Goal: Transaction & Acquisition: Purchase product/service

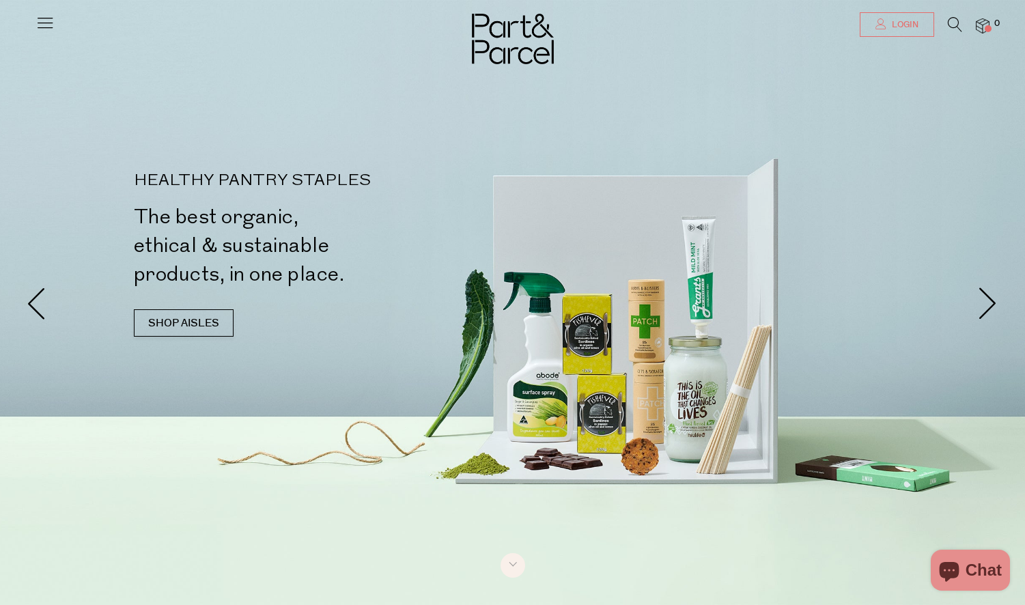
click at [905, 23] on span "Login" at bounding box center [903, 25] width 30 height 12
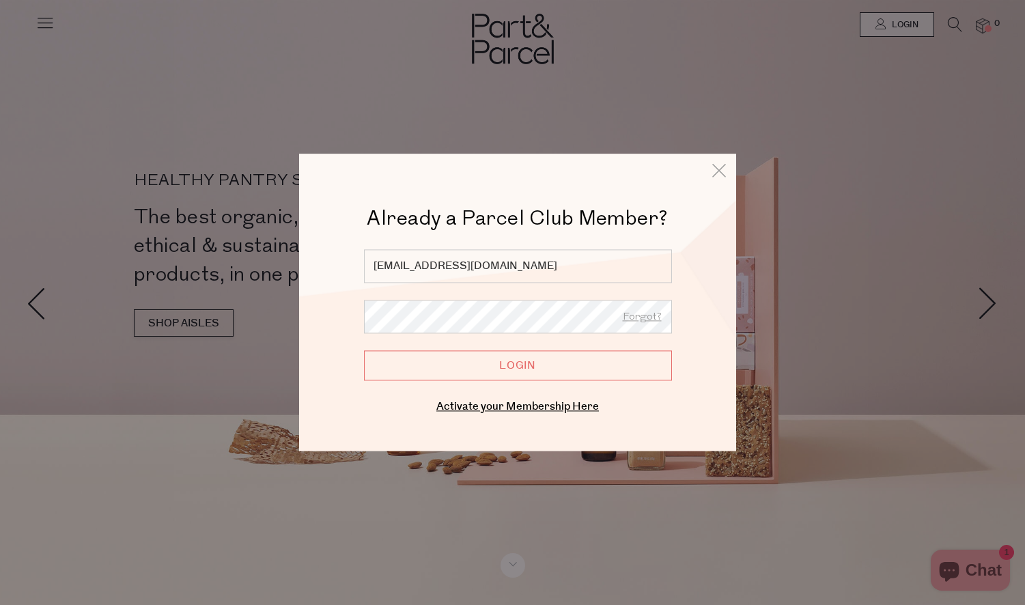
type input "stephanieakucukakca@gmail.com"
click at [518, 365] on input "Login" at bounding box center [518, 365] width 308 height 30
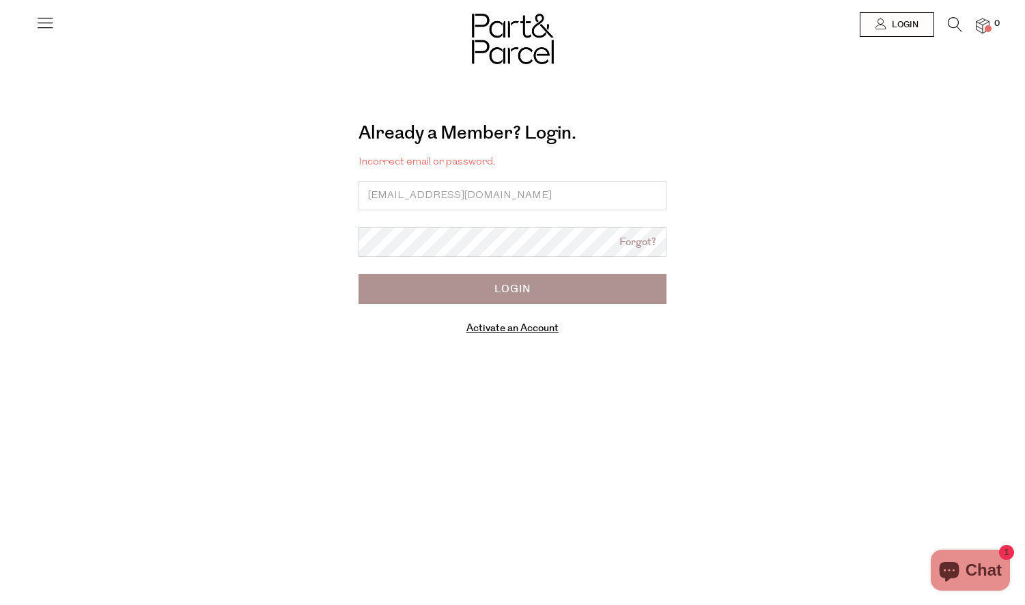
type input "[EMAIL_ADDRESS][DOMAIN_NAME]"
click at [512, 288] on input "Login" at bounding box center [512, 289] width 308 height 30
click at [373, 193] on input "email" at bounding box center [512, 195] width 308 height 29
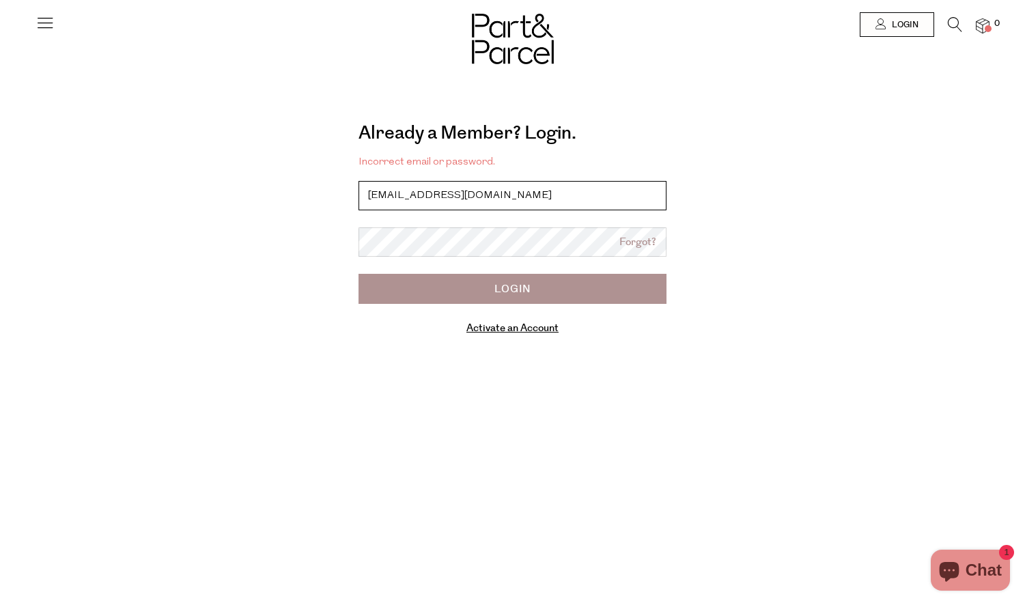
type input "stephanieakucukakca@gmail.com"
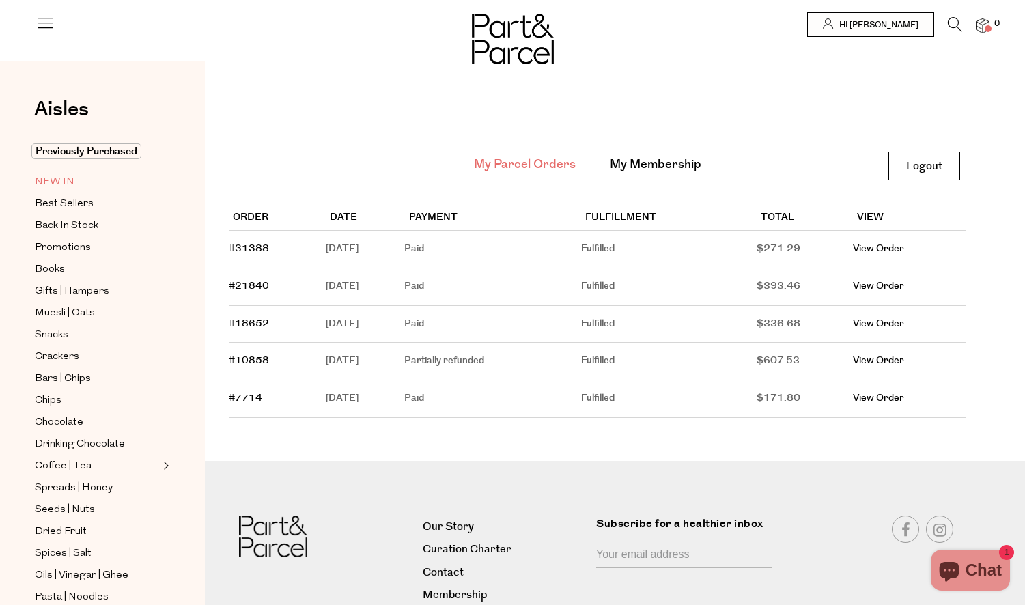
click at [76, 181] on link "NEW IN" at bounding box center [97, 181] width 124 height 17
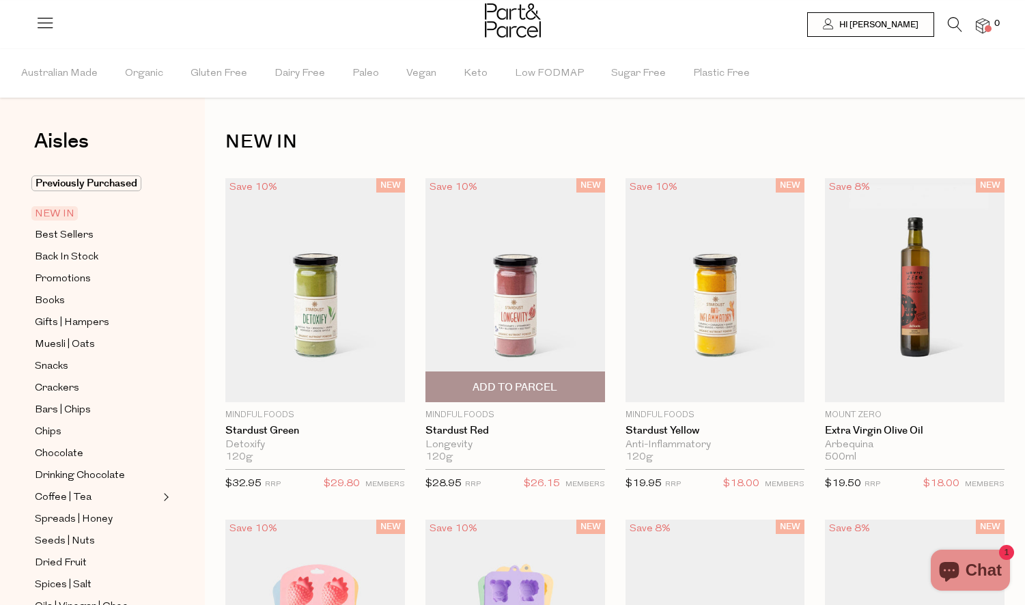
click at [516, 322] on img at bounding box center [515, 290] width 180 height 224
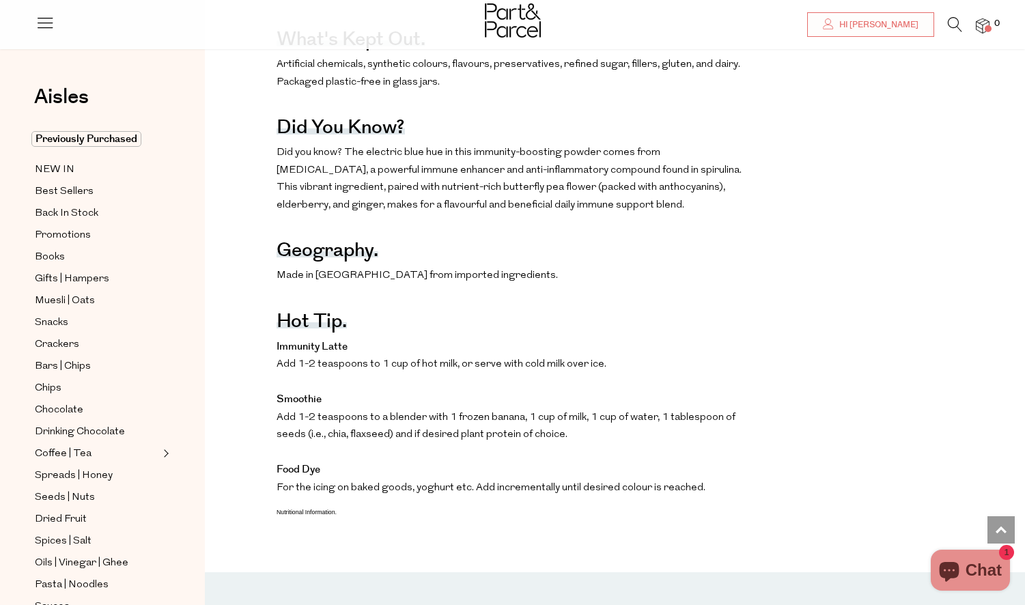
scroll to position [416, 0]
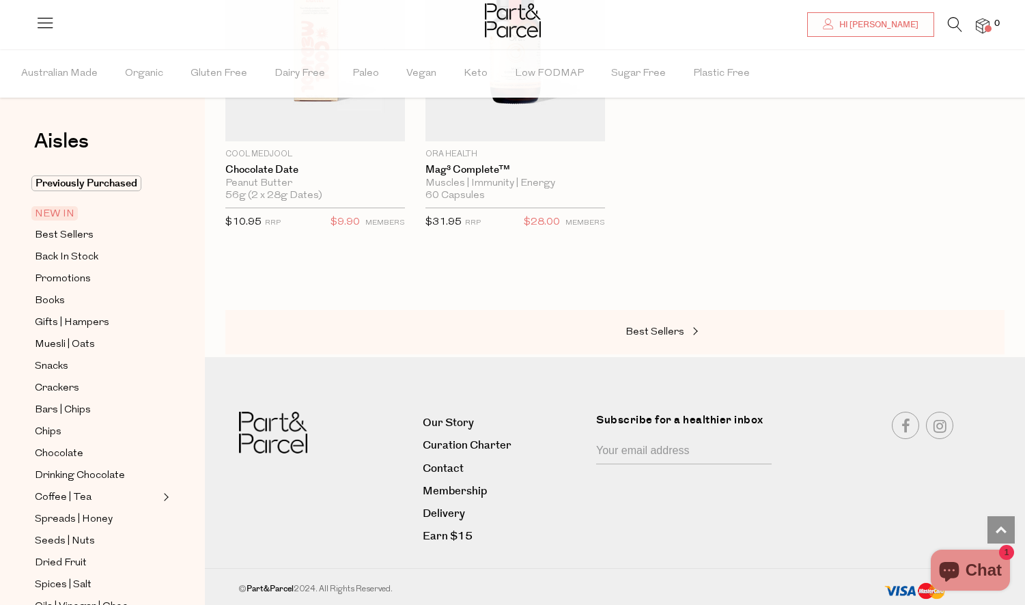
scroll to position [1247, 0]
click at [673, 328] on span "Best Sellers" at bounding box center [654, 333] width 59 height 10
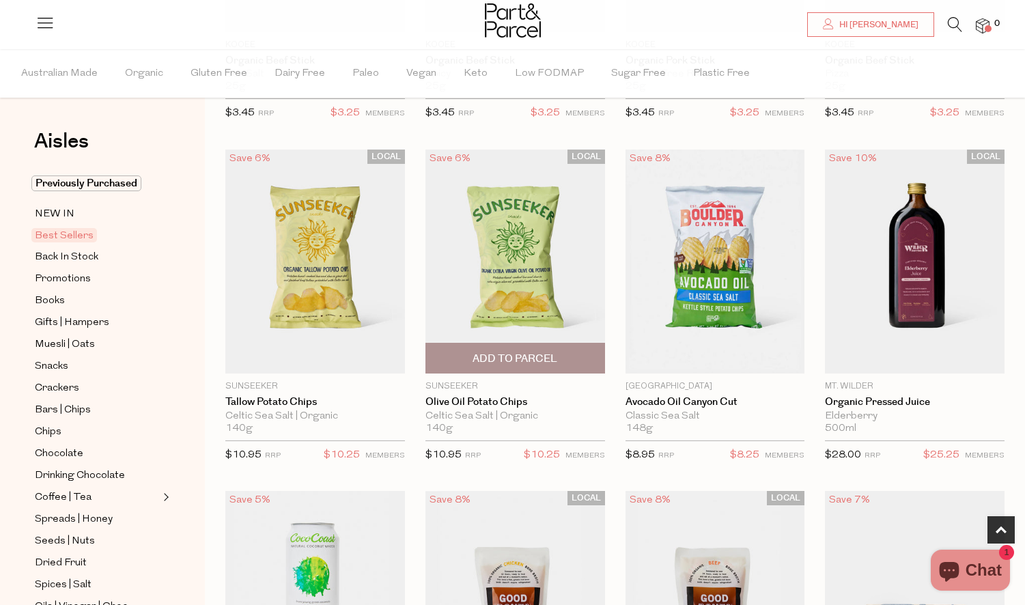
scroll to position [358, 0]
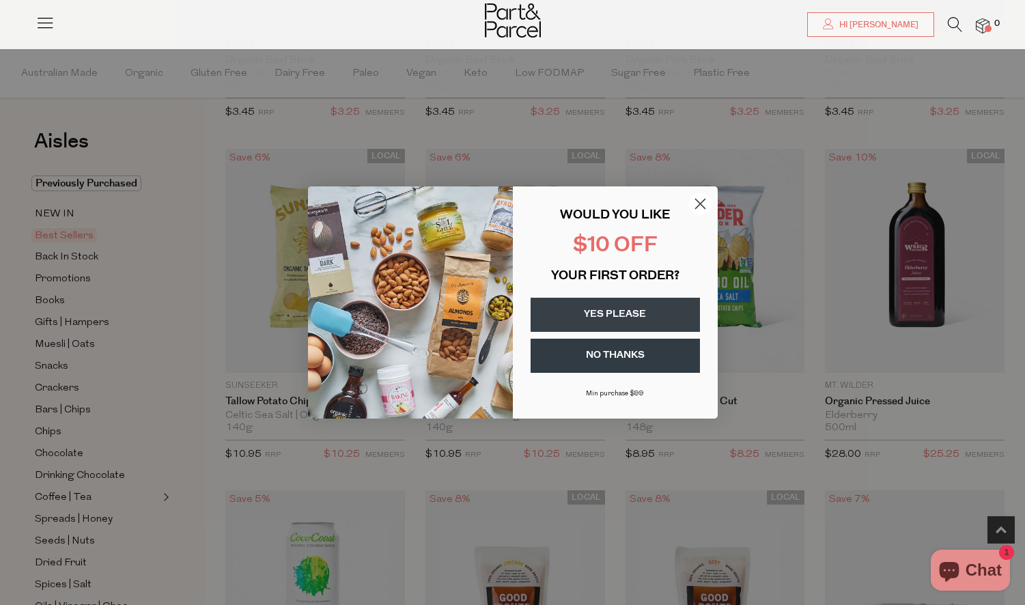
click at [692, 208] on circle "Close dialog" at bounding box center [699, 204] width 23 height 23
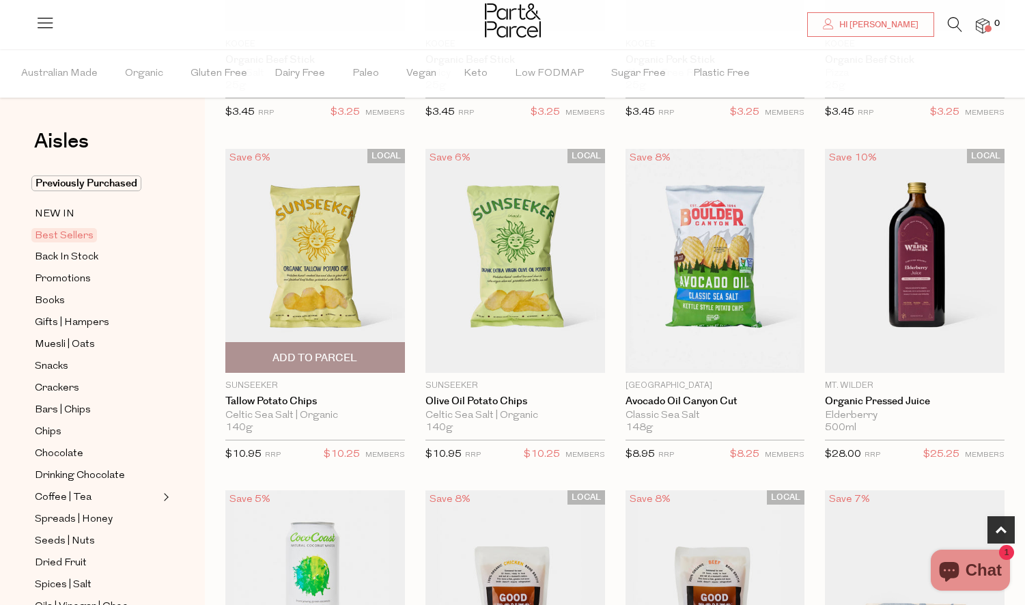
click at [341, 352] on span "Add To Parcel" at bounding box center [314, 358] width 85 height 14
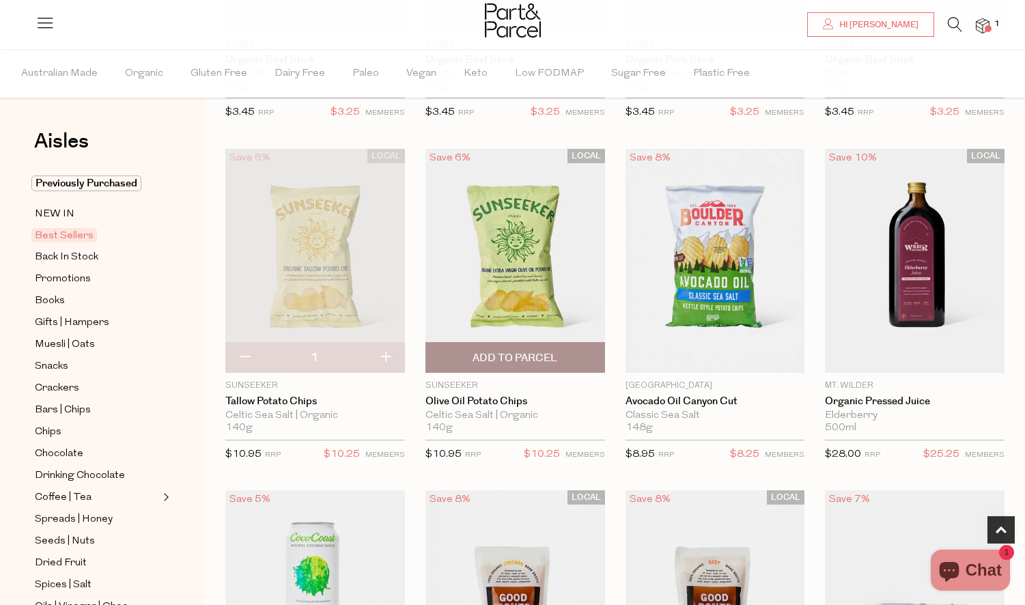
click at [521, 351] on span "Add To Parcel" at bounding box center [514, 358] width 85 height 14
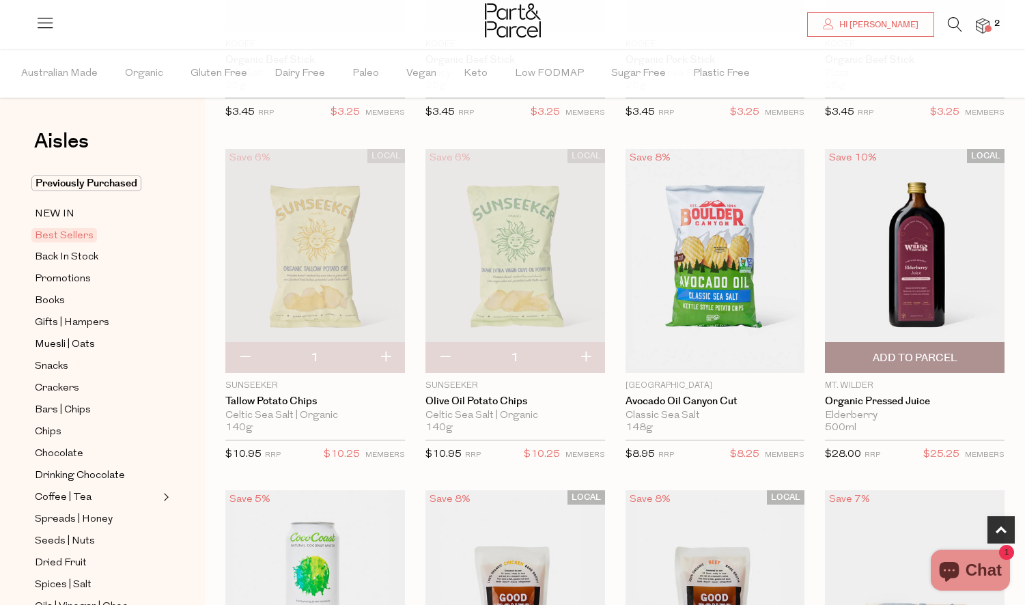
click at [900, 357] on span "Add To Parcel" at bounding box center [915, 358] width 85 height 14
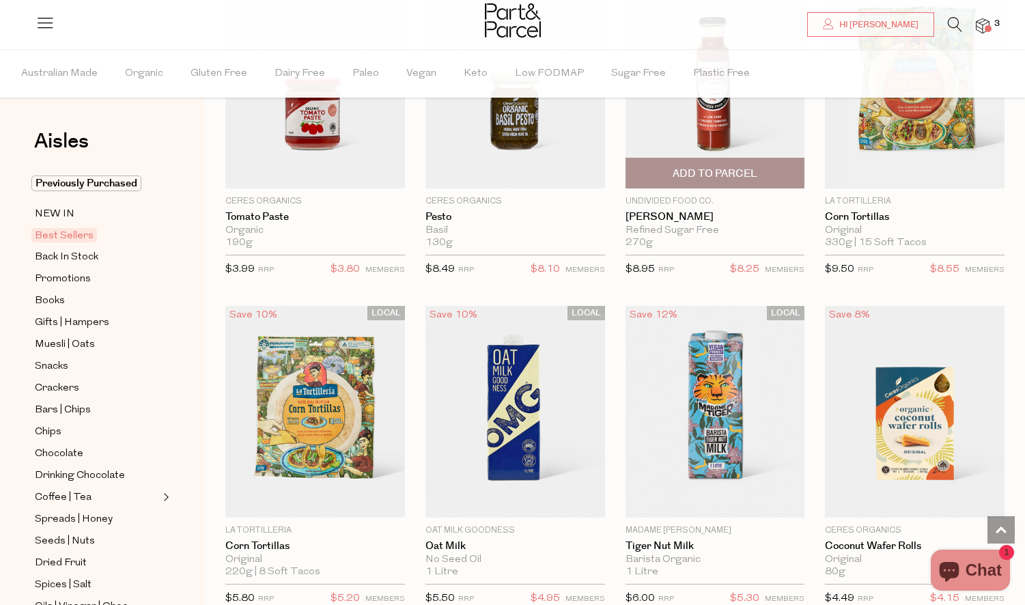
scroll to position [2203, 0]
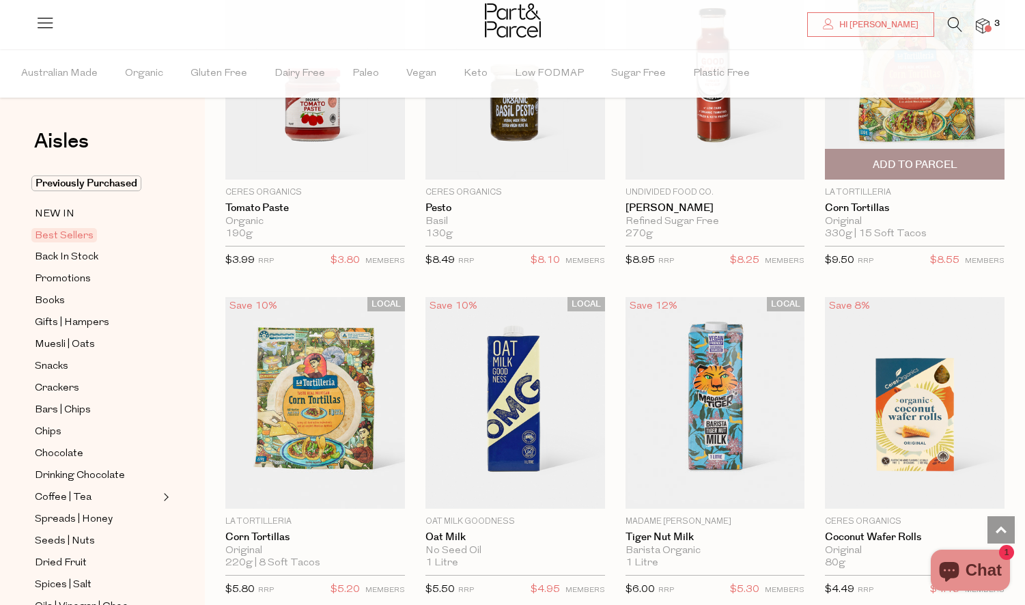
click at [937, 158] on span "Add To Parcel" at bounding box center [915, 165] width 85 height 14
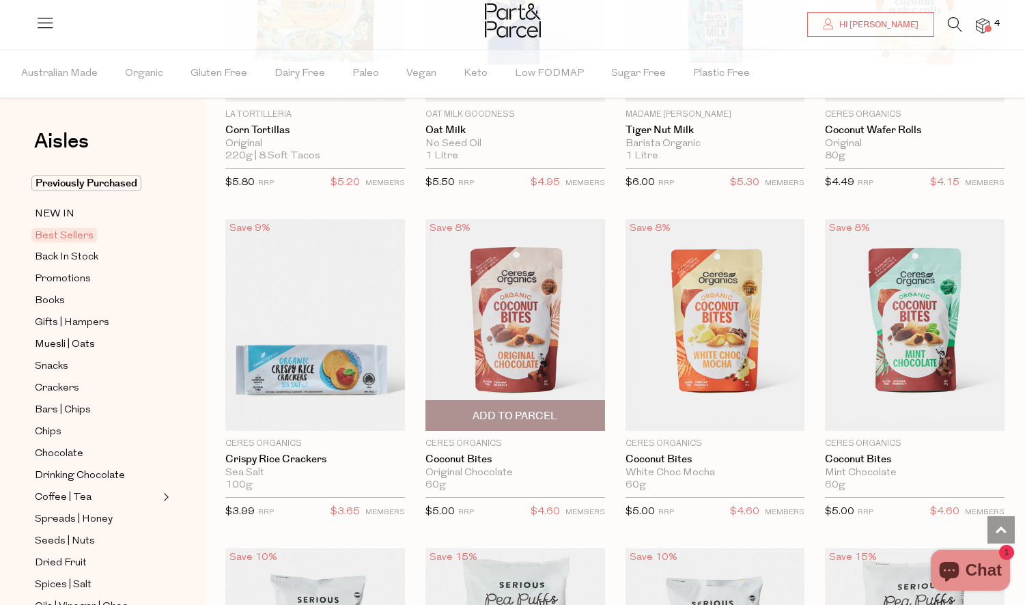
scroll to position [2612, 0]
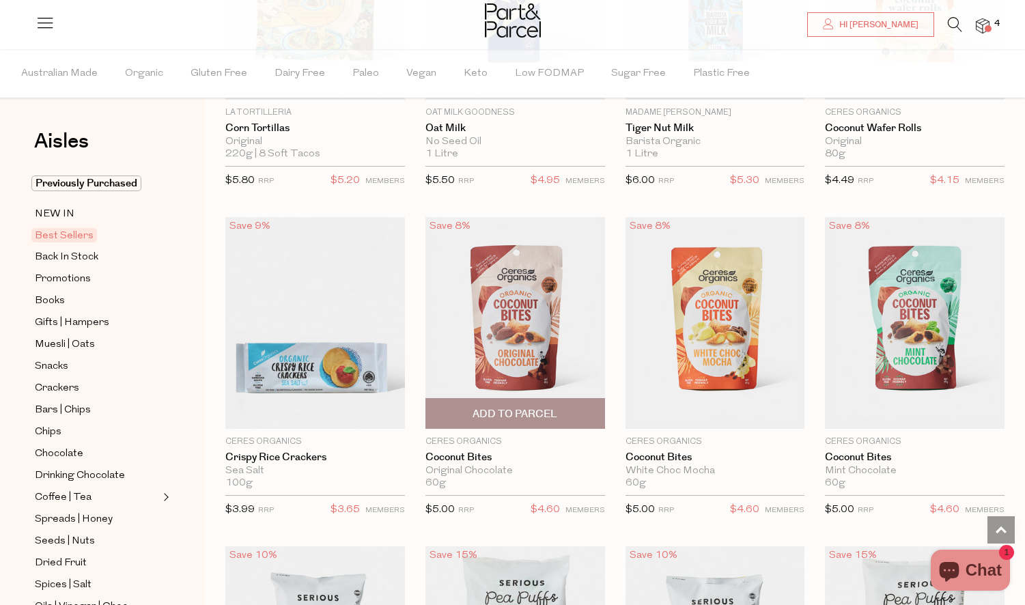
click at [546, 414] on span "Add To Parcel" at bounding box center [514, 414] width 85 height 14
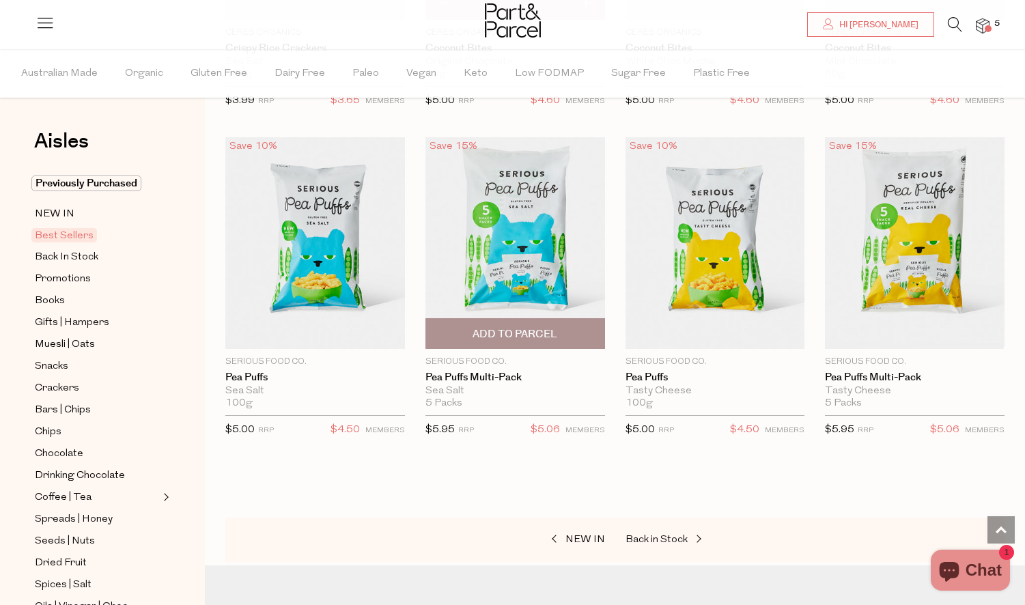
scroll to position [3029, 0]
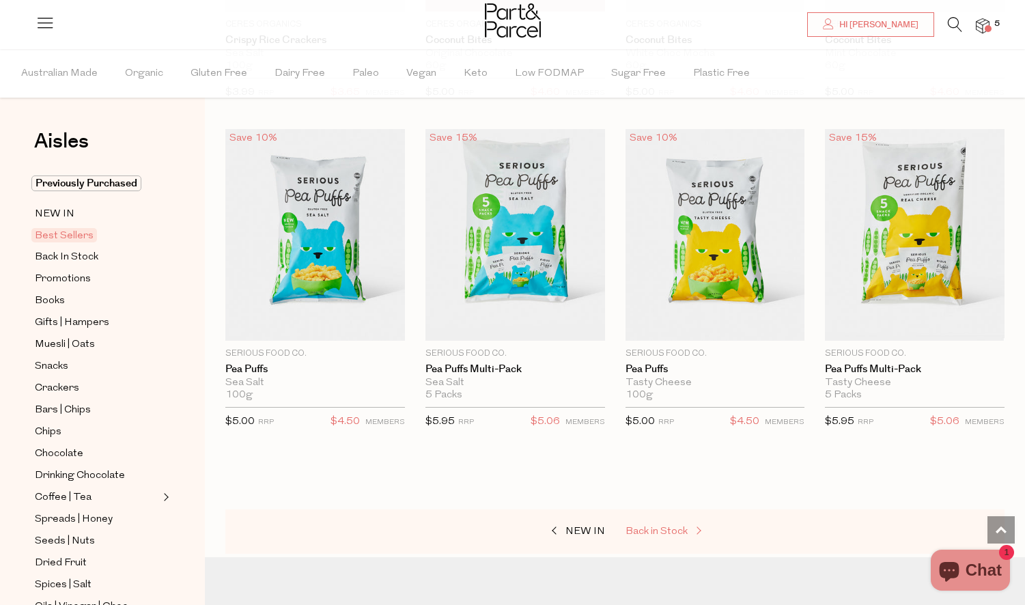
click at [672, 526] on span "Back in Stock" at bounding box center [656, 531] width 62 height 10
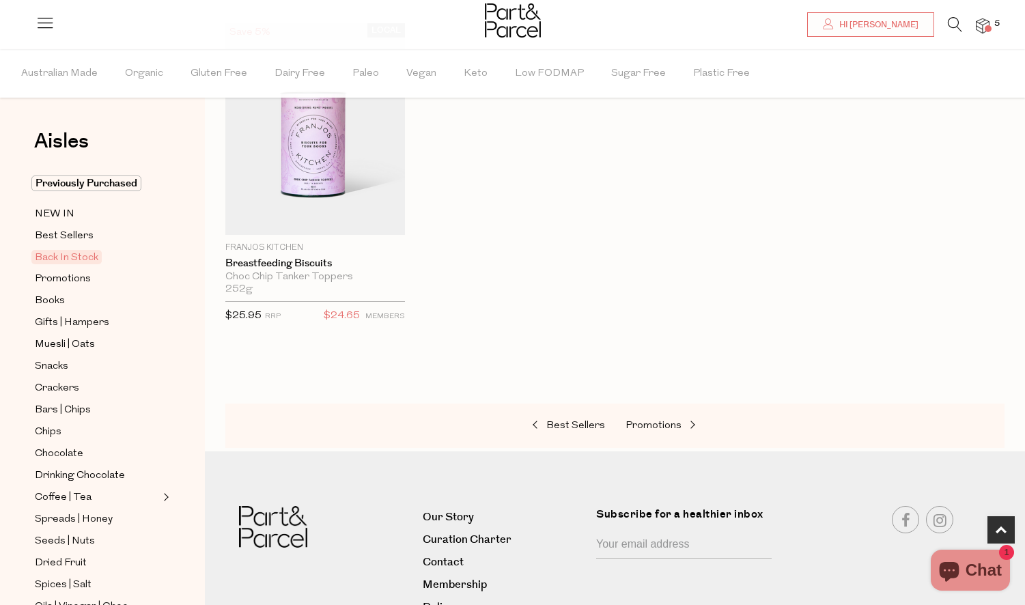
scroll to position [827, 0]
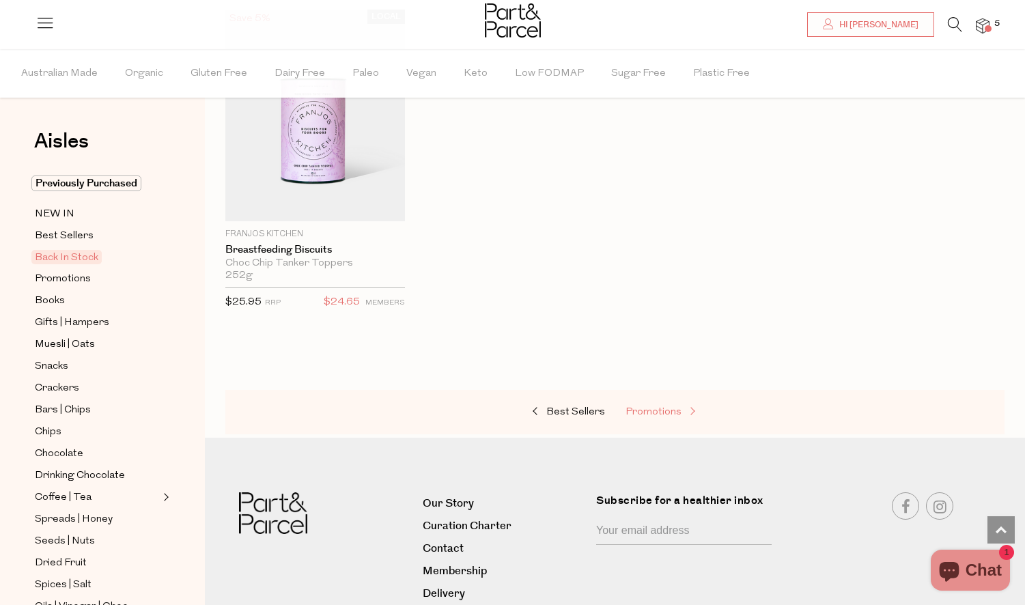
click at [670, 408] on span "Promotions" at bounding box center [653, 412] width 56 height 10
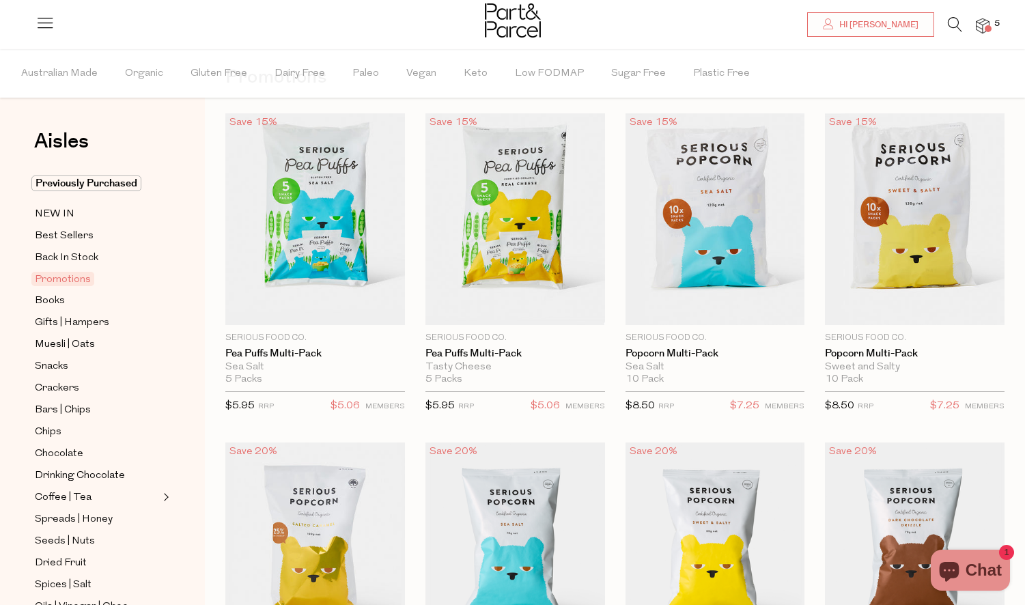
scroll to position [63, 0]
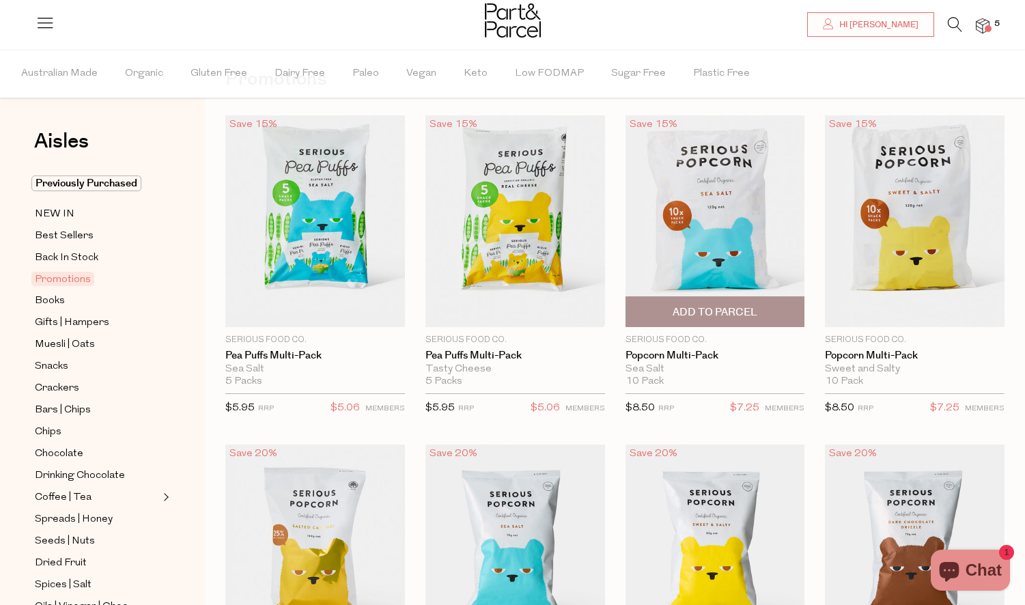
click at [737, 311] on span "Add To Parcel" at bounding box center [715, 312] width 85 height 14
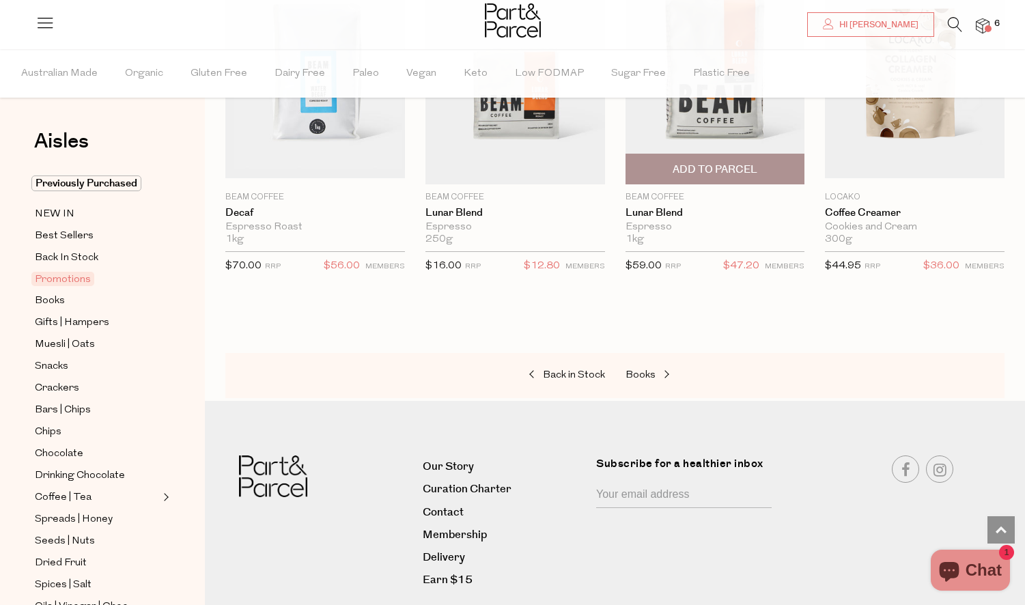
scroll to position [1206, 0]
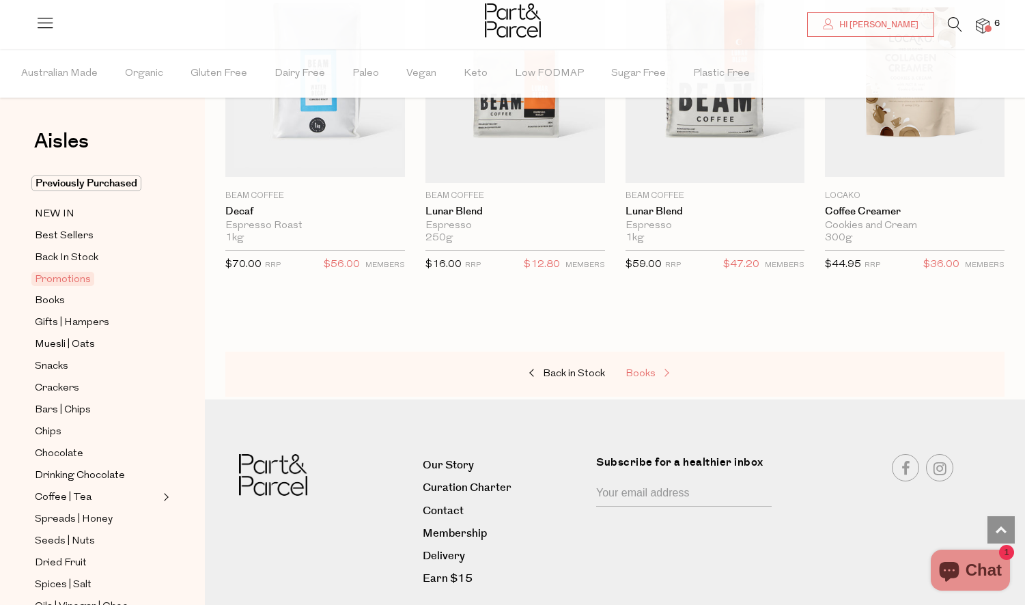
click at [659, 373] on span at bounding box center [664, 374] width 19 height 10
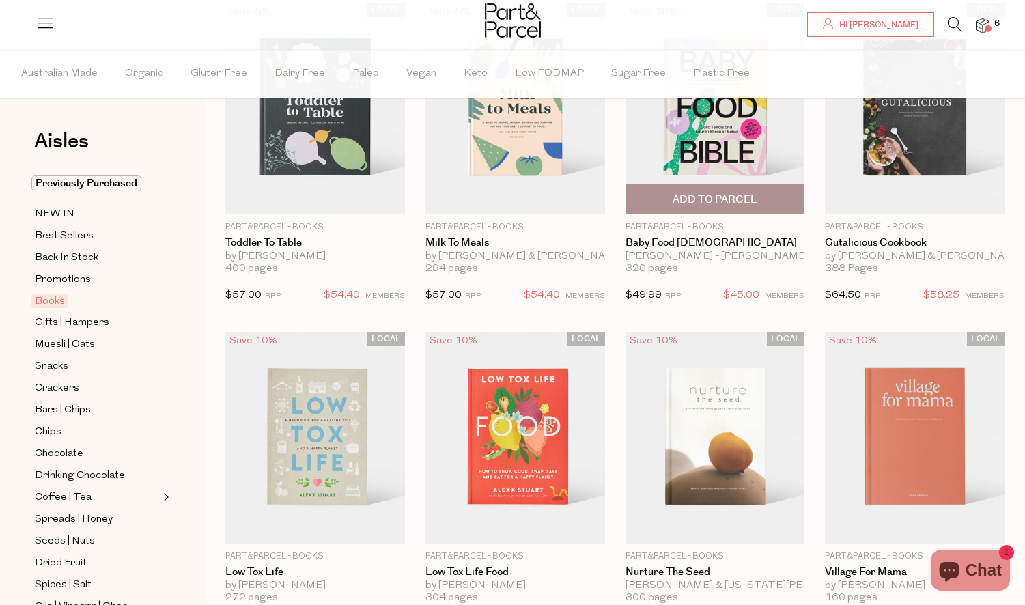
scroll to position [181, 0]
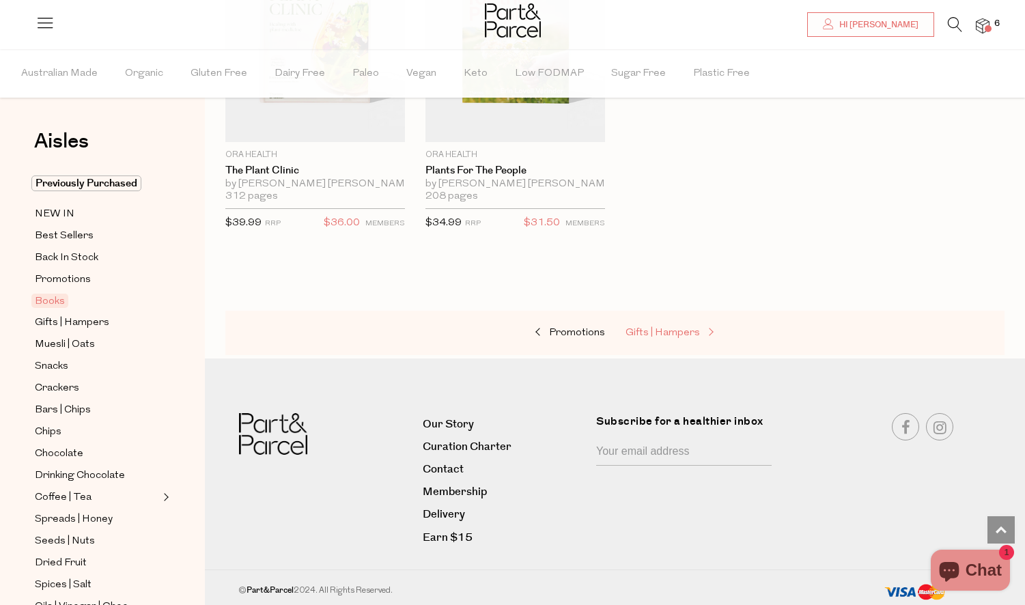
click at [688, 334] on span "Gifts | Hampers" at bounding box center [662, 333] width 74 height 10
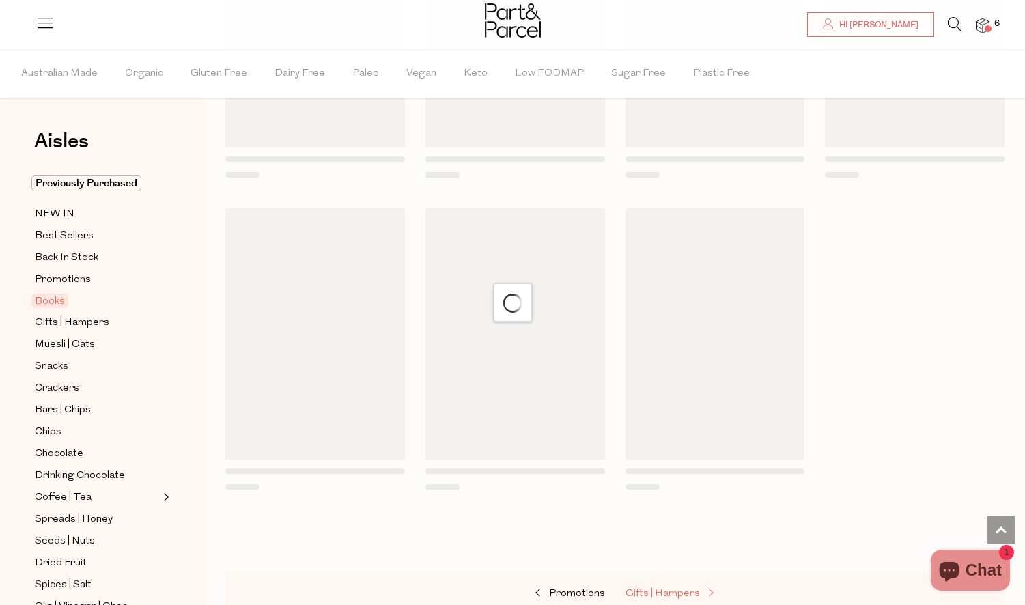
scroll to position [906, 0]
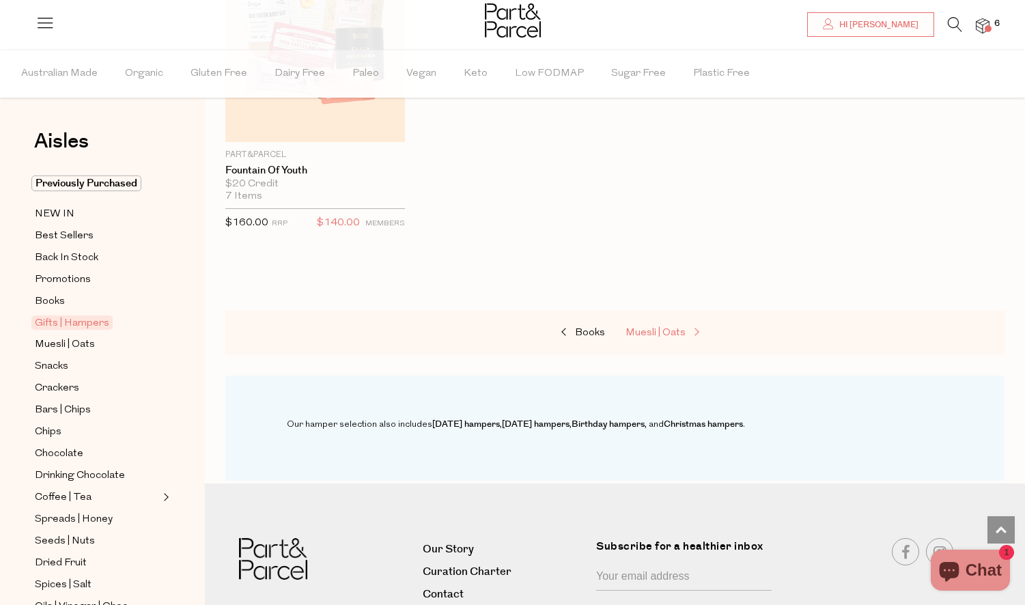
click at [688, 334] on span at bounding box center [694, 333] width 19 height 10
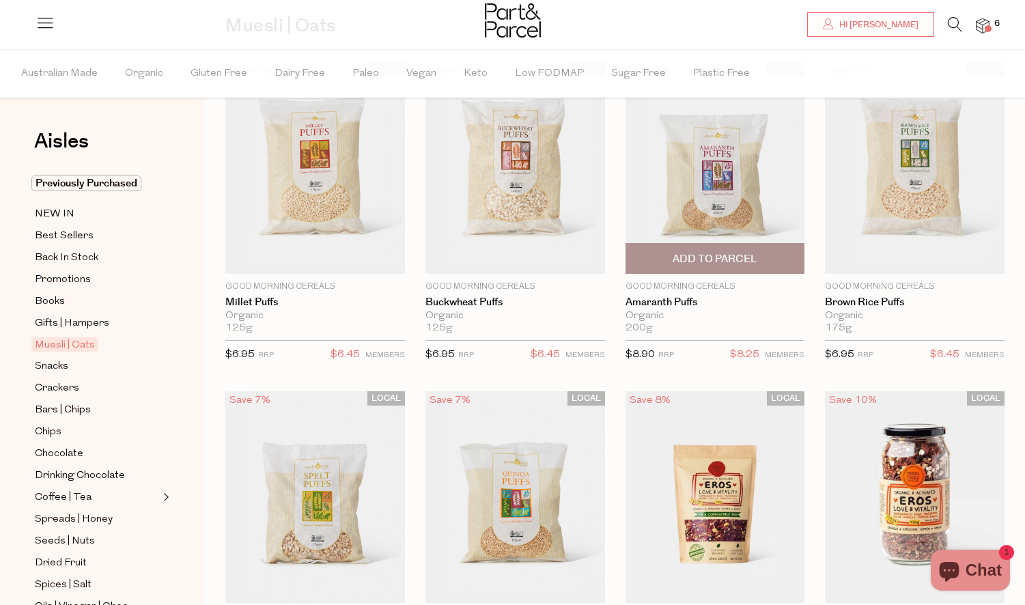
scroll to position [123, 0]
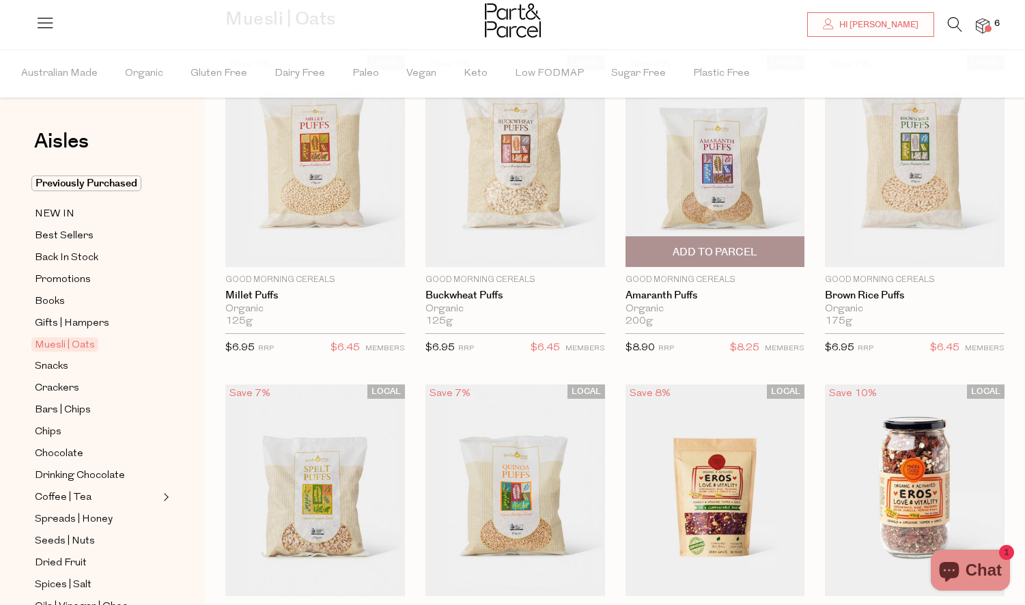
click at [758, 247] on span "Add To Parcel" at bounding box center [715, 251] width 171 height 29
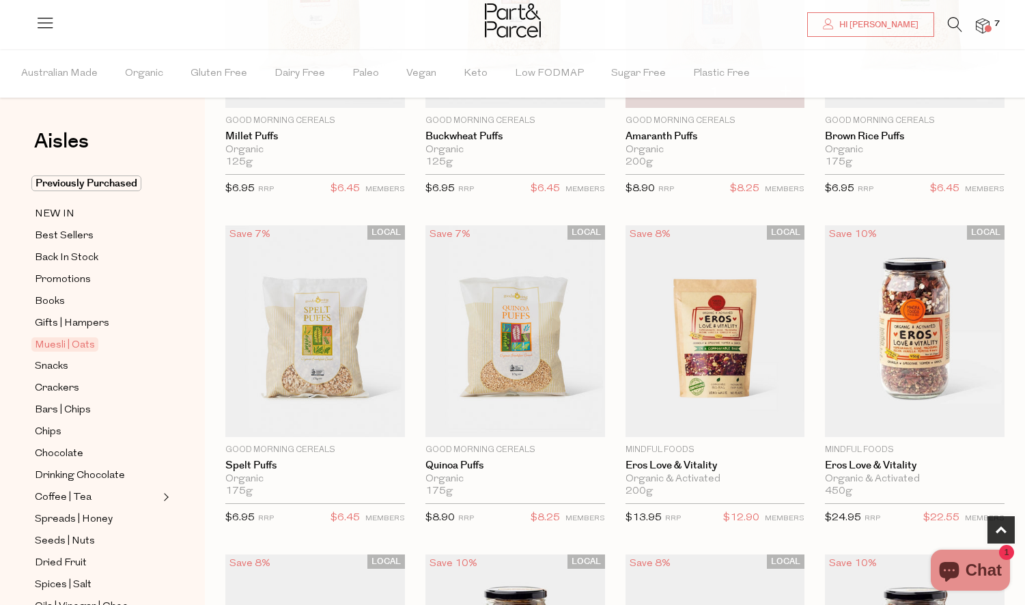
scroll to position [288, 0]
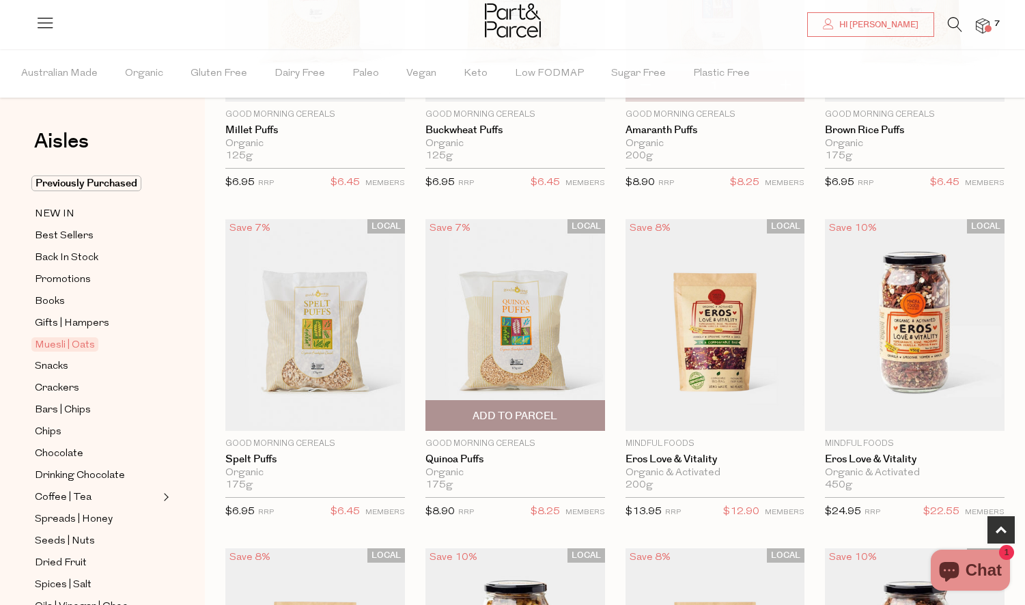
click at [486, 416] on span "Add To Parcel" at bounding box center [514, 416] width 85 height 14
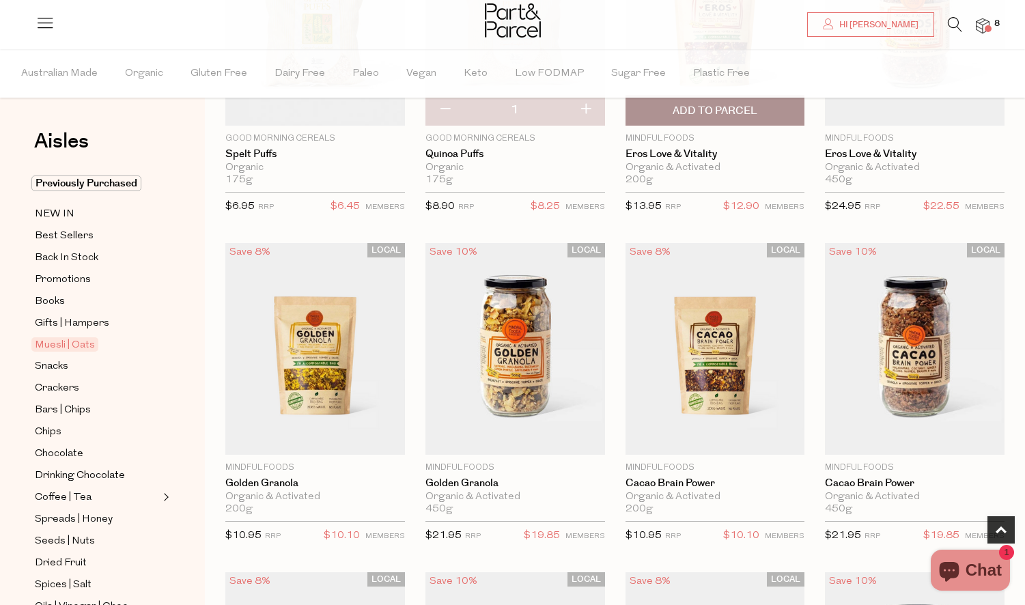
scroll to position [592, 0]
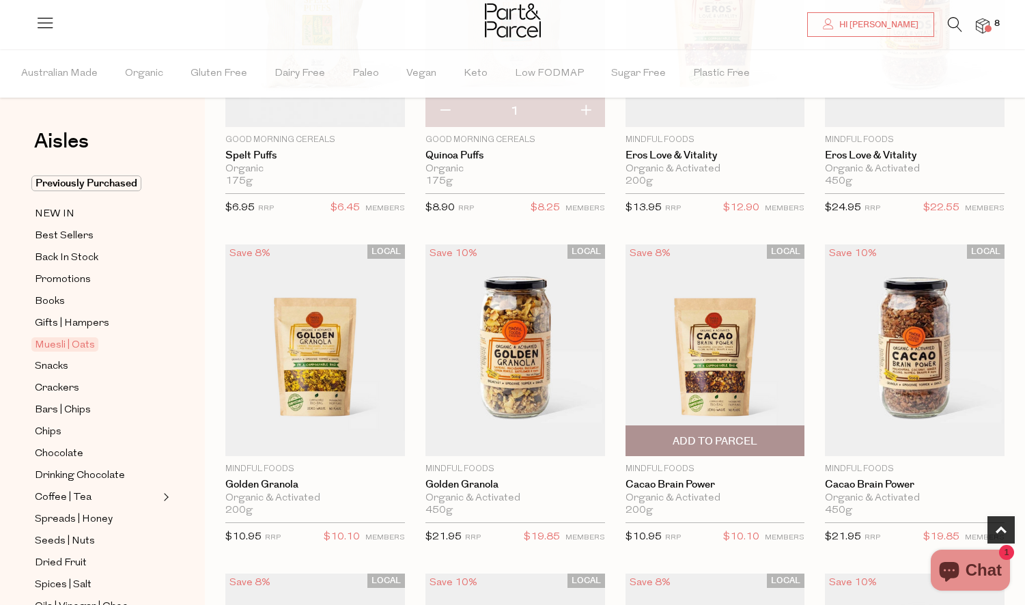
click at [716, 335] on img at bounding box center [715, 350] width 180 height 212
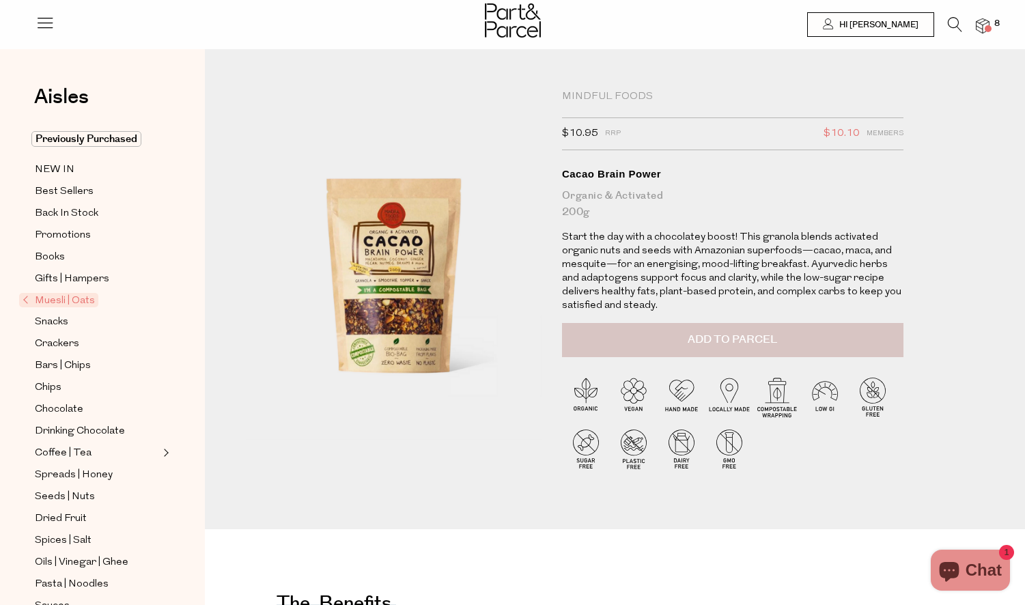
click at [728, 333] on span "Add to Parcel" at bounding box center [732, 340] width 89 height 16
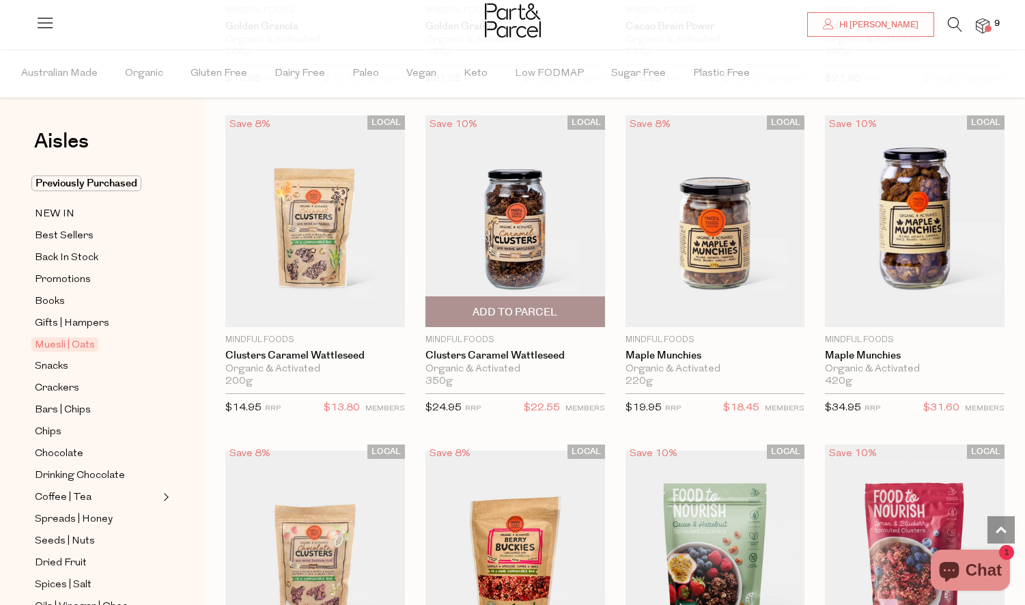
scroll to position [1052, 0]
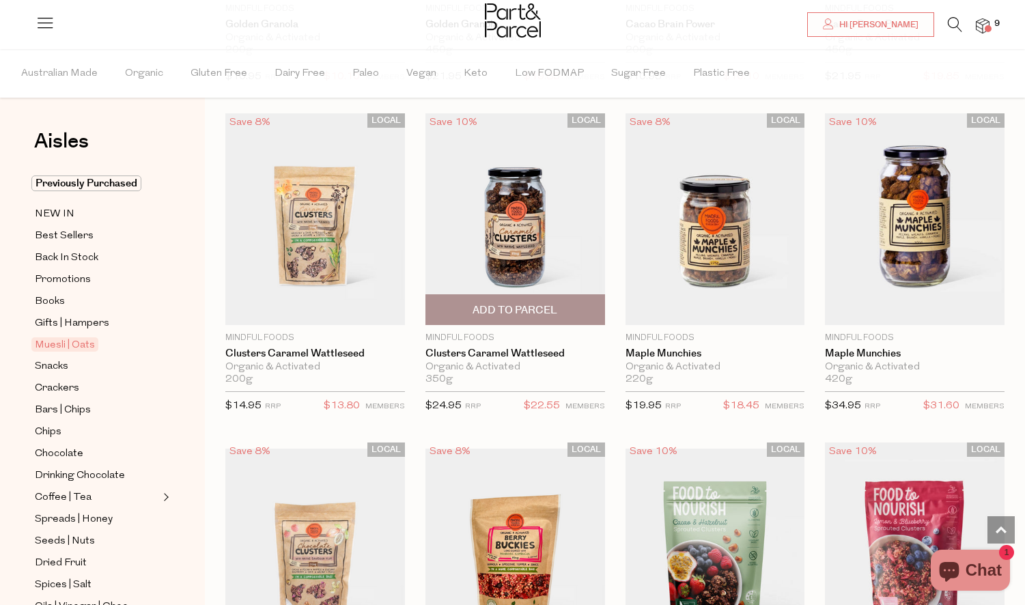
click at [542, 301] on span "Add To Parcel" at bounding box center [514, 309] width 171 height 29
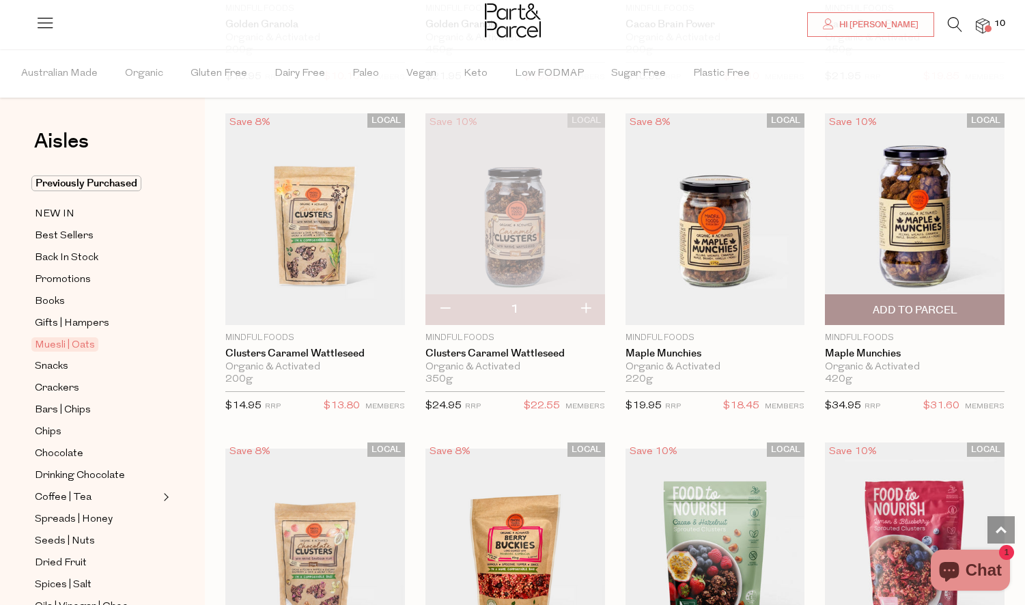
click at [912, 305] on span "Add To Parcel" at bounding box center [915, 310] width 85 height 14
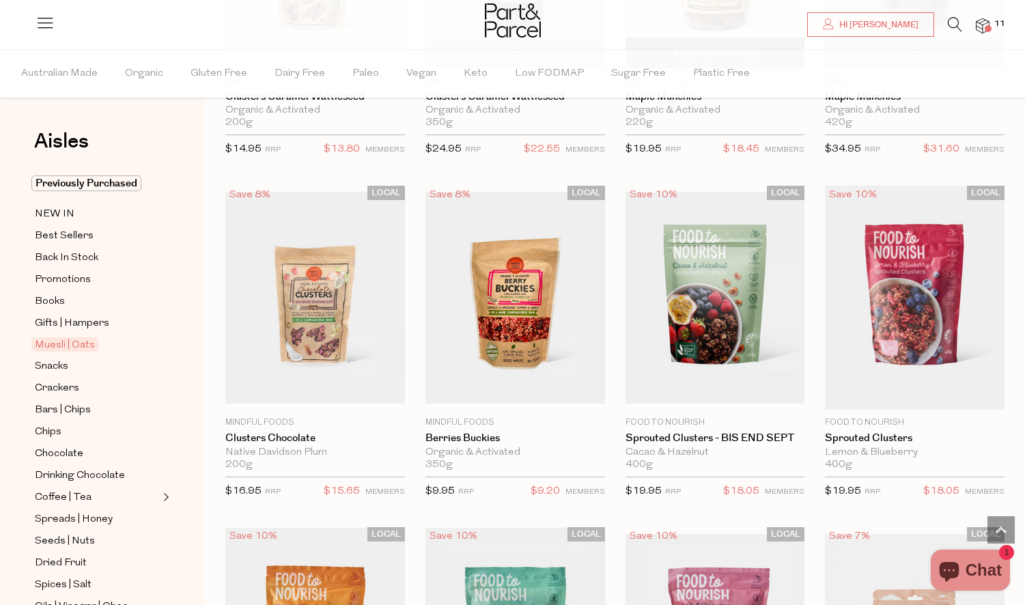
scroll to position [1314, 0]
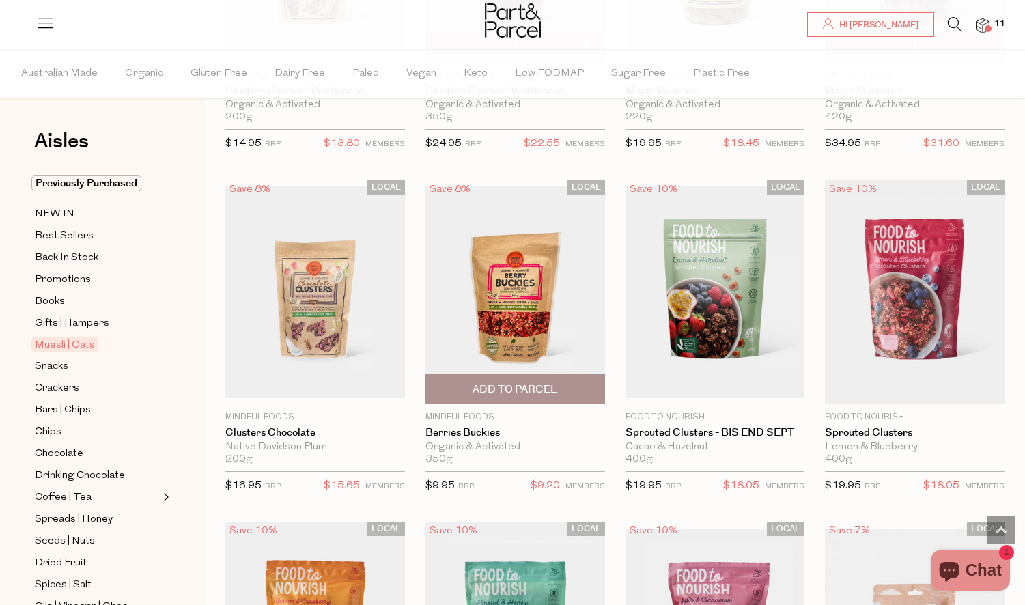
click at [486, 312] on img at bounding box center [515, 292] width 180 height 212
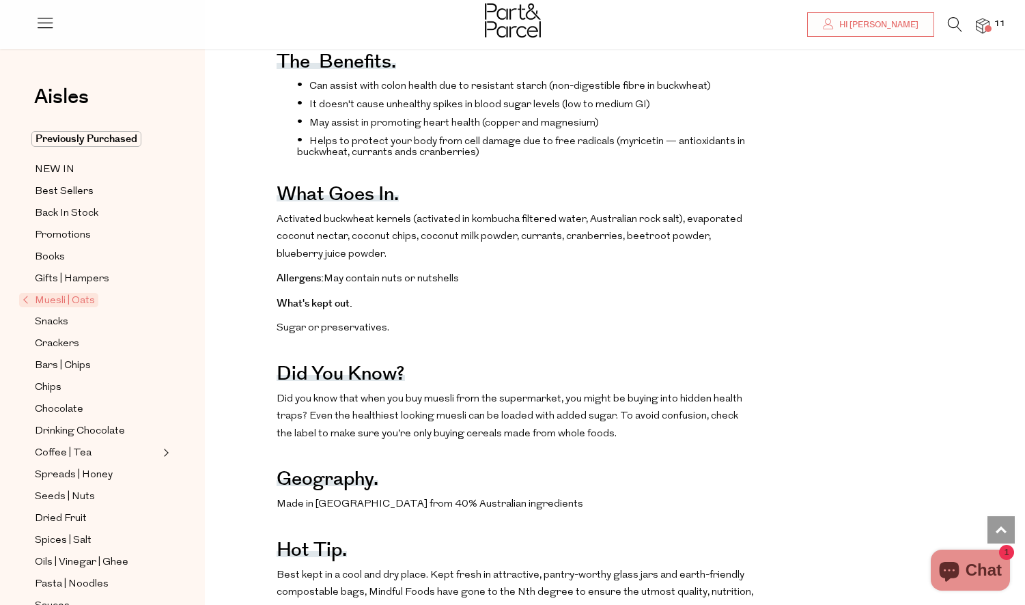
scroll to position [472, 0]
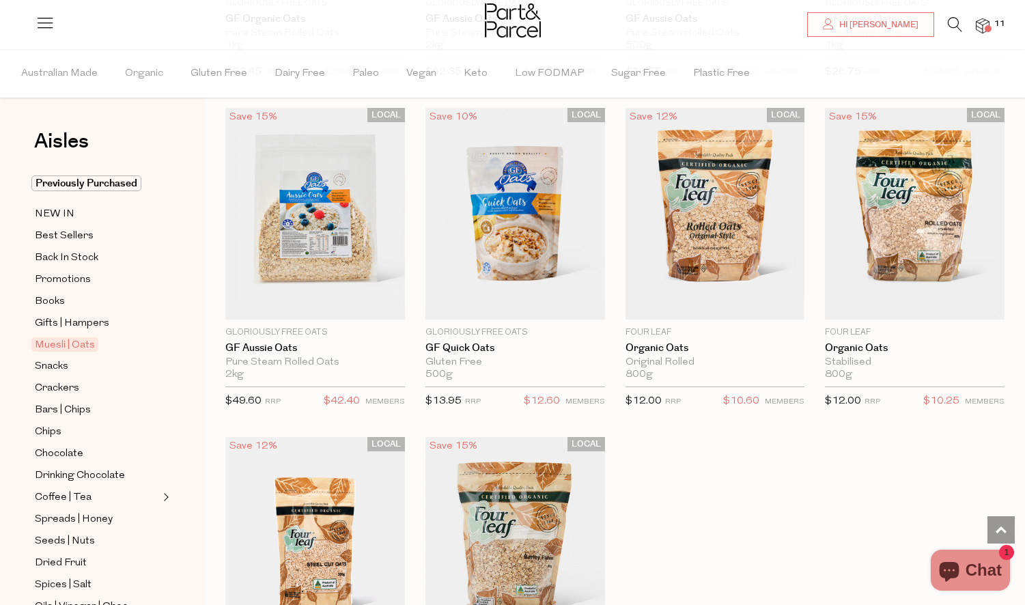
scroll to position [3715, 0]
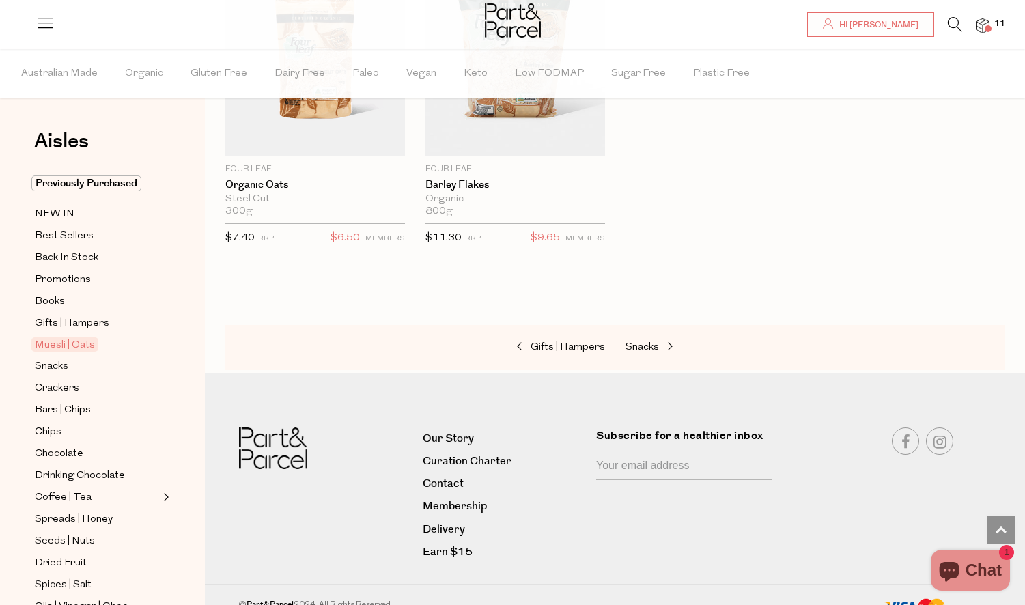
click at [651, 326] on div "Gifts | Hampers Snacks" at bounding box center [614, 347] width 779 height 45
click at [651, 341] on span "Snacks" at bounding box center [641, 346] width 33 height 10
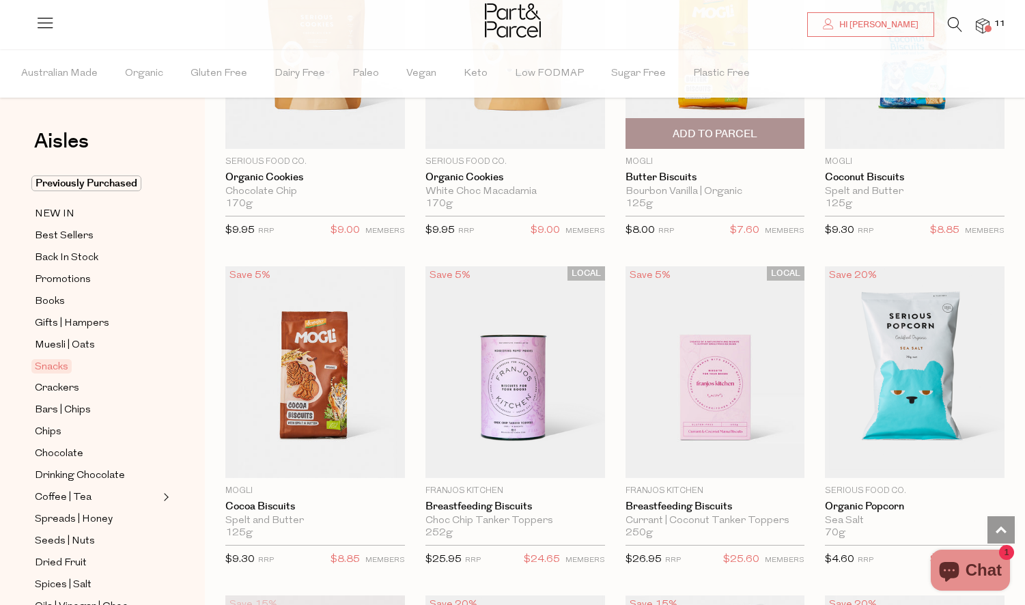
scroll to position [2900, 0]
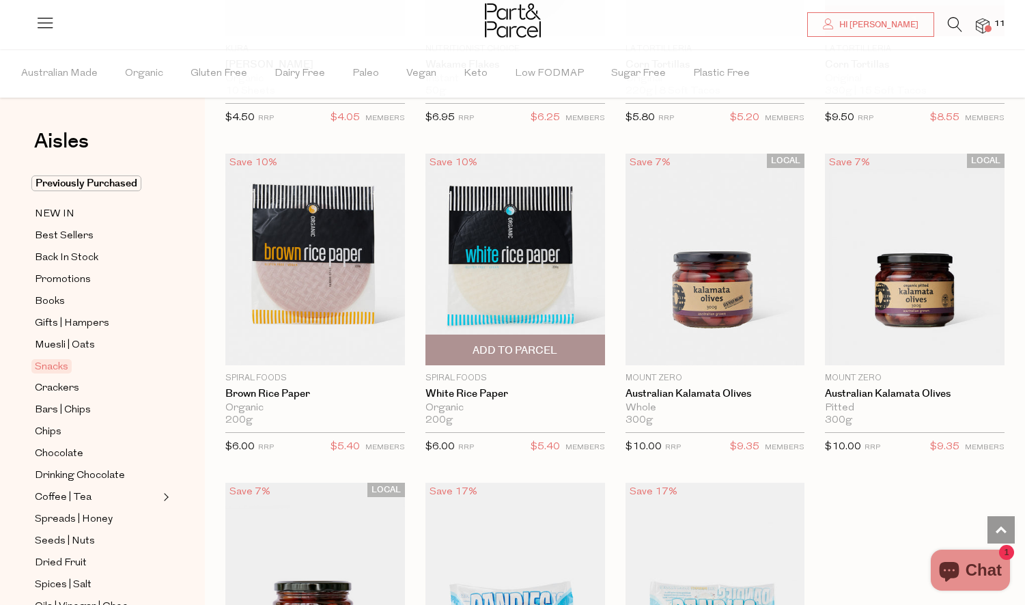
scroll to position [4967, 0]
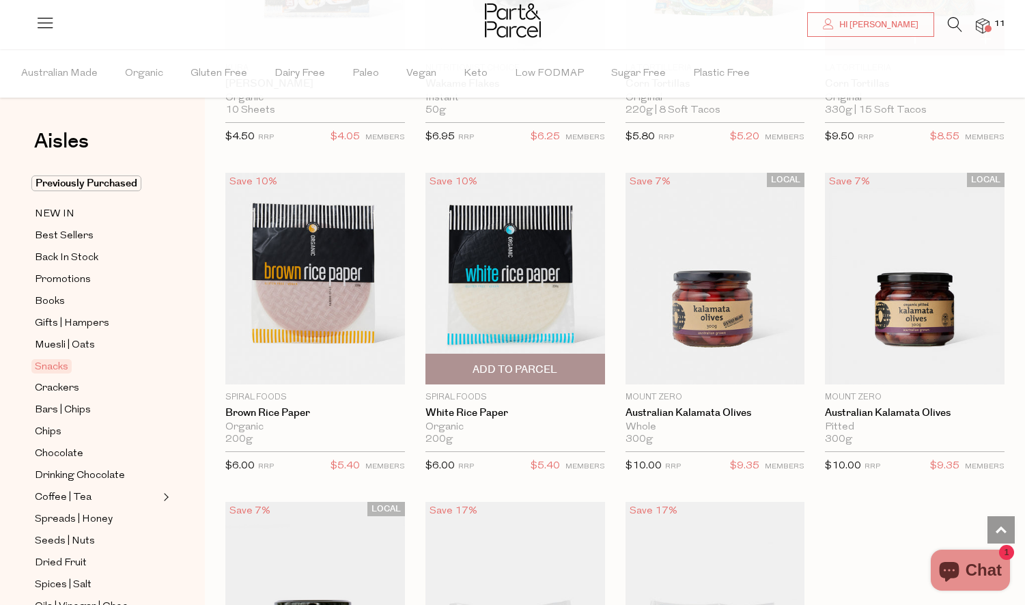
click at [556, 363] on span "Add To Parcel" at bounding box center [514, 370] width 85 height 14
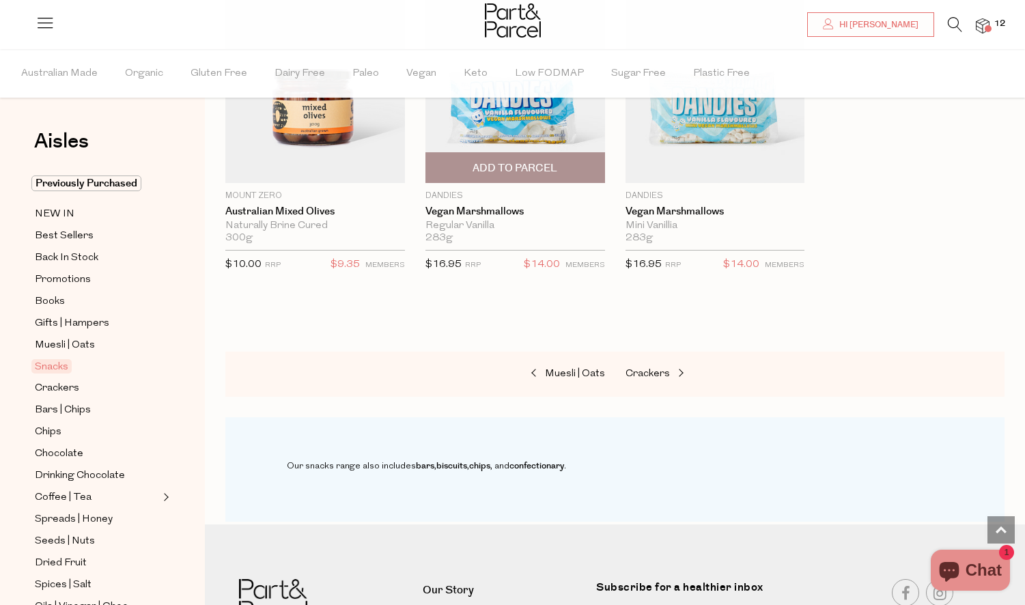
scroll to position [5500, 0]
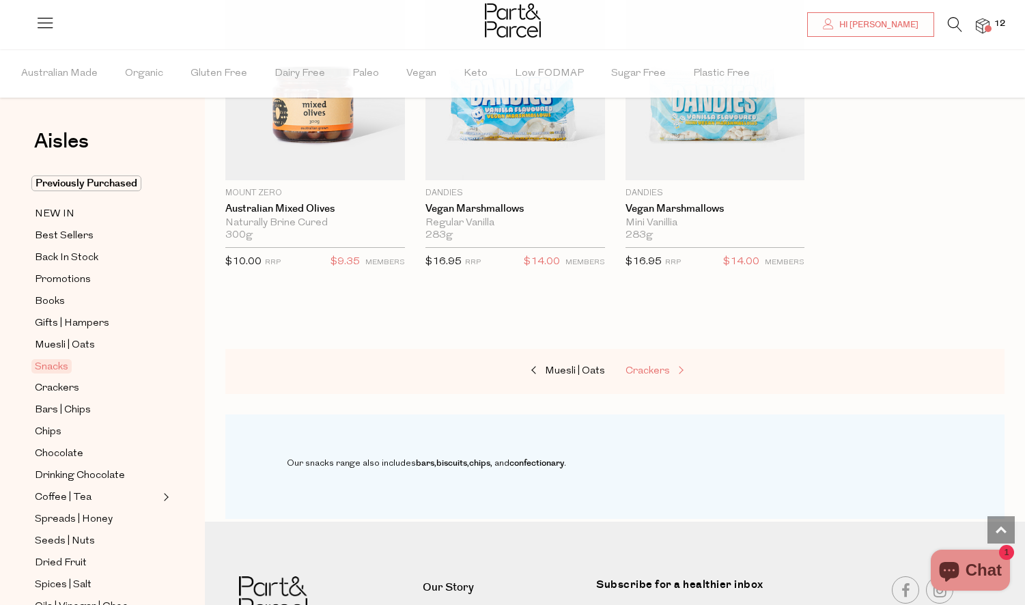
click at [664, 366] on span "Crackers" at bounding box center [647, 371] width 44 height 10
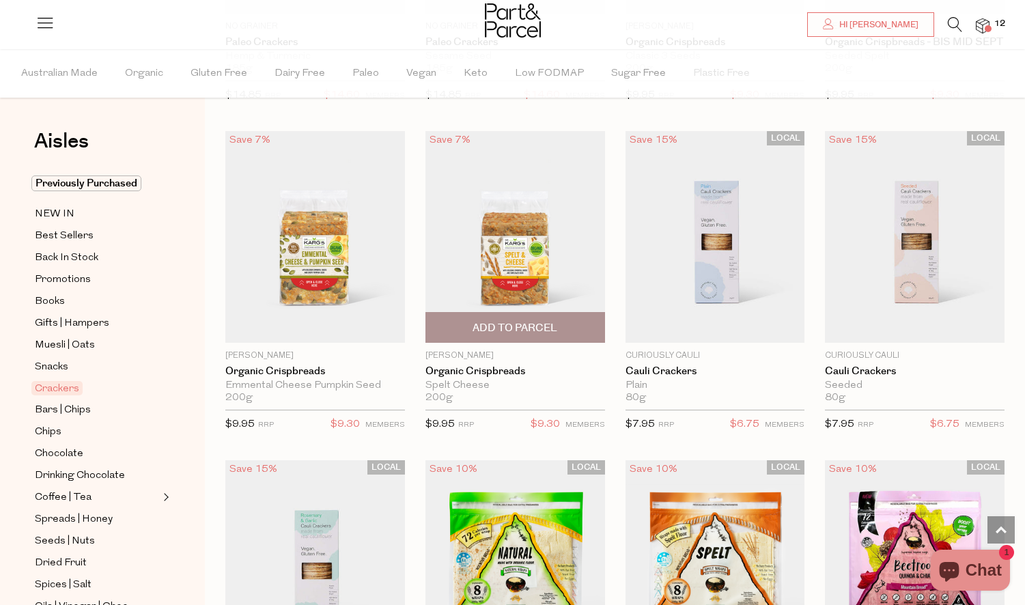
scroll to position [2353, 0]
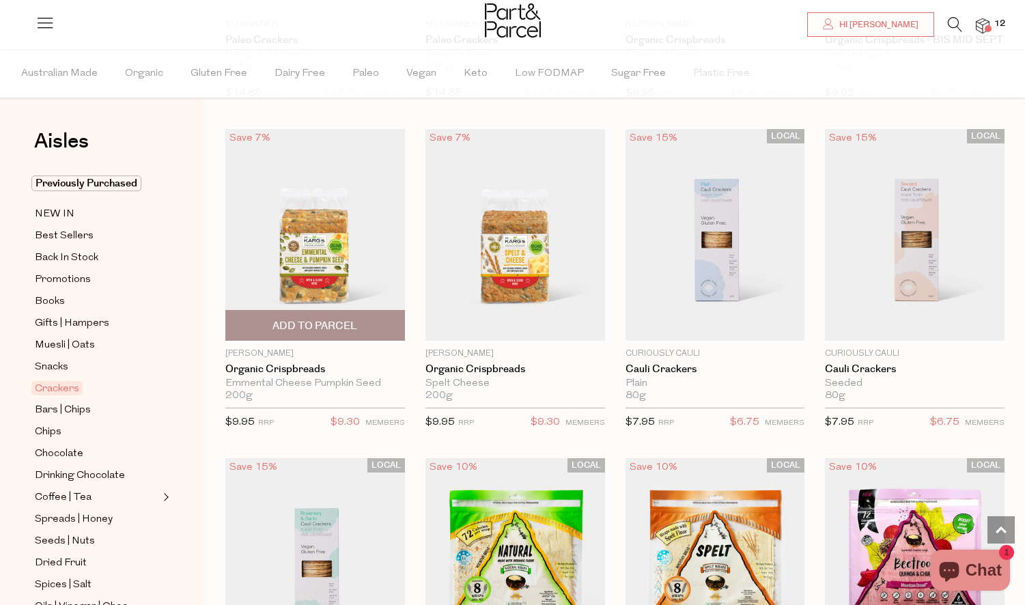
click at [311, 319] on span "Add To Parcel" at bounding box center [314, 326] width 85 height 14
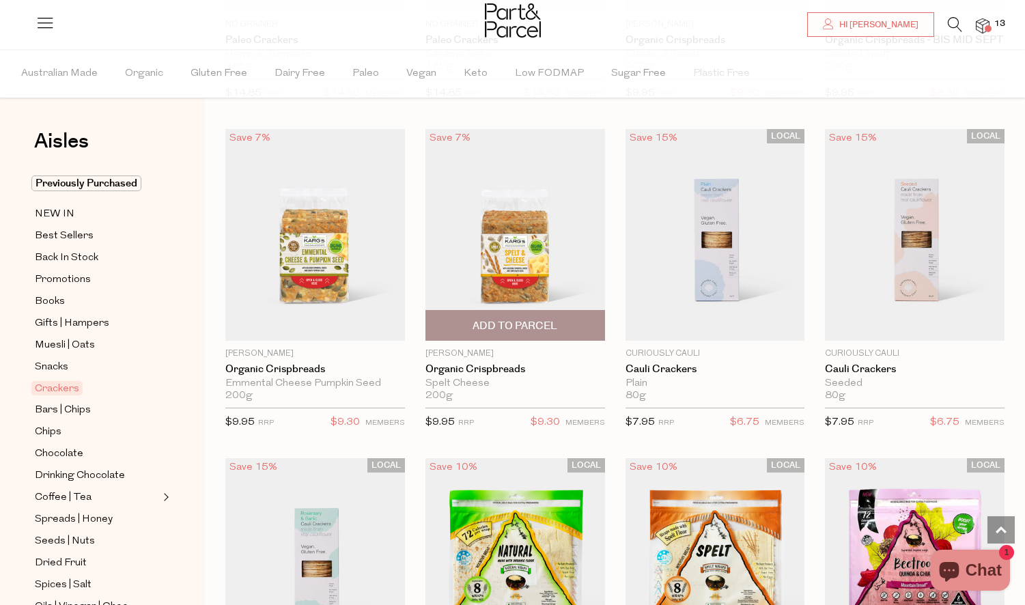
click at [540, 320] on span "Add To Parcel" at bounding box center [514, 326] width 85 height 14
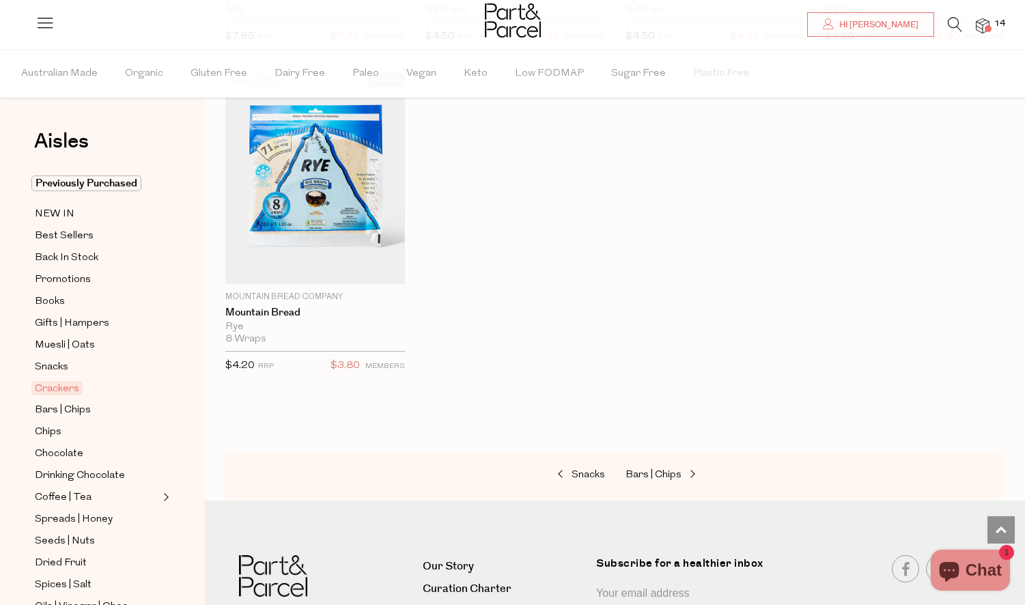
scroll to position [3080, 0]
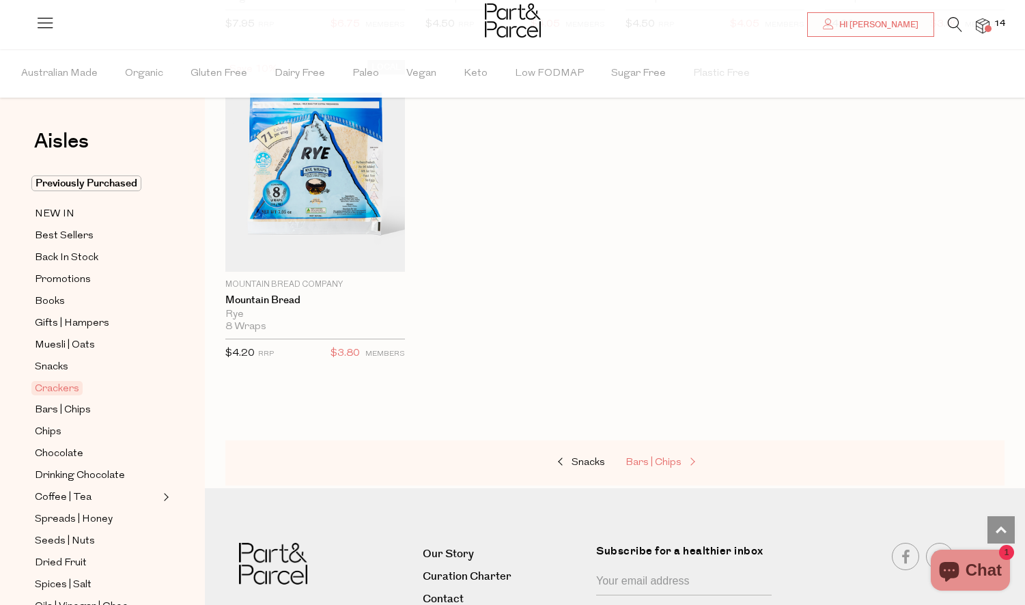
click at [675, 457] on span "Bars | Chips" at bounding box center [653, 462] width 56 height 10
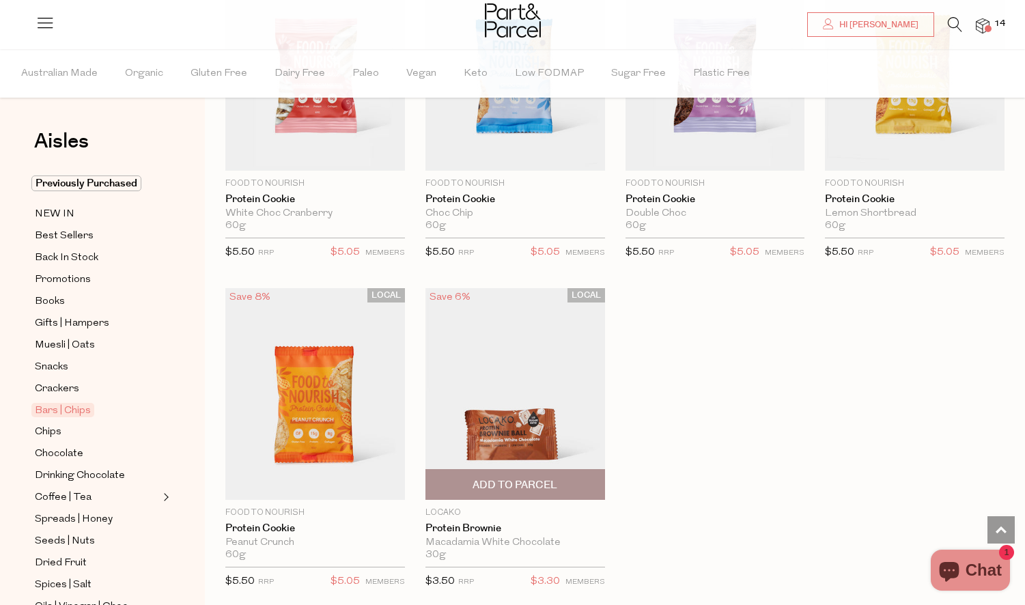
scroll to position [3869, 0]
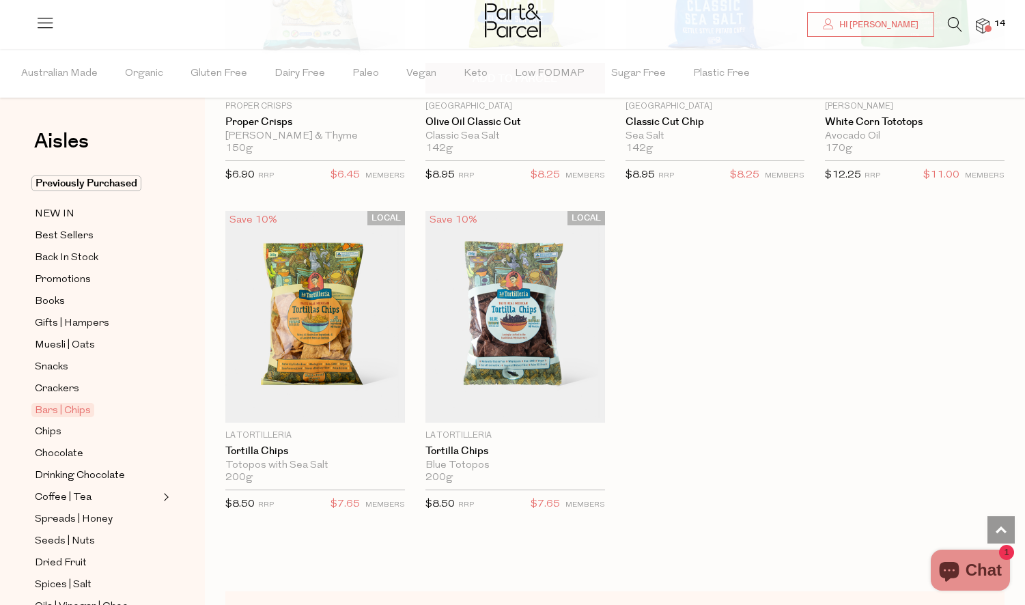
scroll to position [5633, 0]
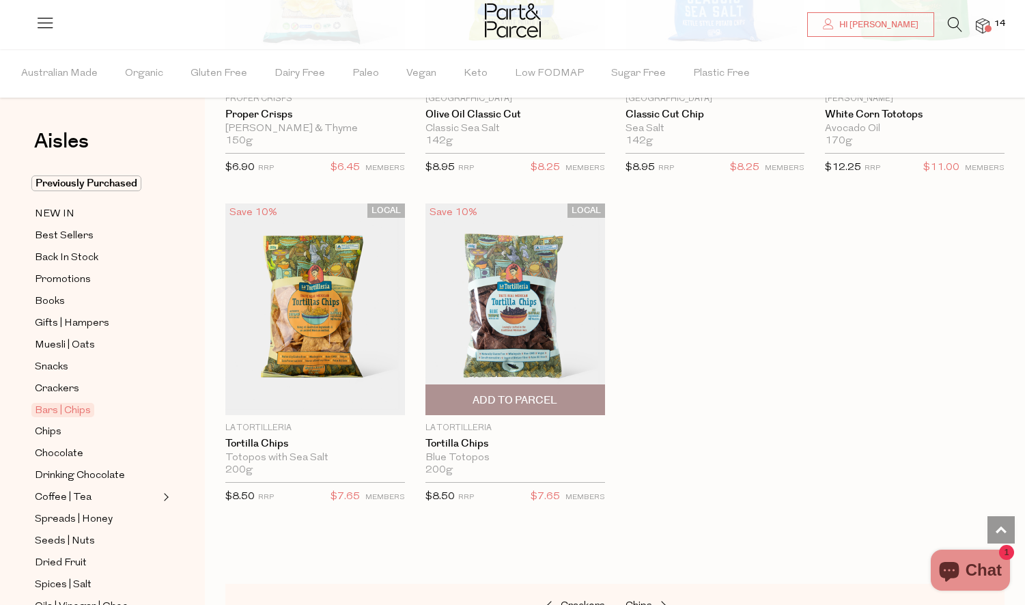
click at [492, 394] on span "Add To Parcel" at bounding box center [514, 400] width 85 height 14
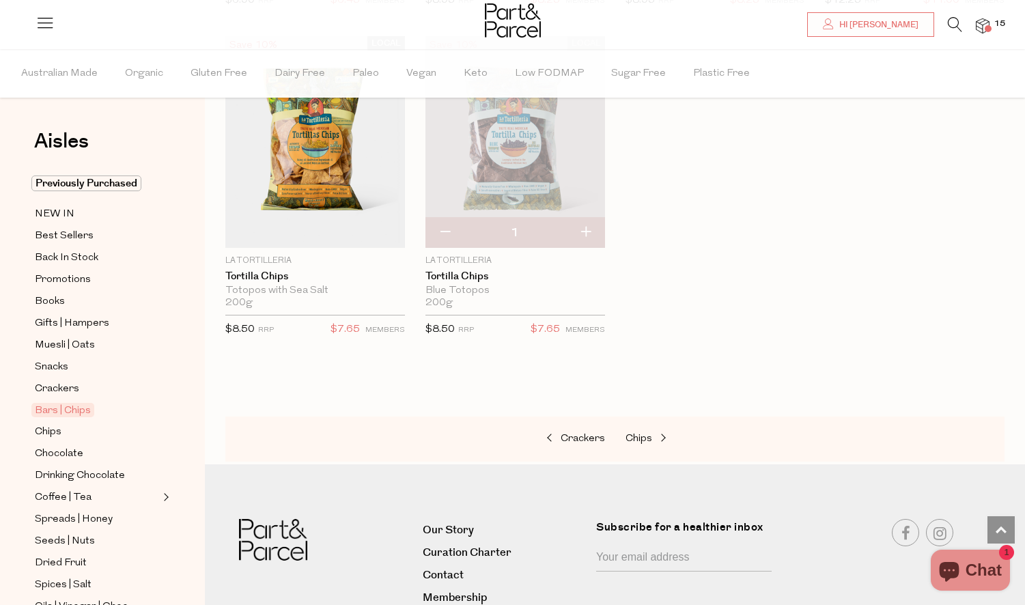
scroll to position [5851, 0]
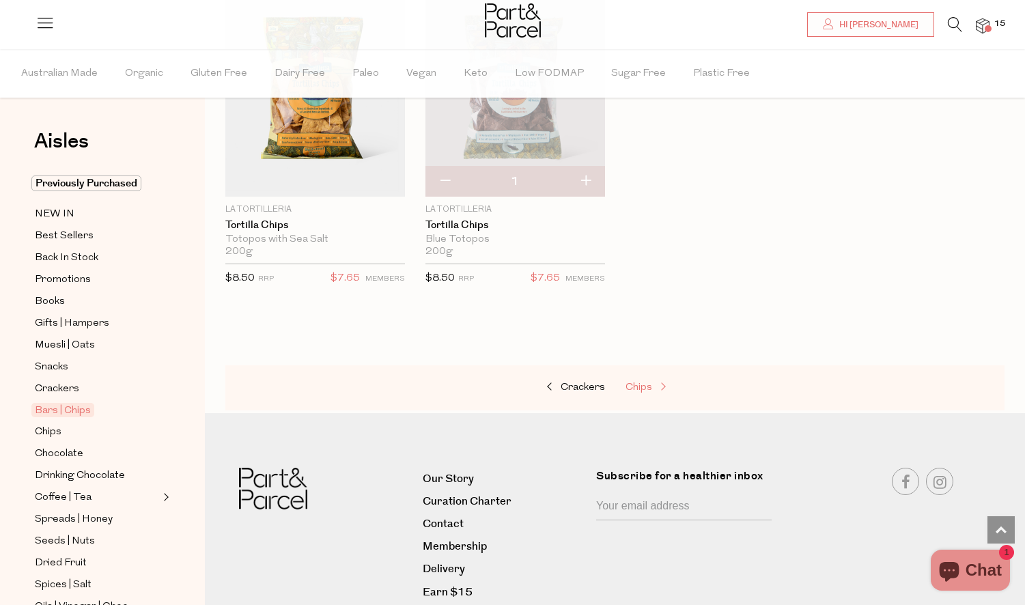
click at [655, 382] on span at bounding box center [661, 387] width 19 height 10
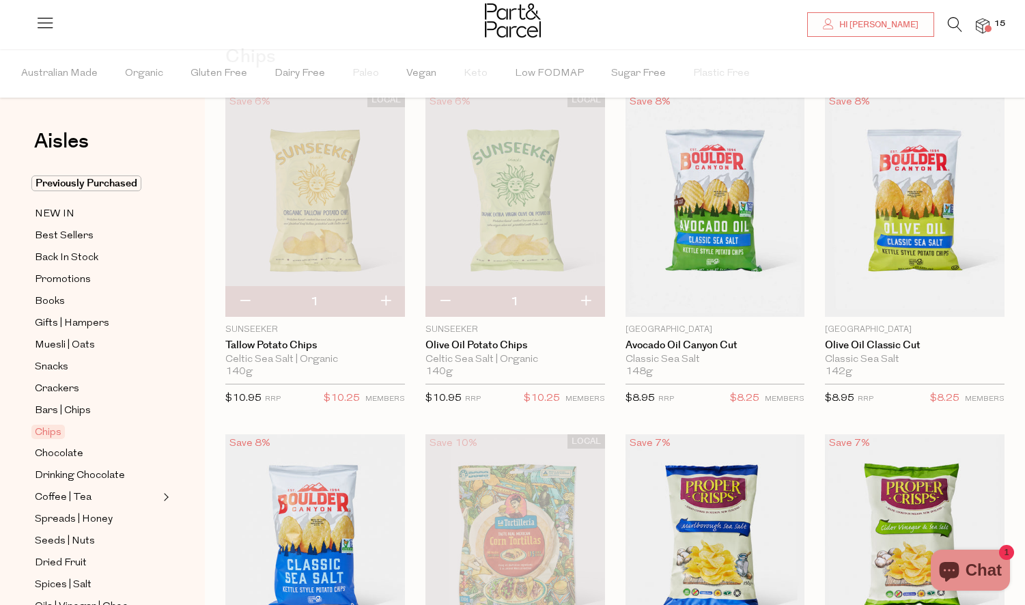
scroll to position [83, 0]
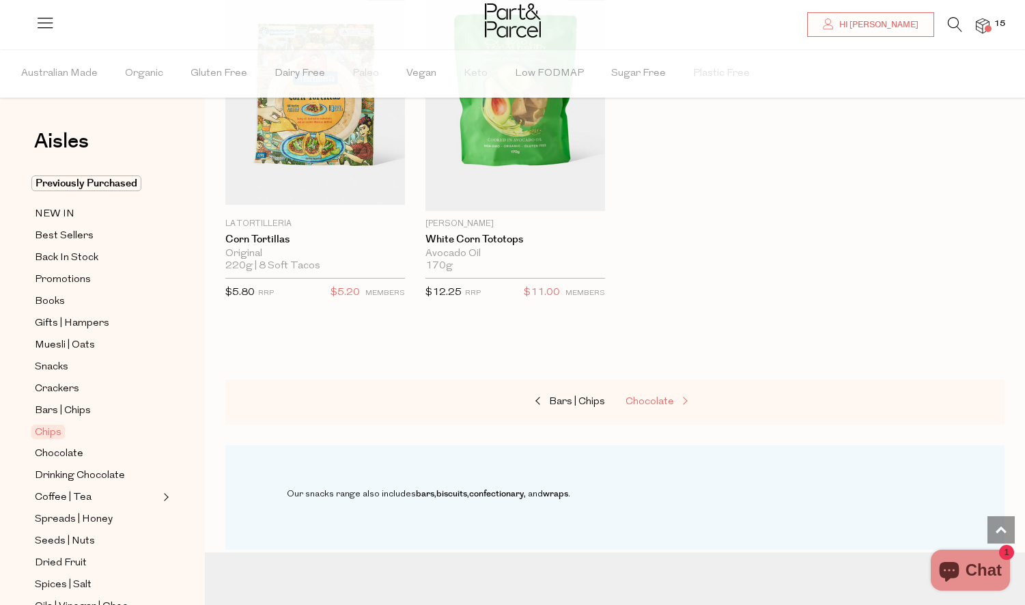
click at [667, 397] on span "Chocolate" at bounding box center [649, 402] width 48 height 10
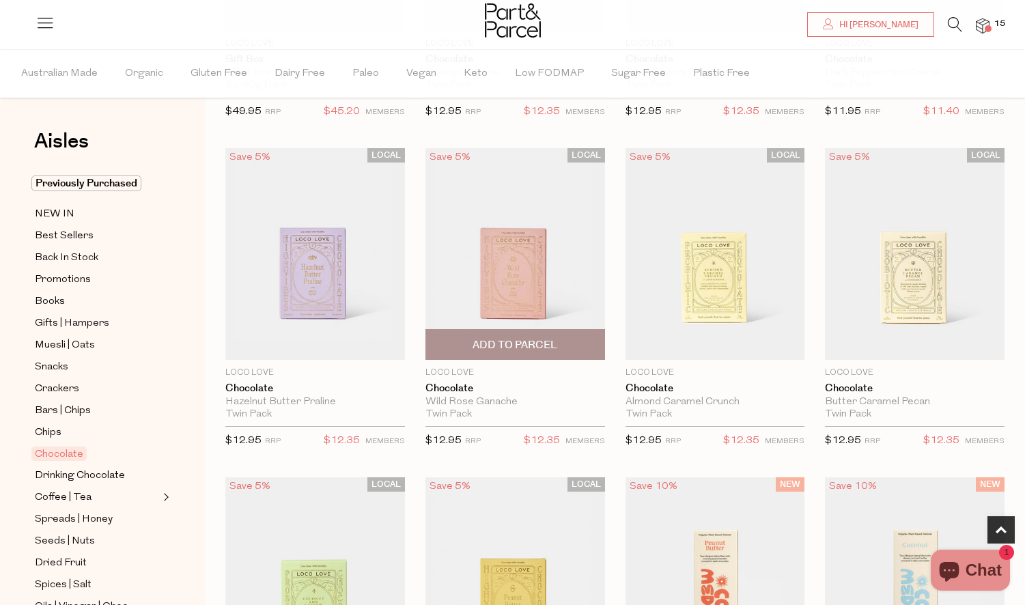
scroll to position [364, 0]
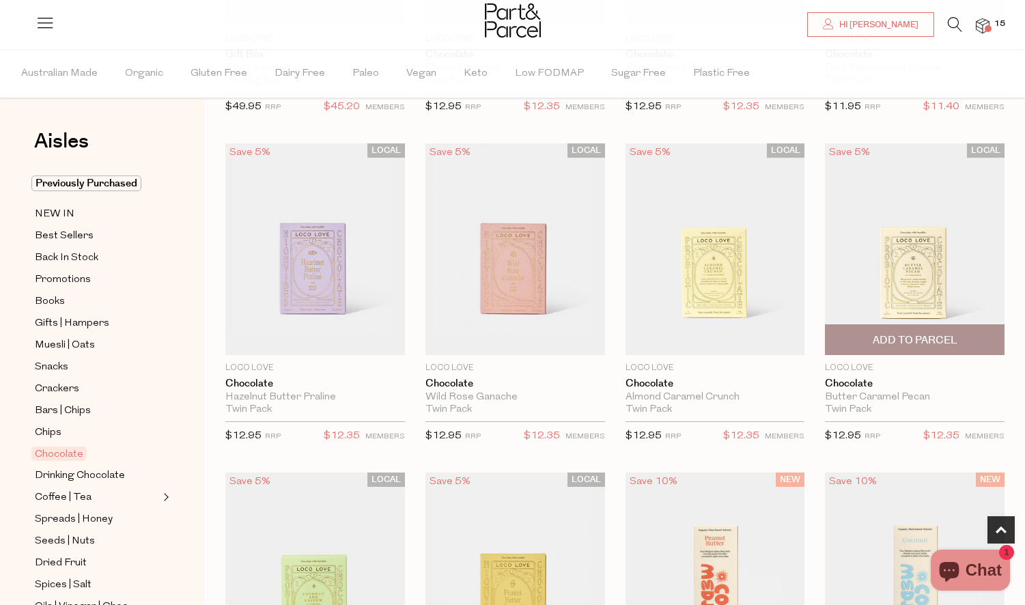
click at [946, 339] on span "Add To Parcel" at bounding box center [915, 340] width 85 height 14
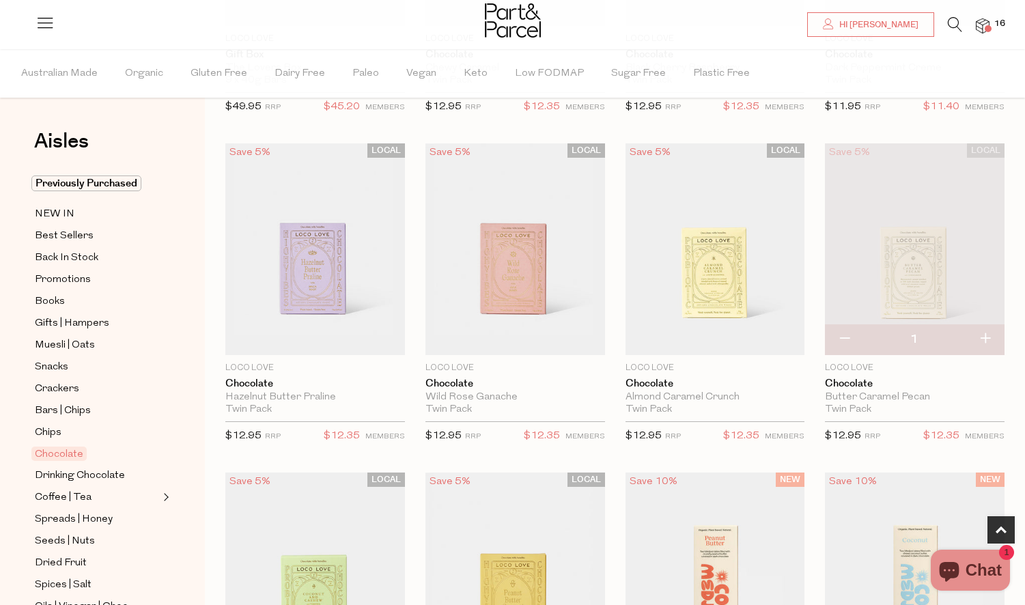
click at [985, 338] on button "button" at bounding box center [984, 339] width 39 height 30
type input "2"
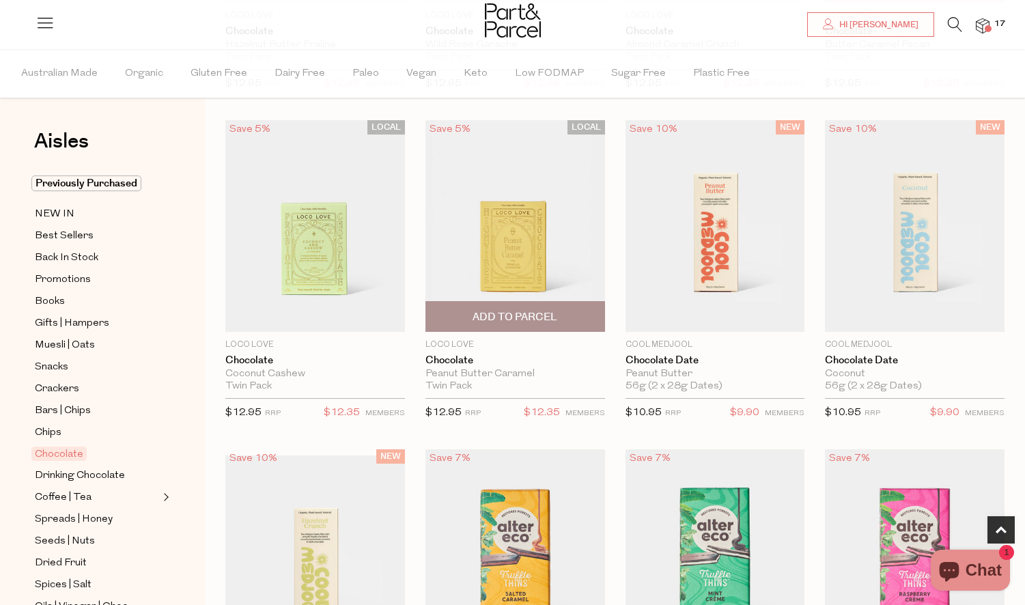
scroll to position [718, 0]
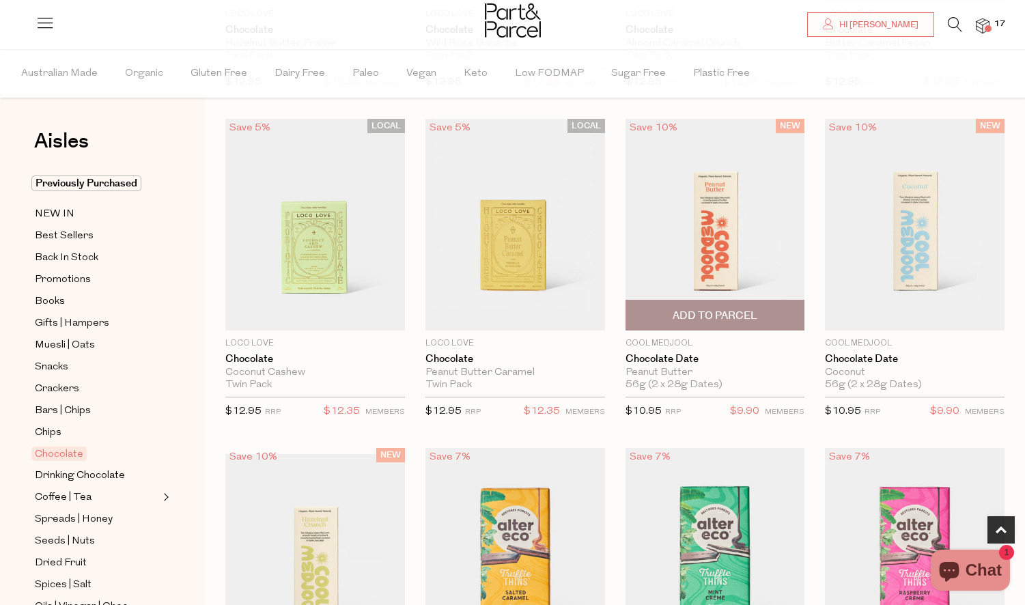
click at [742, 312] on span "Add To Parcel" at bounding box center [715, 316] width 85 height 14
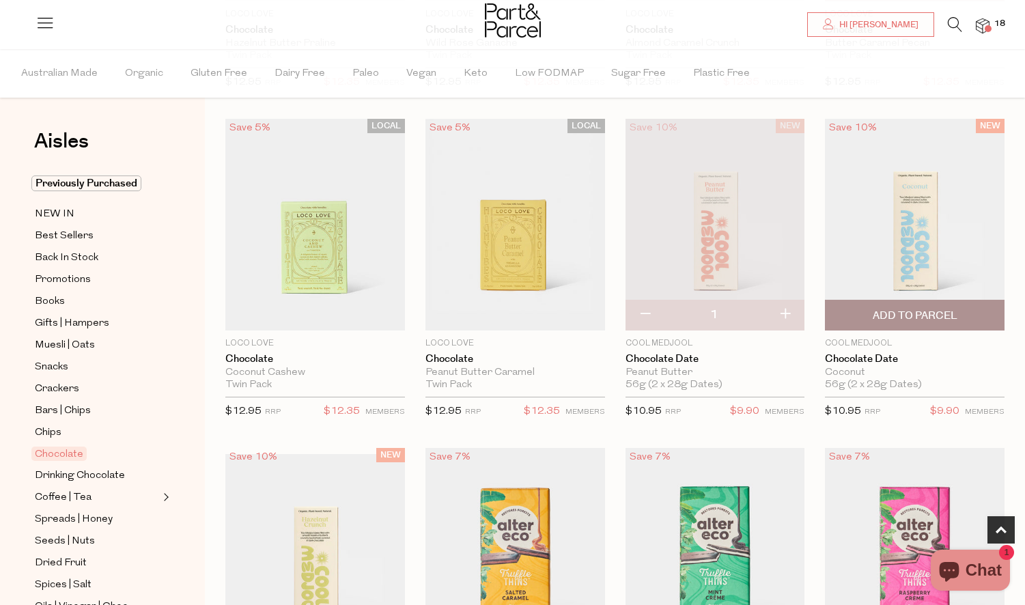
click at [921, 310] on span "Add To Parcel" at bounding box center [915, 316] width 85 height 14
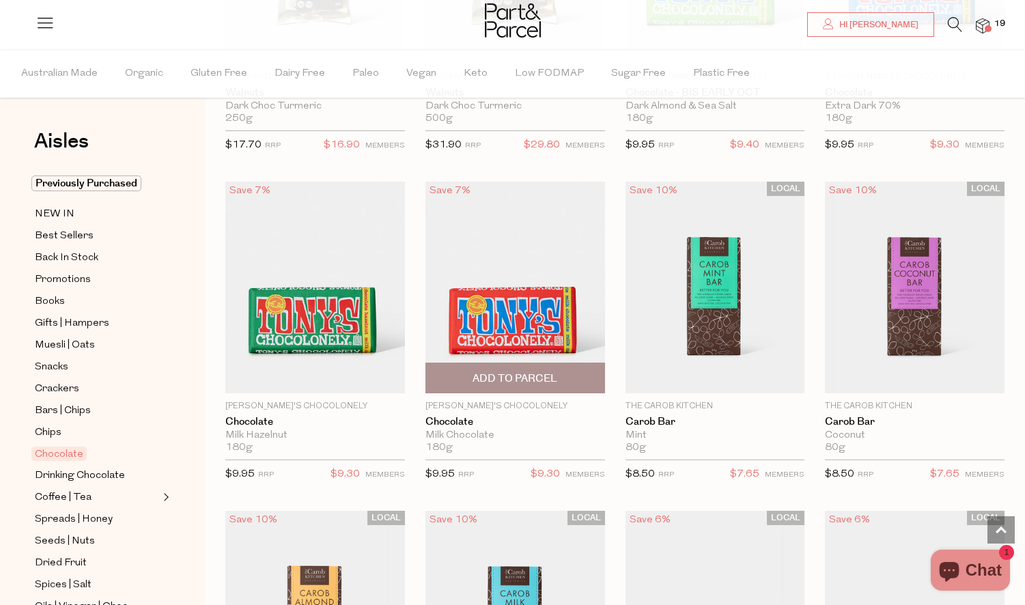
scroll to position [3327, 1]
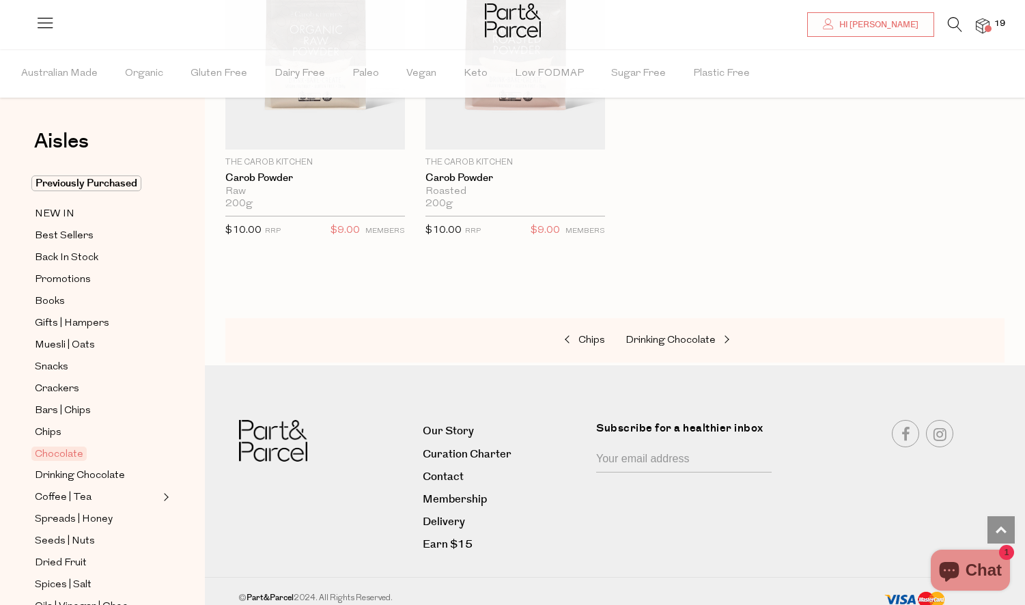
scroll to position [4885, 0]
click at [677, 336] on span "Drinking Chocolate" at bounding box center [670, 341] width 90 height 10
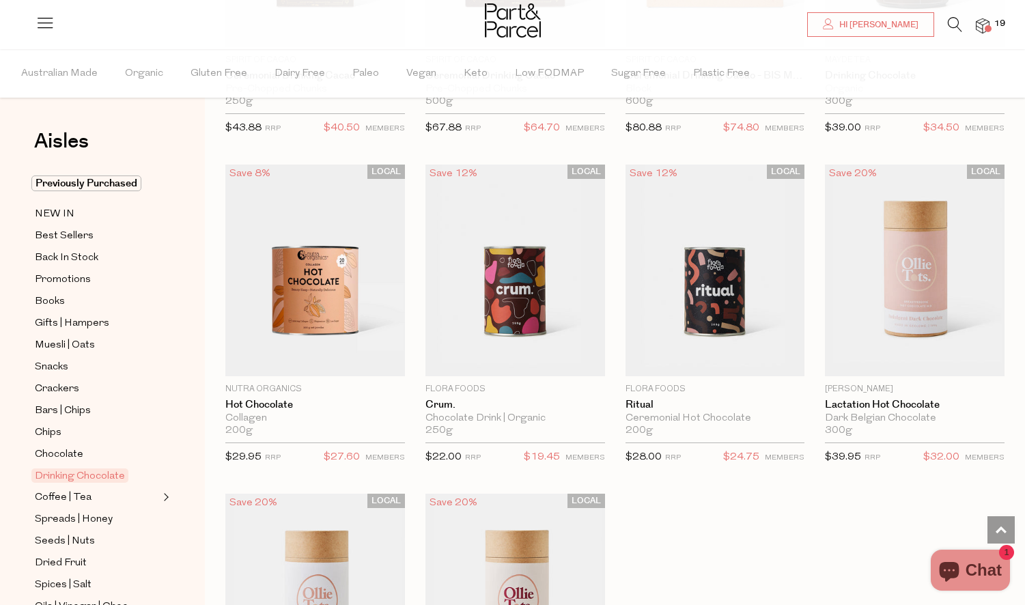
scroll to position [1056, 0]
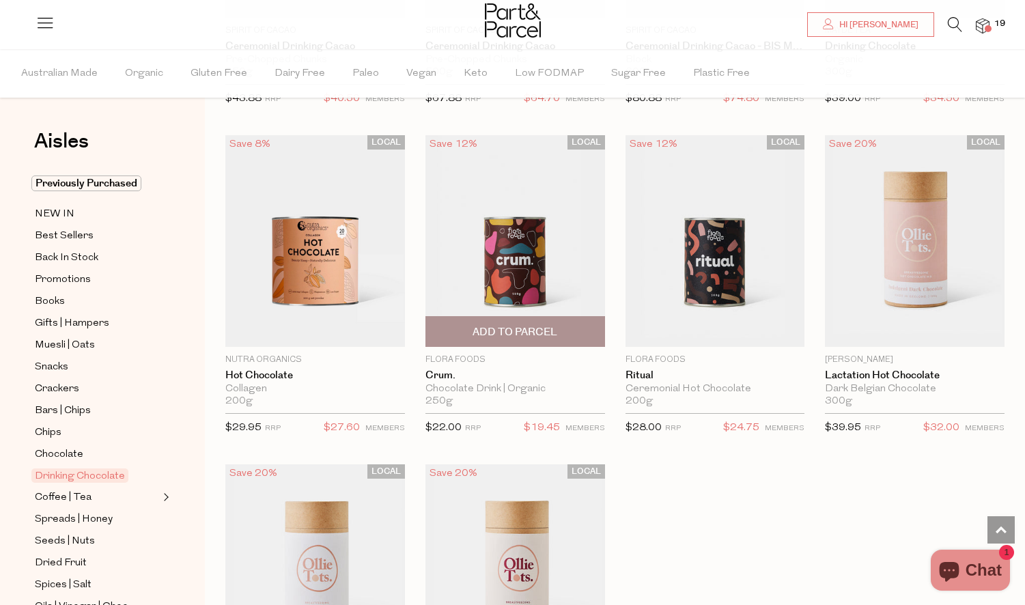
click at [523, 330] on span "Add To Parcel" at bounding box center [514, 332] width 85 height 14
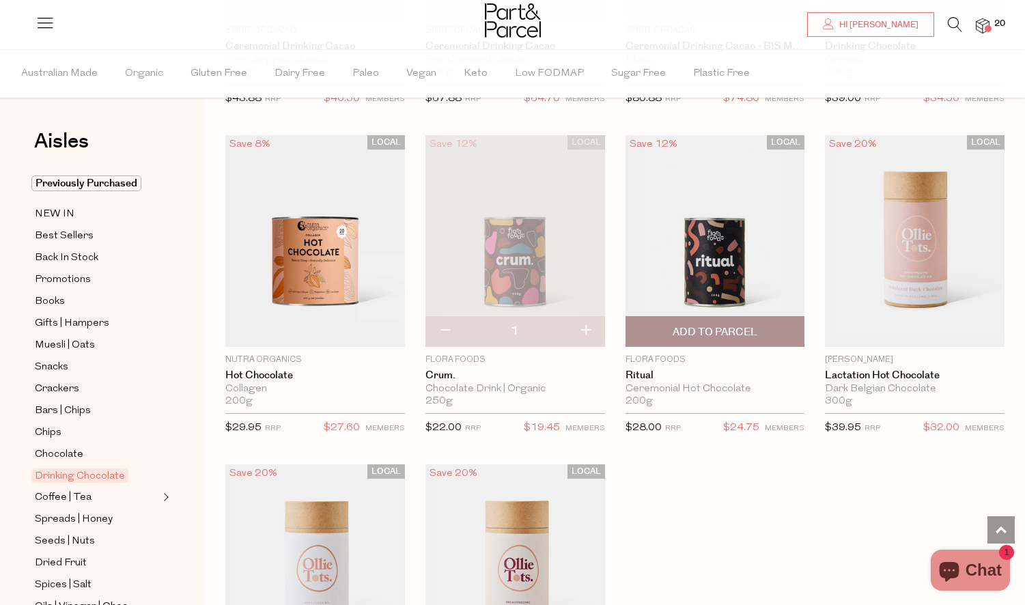
click at [723, 325] on span "Add To Parcel" at bounding box center [715, 332] width 85 height 14
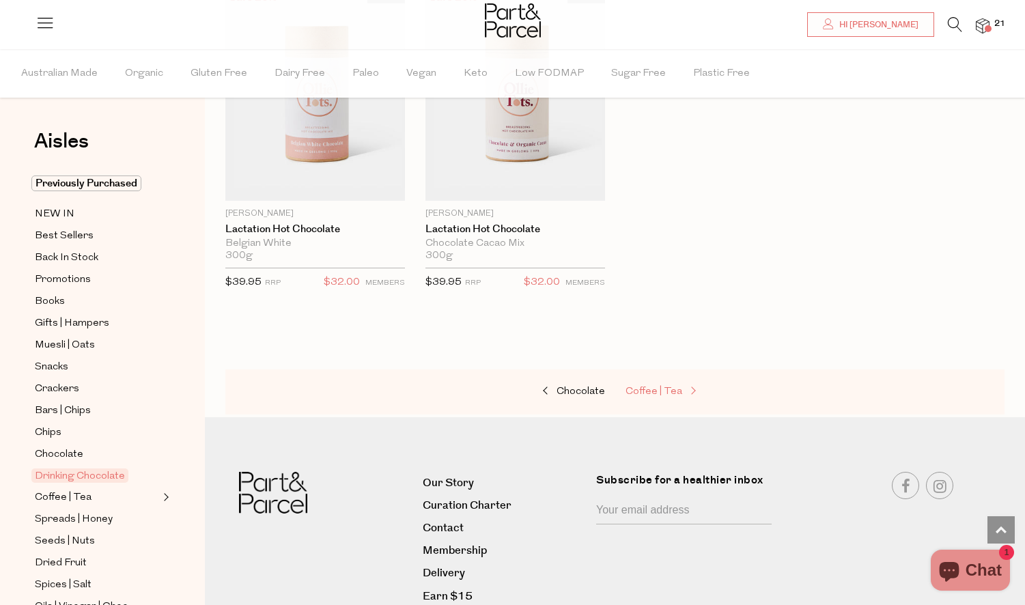
click at [668, 392] on link "Coffee | Tea" at bounding box center [693, 392] width 137 height 18
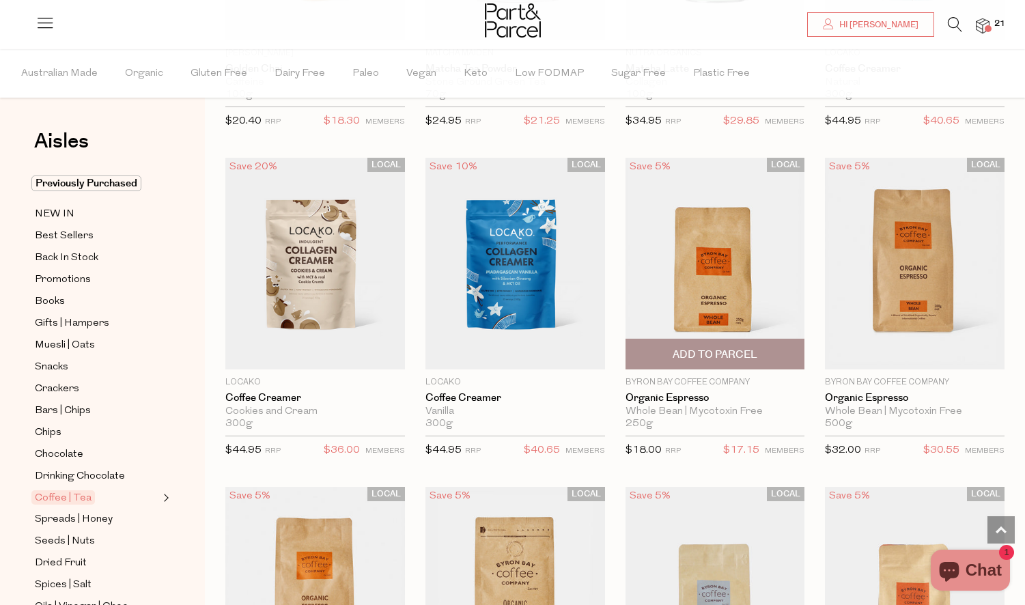
scroll to position [6021, 0]
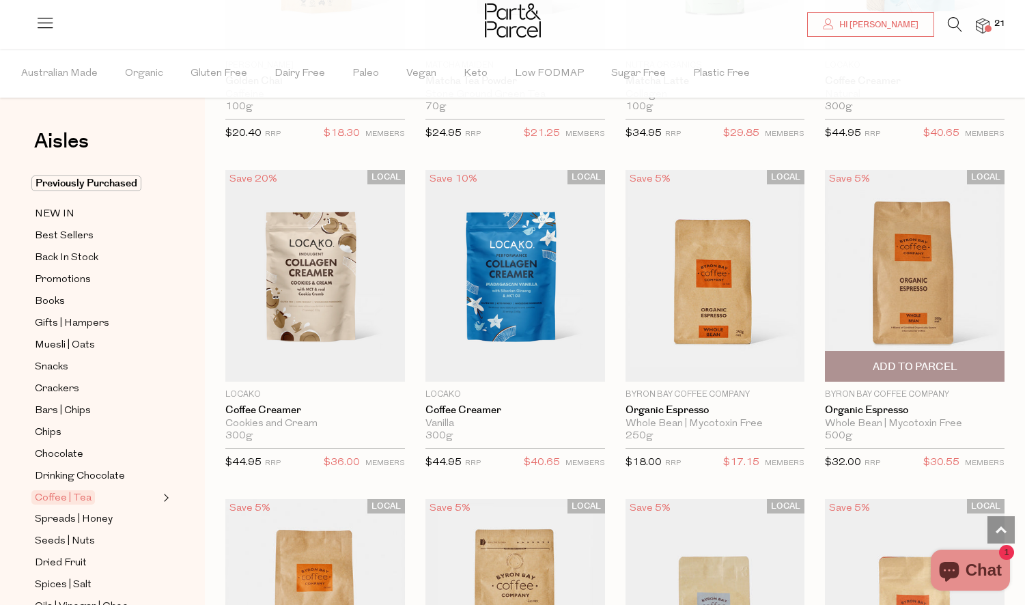
click at [895, 360] on span "Add To Parcel" at bounding box center [915, 367] width 85 height 14
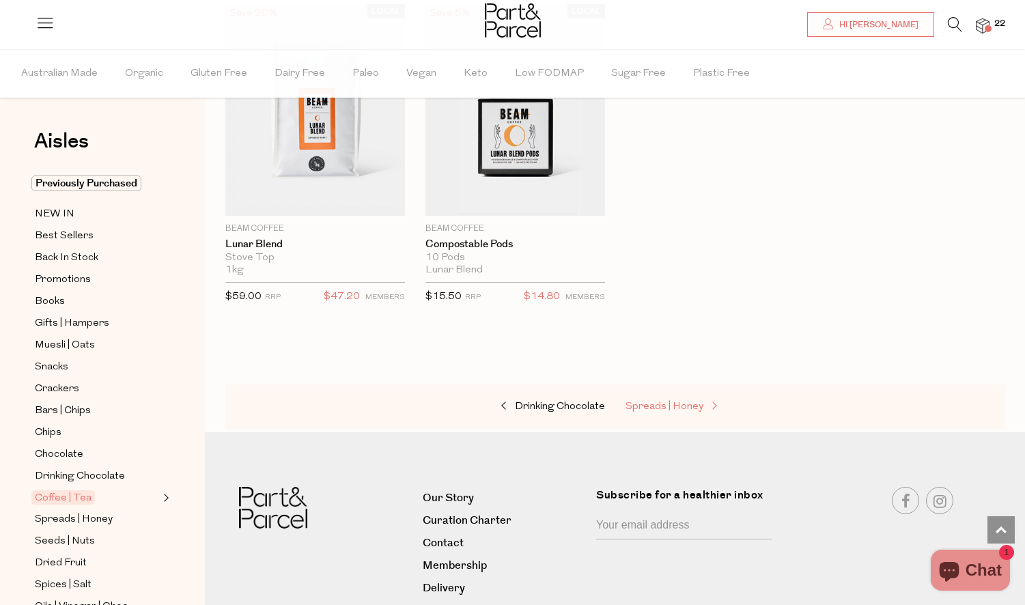
scroll to position [7528, 1]
click at [675, 401] on span "Spreads | Honey" at bounding box center [664, 406] width 78 height 10
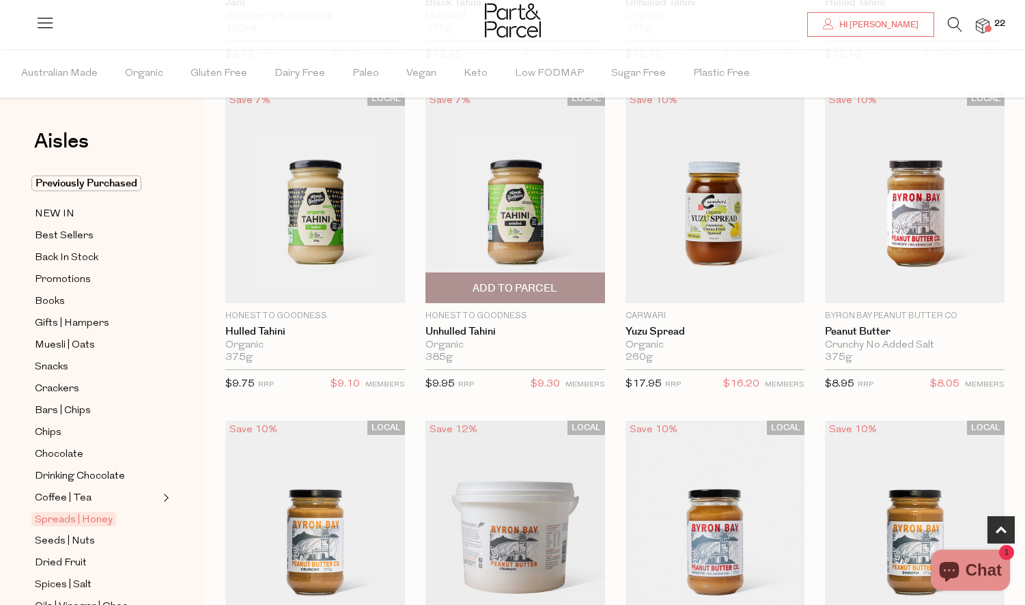
scroll to position [416, 0]
click at [528, 281] on span "Add To Parcel" at bounding box center [514, 288] width 85 height 14
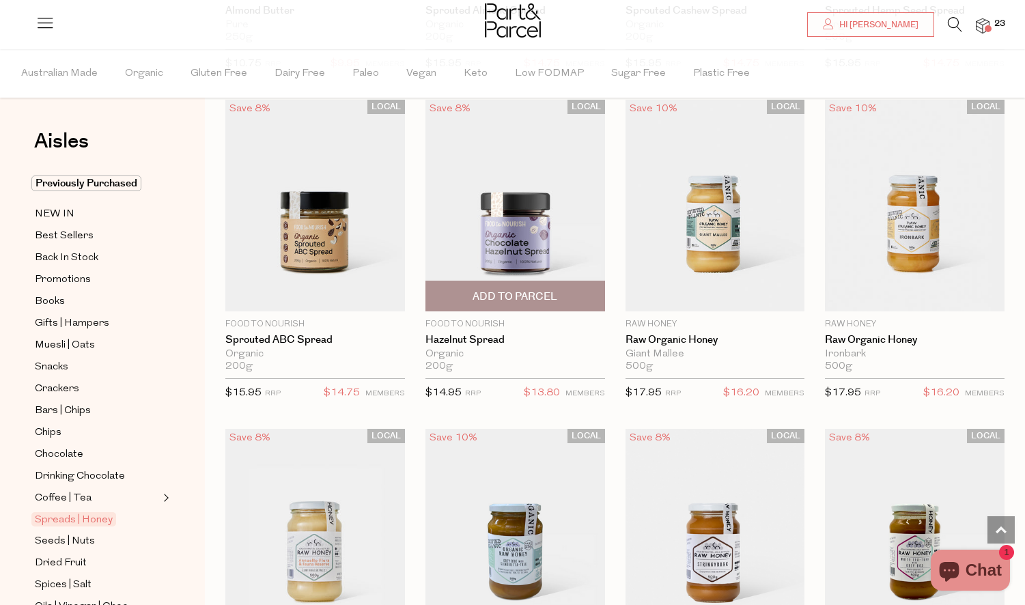
scroll to position [2737, 0]
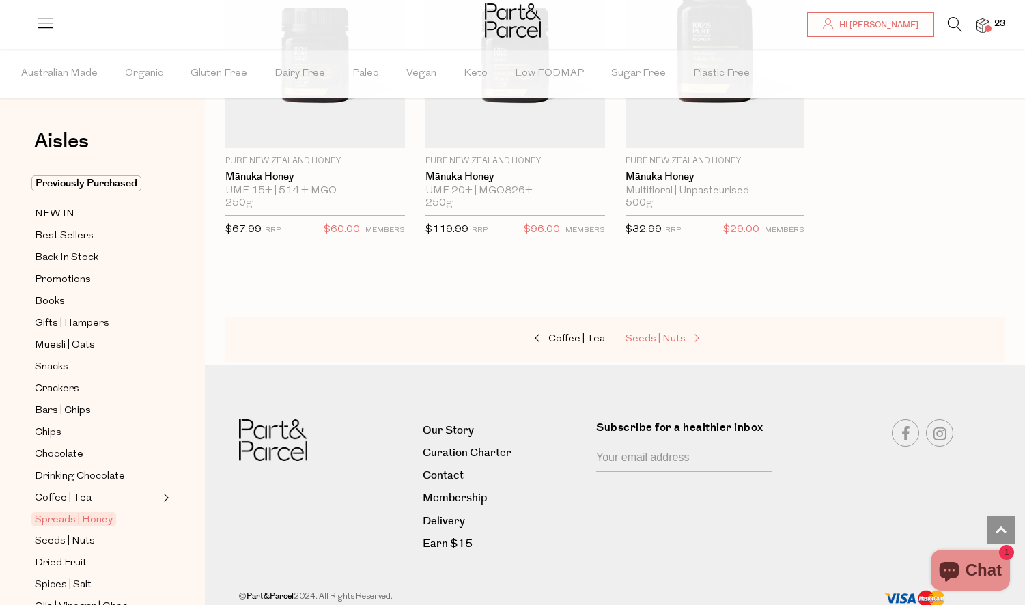
click at [666, 334] on span "Seeds | Nuts" at bounding box center [655, 339] width 60 height 10
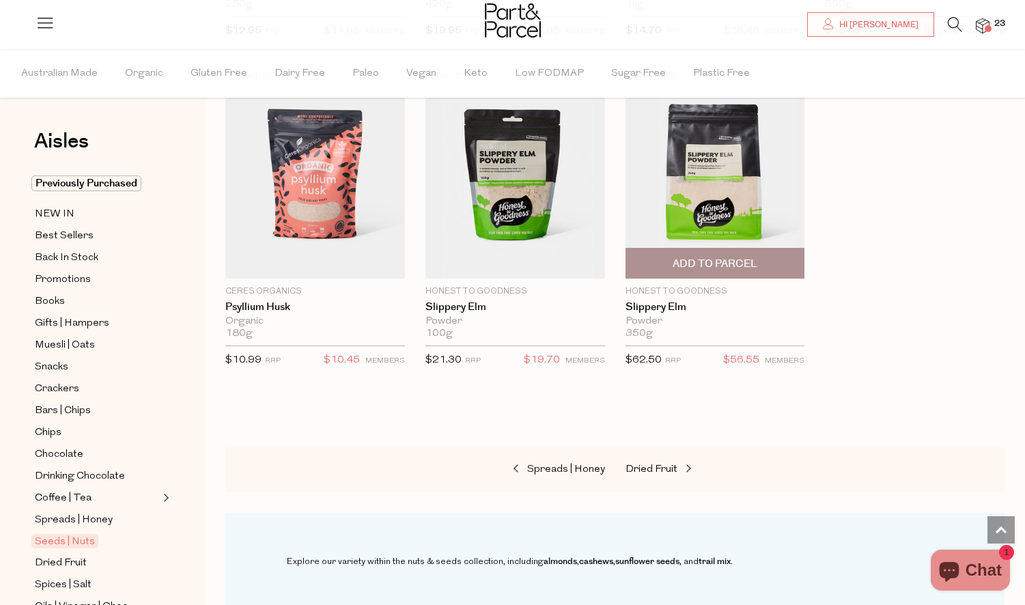
scroll to position [3754, 0]
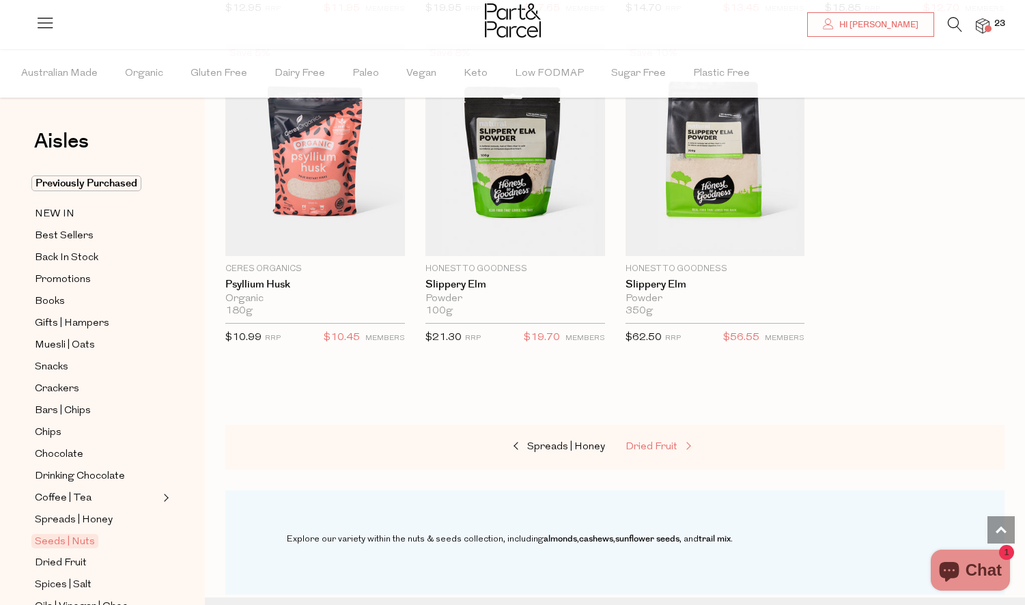
click at [646, 442] on span "Dried Fruit" at bounding box center [651, 447] width 52 height 10
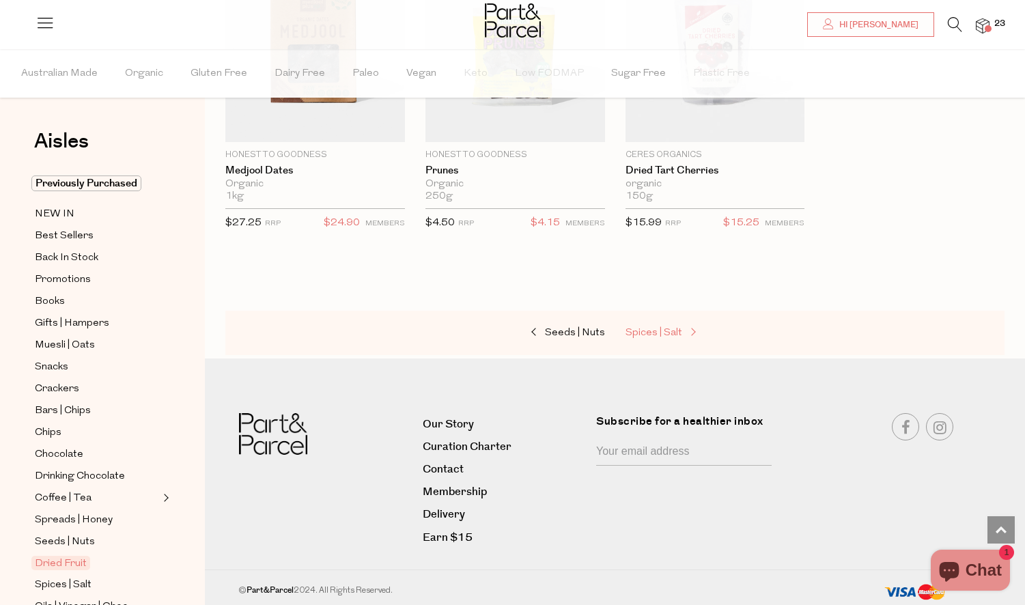
click at [666, 324] on link "Spices | Salt" at bounding box center [693, 333] width 137 height 18
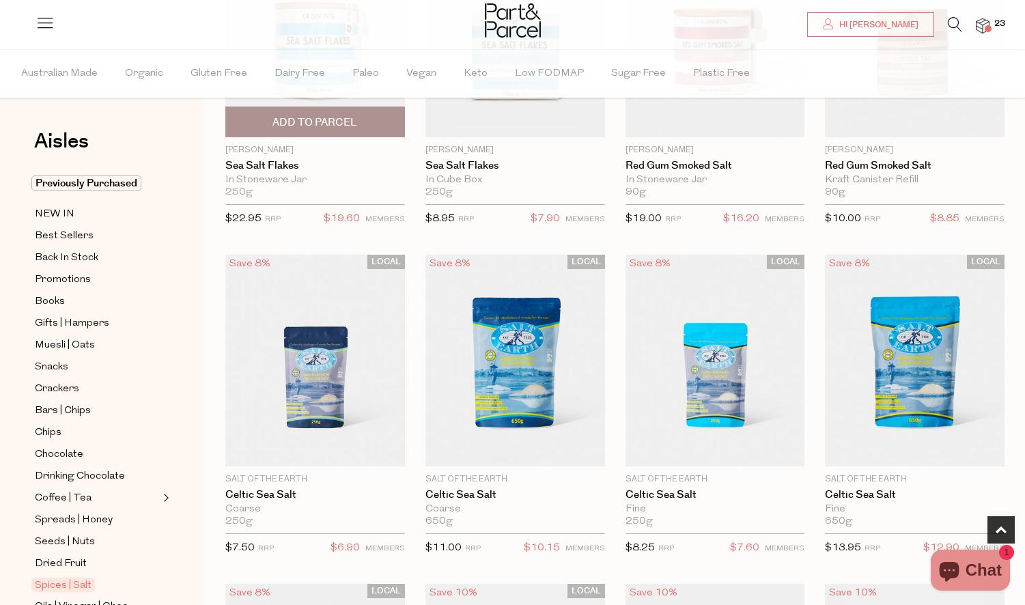
scroll to position [270, 0]
click at [335, 128] on span "Add To Parcel" at bounding box center [314, 122] width 85 height 14
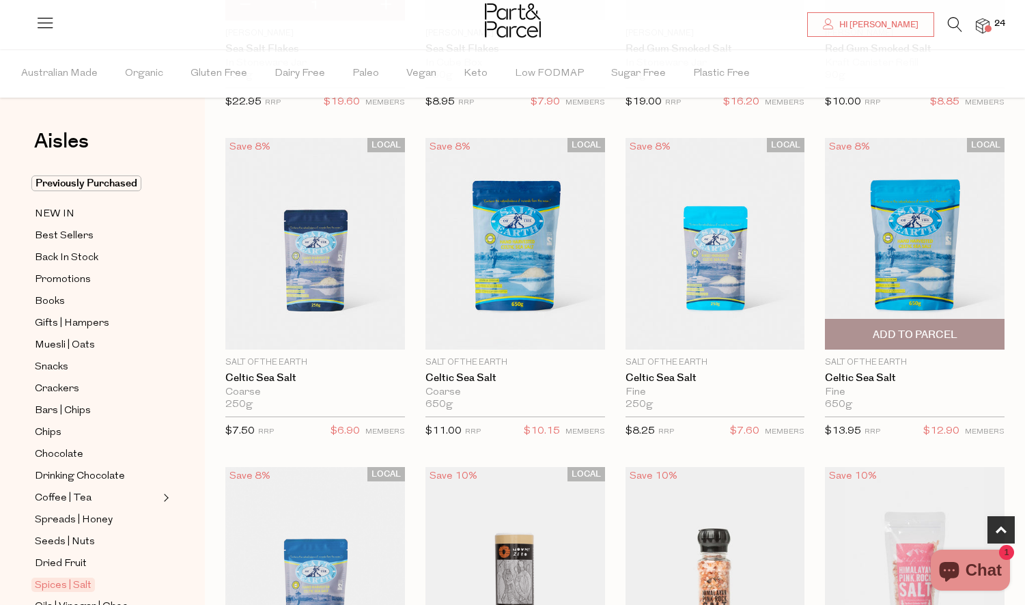
scroll to position [388, 0]
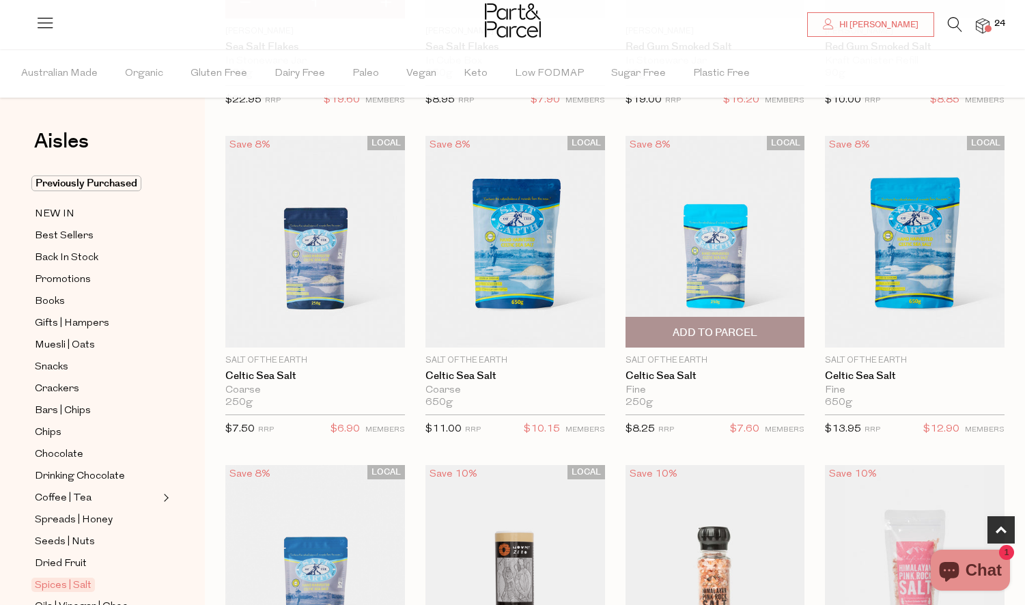
click at [726, 331] on span "Add To Parcel" at bounding box center [715, 333] width 85 height 14
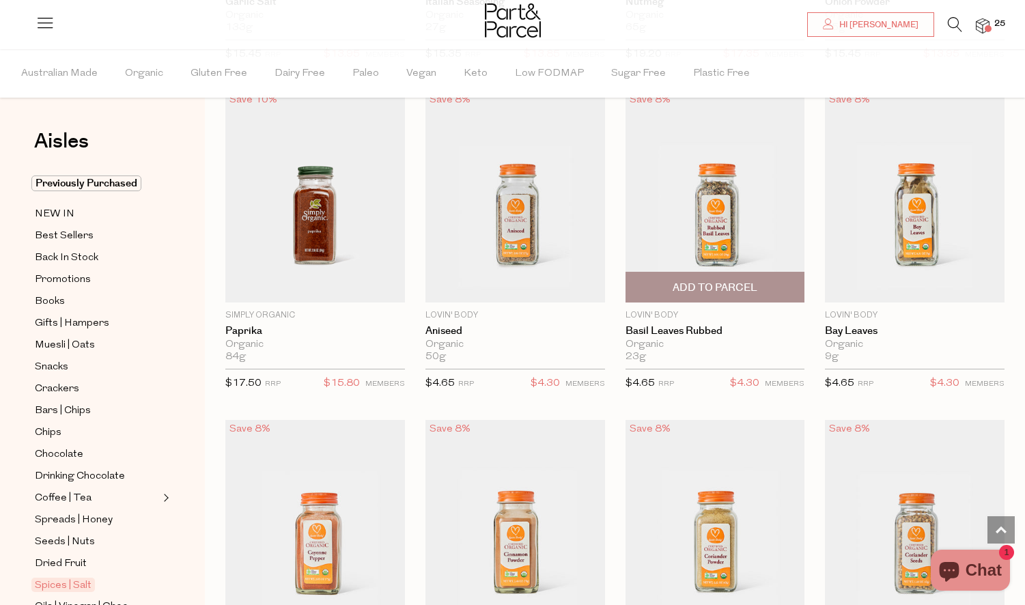
scroll to position [2463, 0]
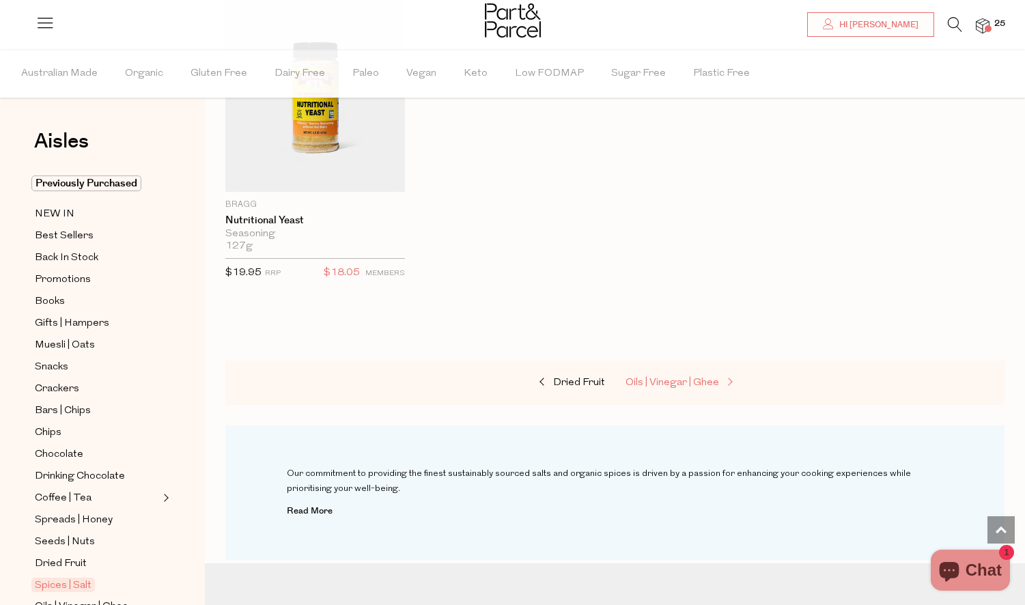
scroll to position [4822, 1]
click at [715, 379] on span "Oils | Vinegar | Ghee" at bounding box center [672, 384] width 94 height 10
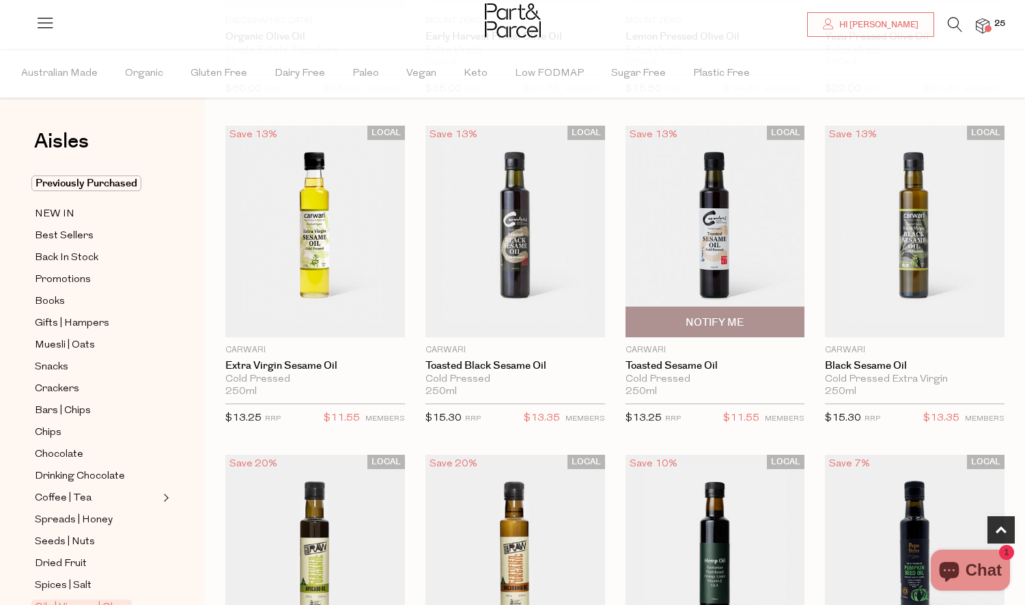
scroll to position [976, 0]
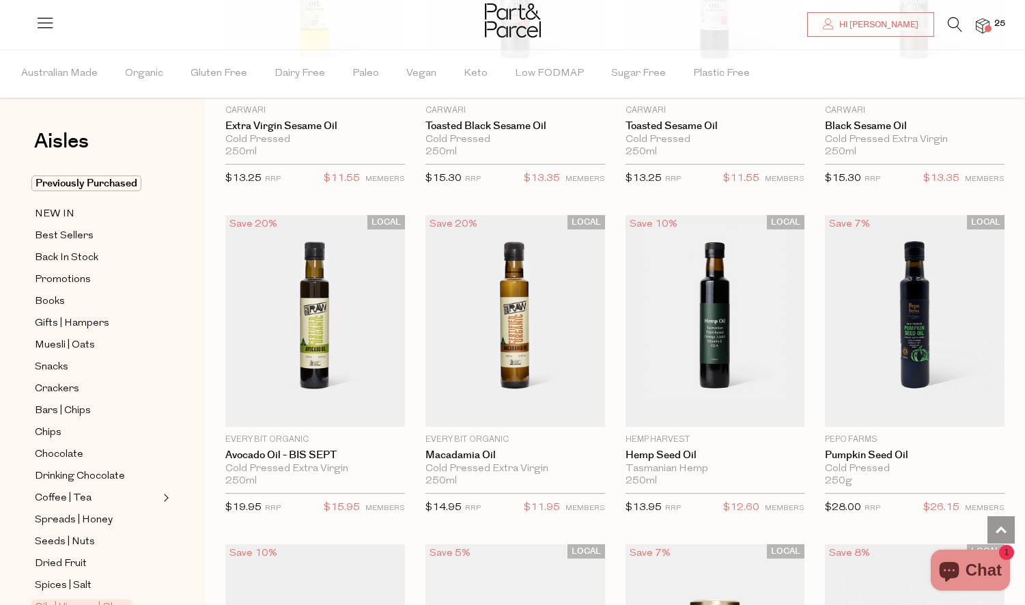
click at [998, 25] on span "25" at bounding box center [1000, 24] width 18 height 12
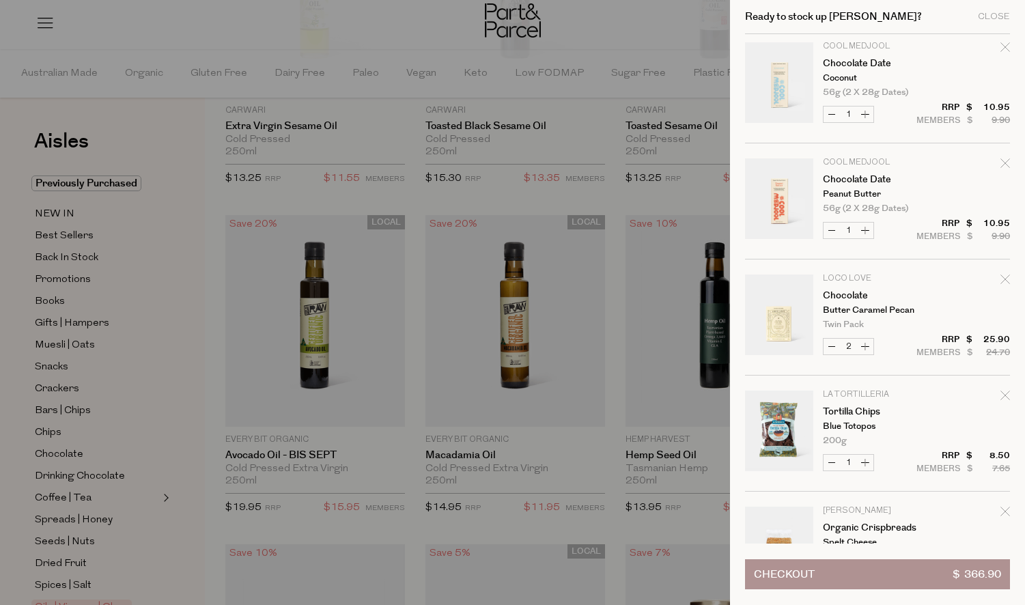
scroll to position [706, 0]
click at [623, 17] on div at bounding box center [512, 302] width 1025 height 605
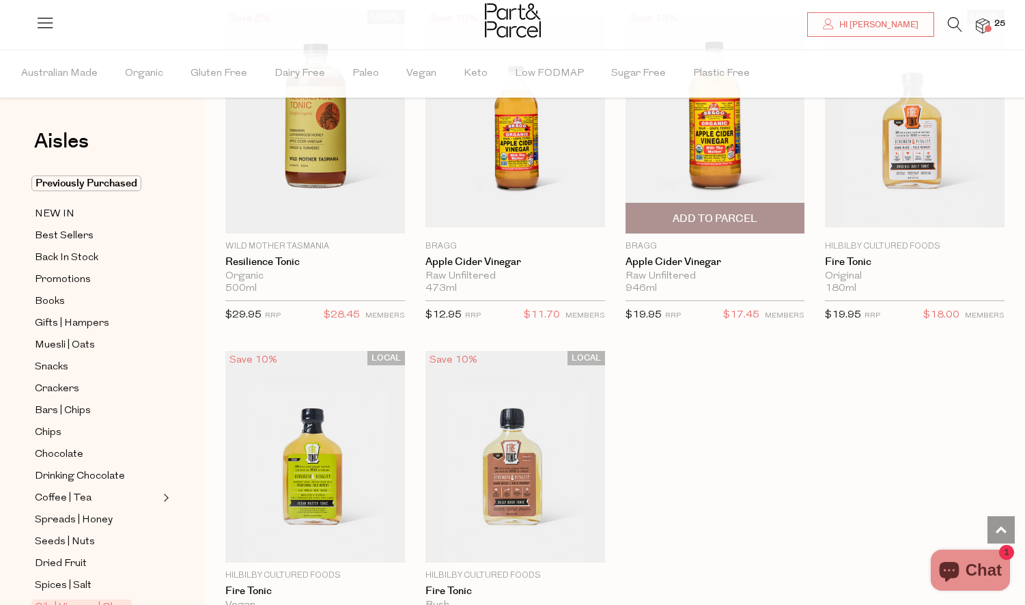
scroll to position [3504, 0]
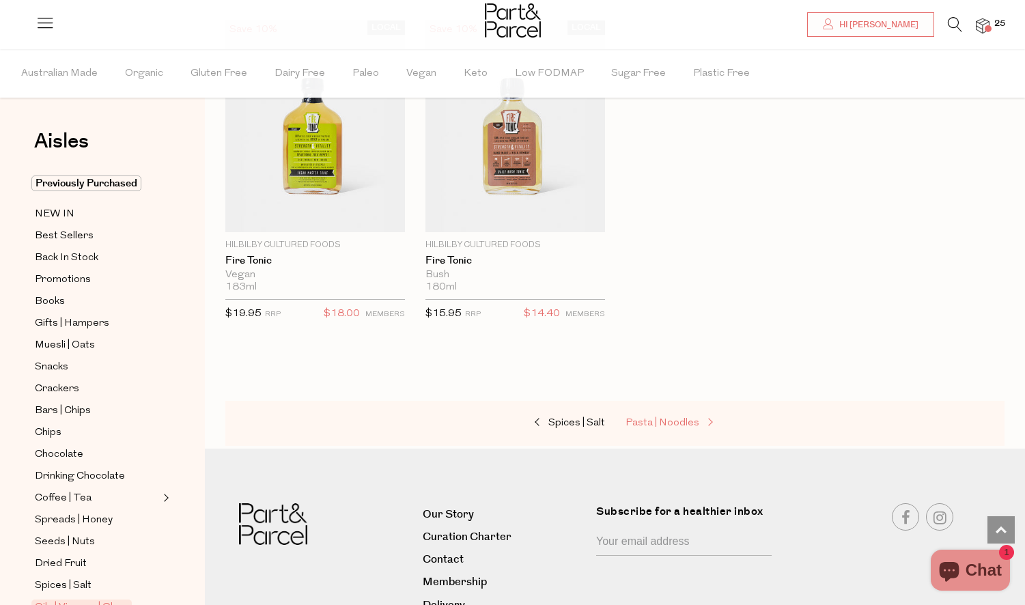
click at [666, 421] on link "Pasta | Noodles" at bounding box center [693, 423] width 137 height 18
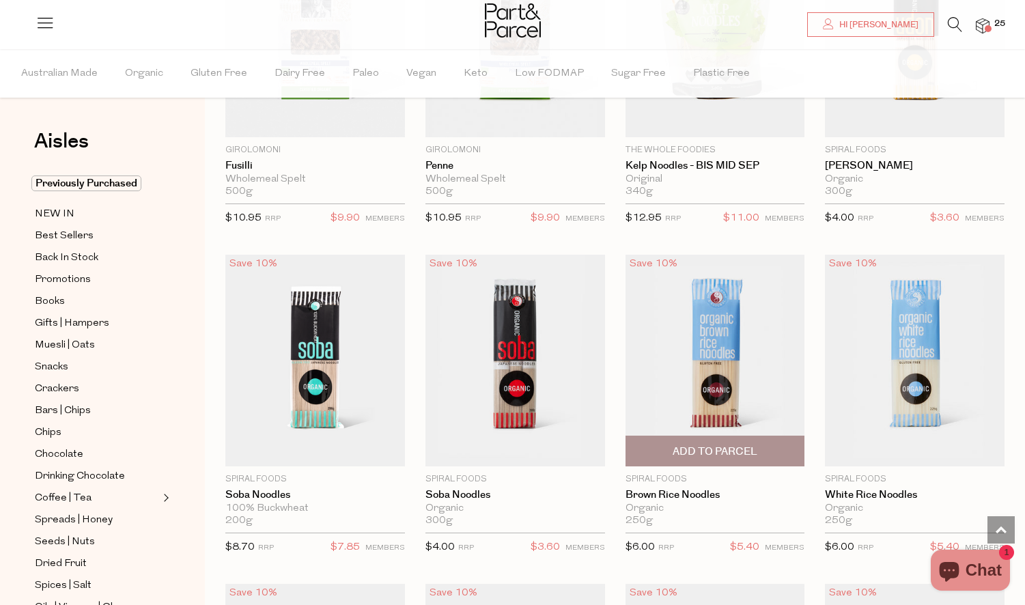
scroll to position [2905, 0]
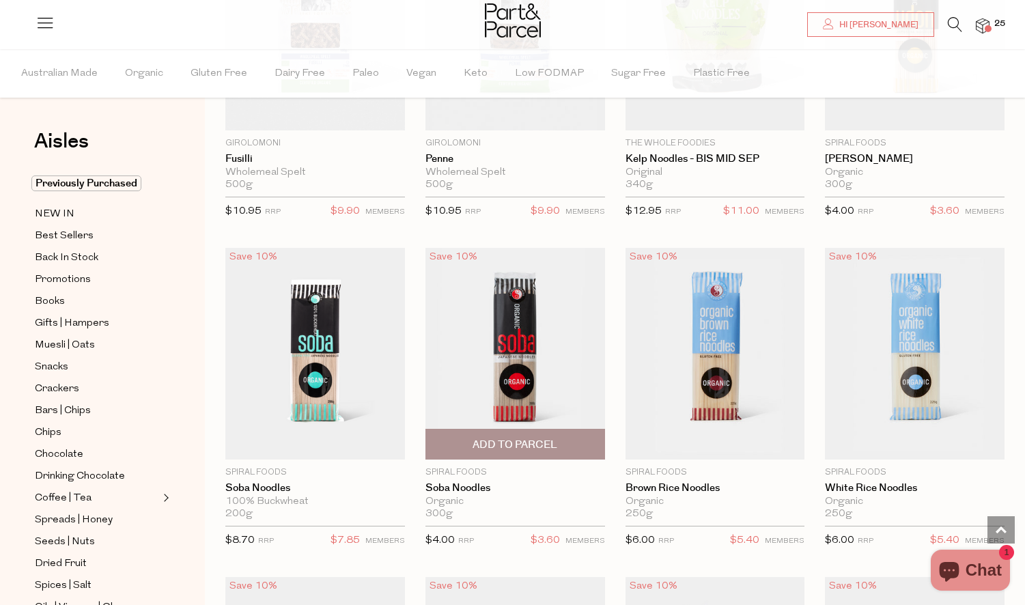
click at [515, 438] on span "Add To Parcel" at bounding box center [514, 445] width 85 height 14
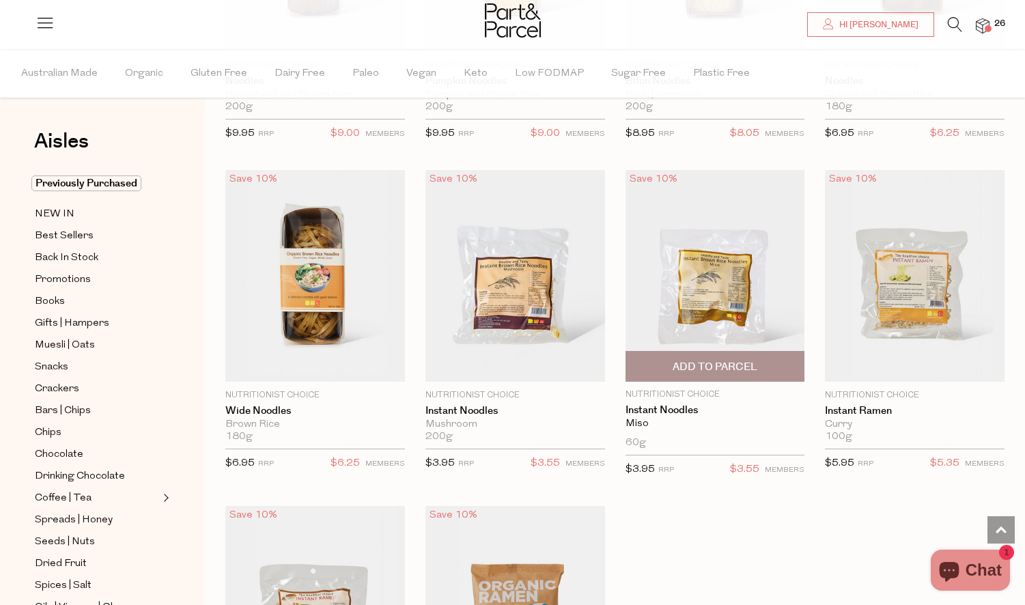
scroll to position [3643, 0]
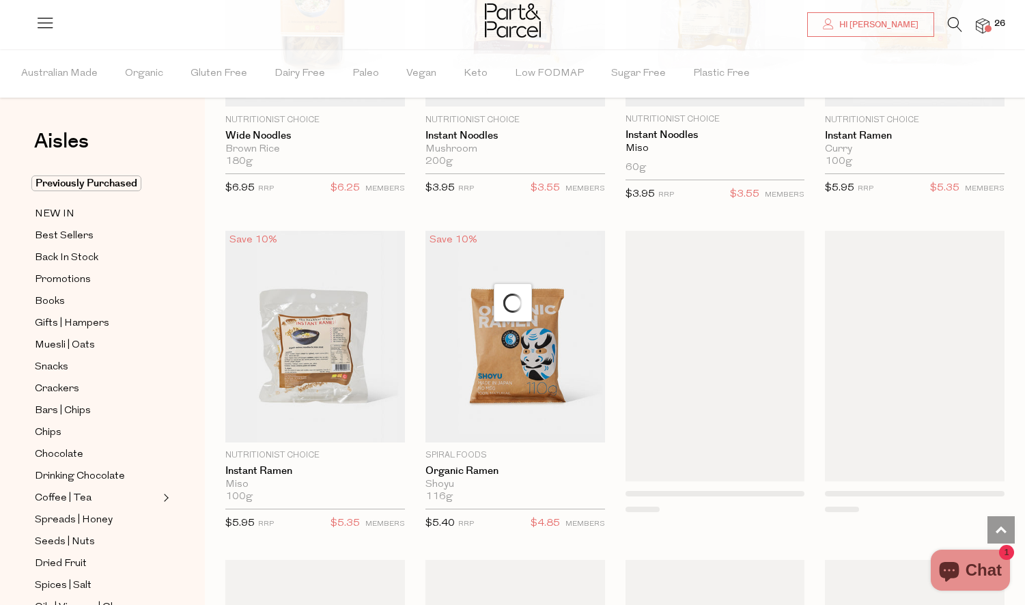
scroll to position [3921, 0]
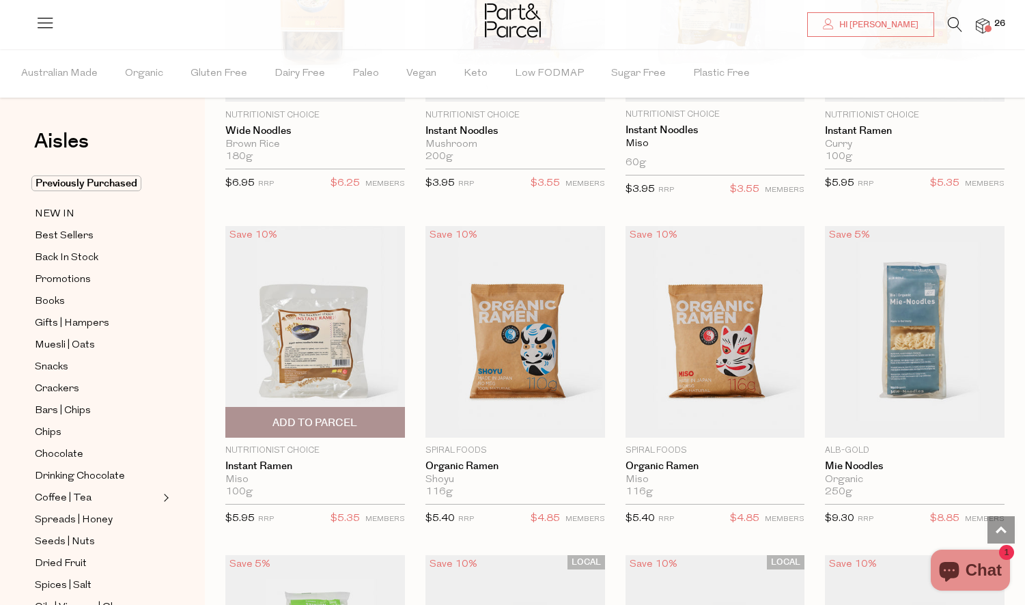
click at [323, 416] on span "Add To Parcel" at bounding box center [314, 423] width 85 height 14
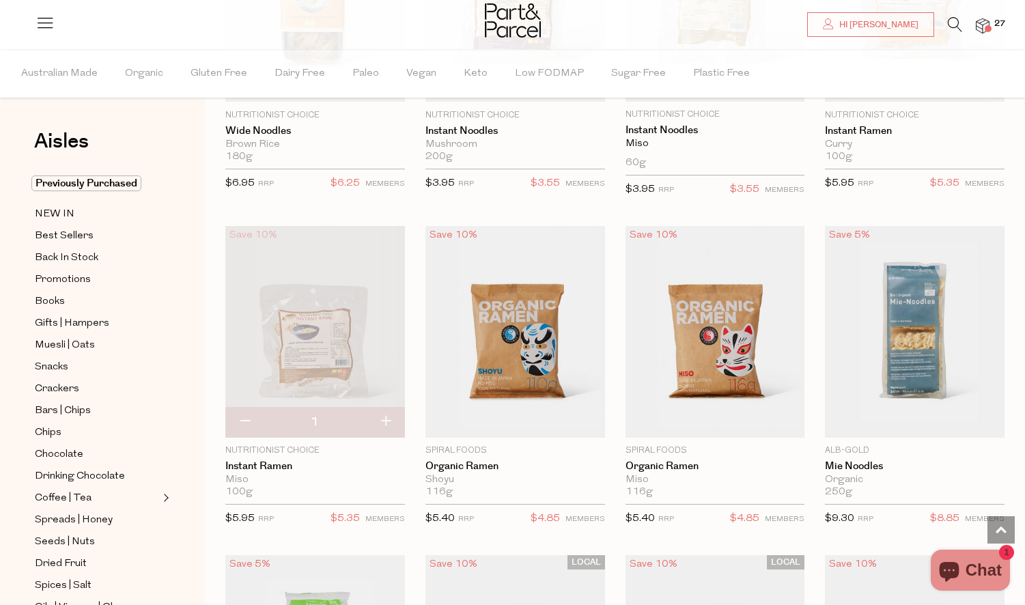
click at [389, 414] on button "button" at bounding box center [385, 422] width 39 height 30
type input "2"
click at [385, 415] on button "button" at bounding box center [385, 422] width 39 height 30
type input "3"
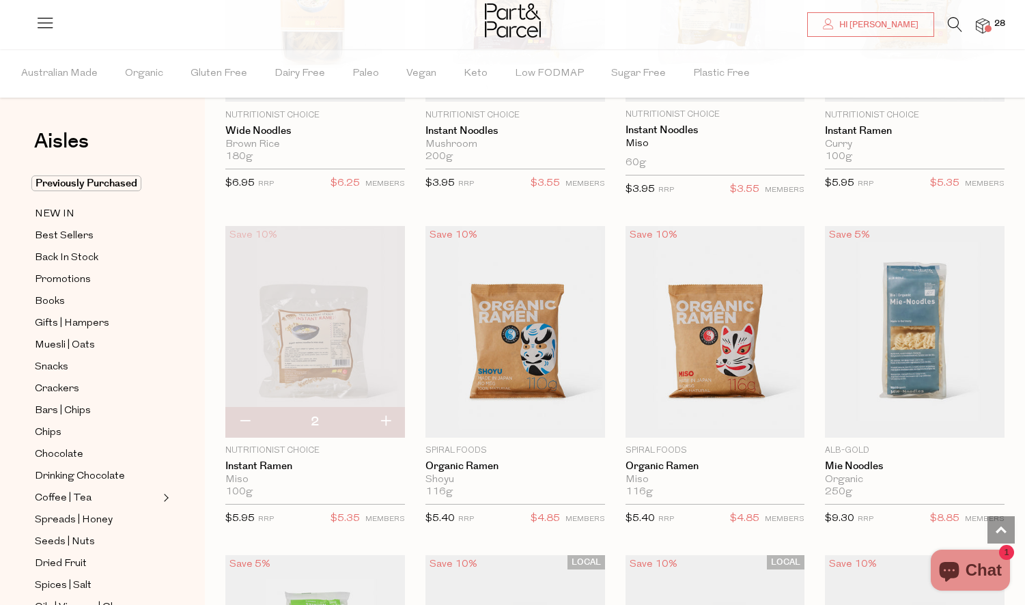
type input "3"
click at [386, 412] on button "button" at bounding box center [385, 422] width 39 height 30
type input "4"
click at [384, 409] on button "button" at bounding box center [385, 422] width 39 height 30
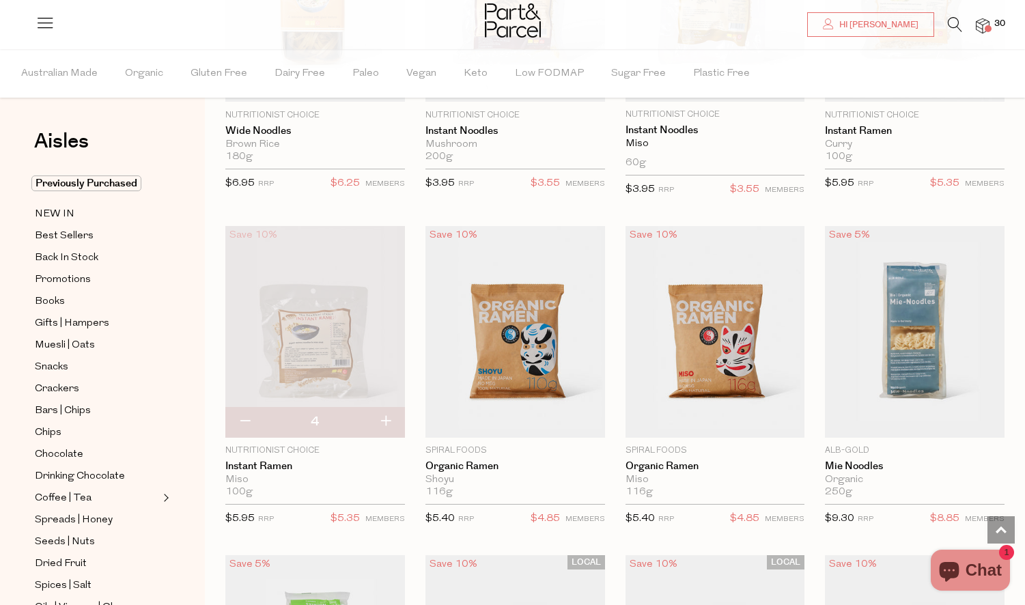
type input "5"
click at [385, 410] on button "button" at bounding box center [385, 422] width 39 height 30
type input "6"
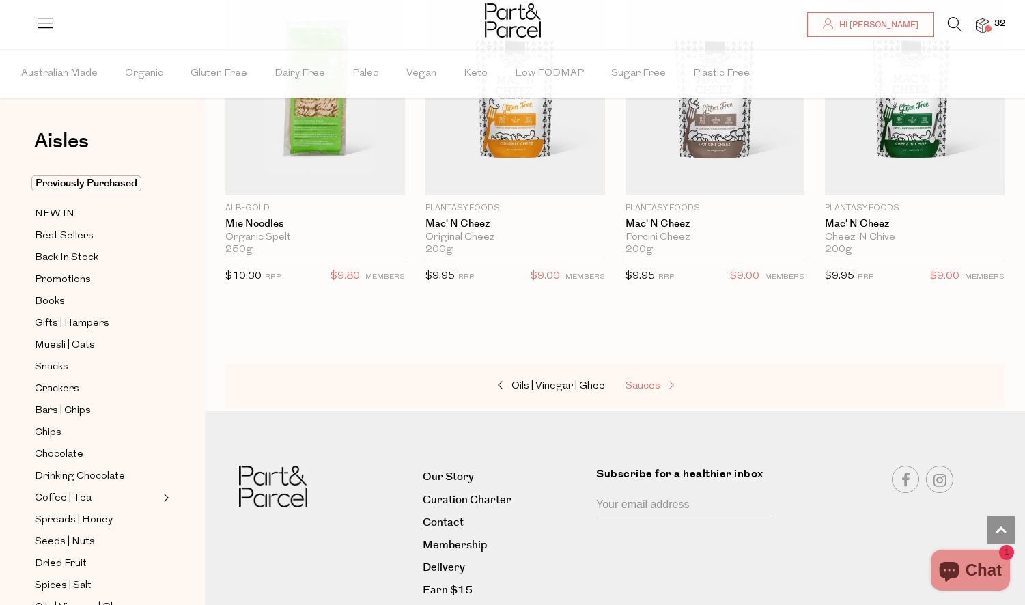
click at [650, 381] on span "Sauces" at bounding box center [642, 386] width 35 height 10
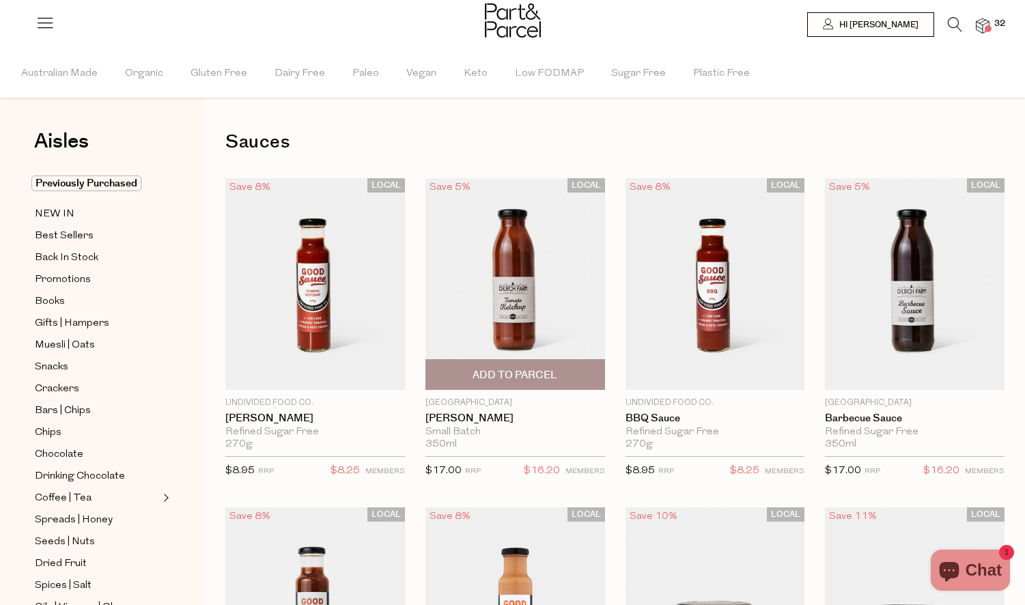
click at [514, 375] on span "Add To Parcel" at bounding box center [514, 375] width 85 height 14
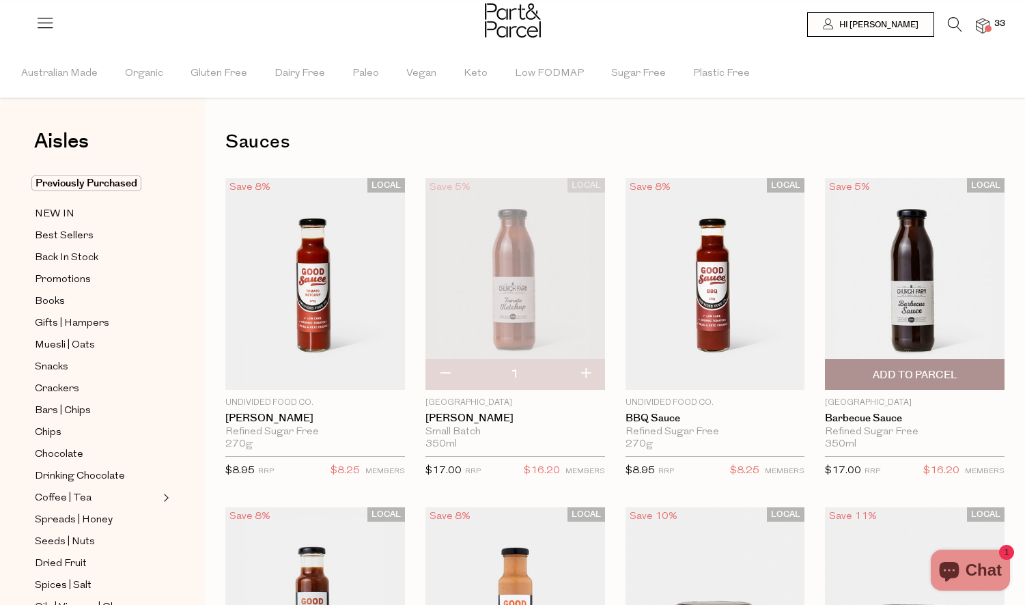
click at [901, 379] on span "Add To Parcel" at bounding box center [915, 375] width 85 height 14
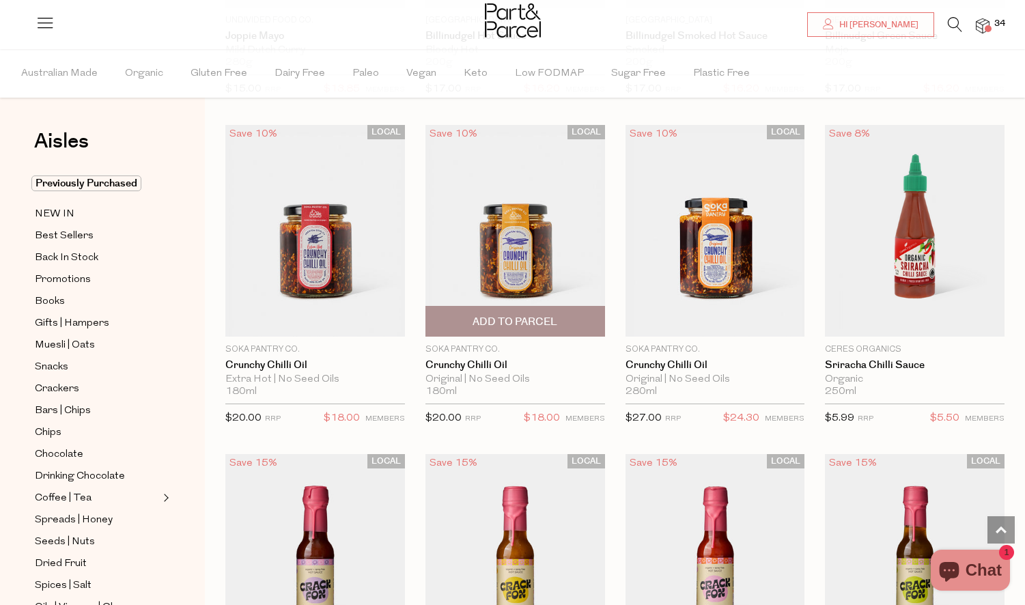
scroll to position [2030, 0]
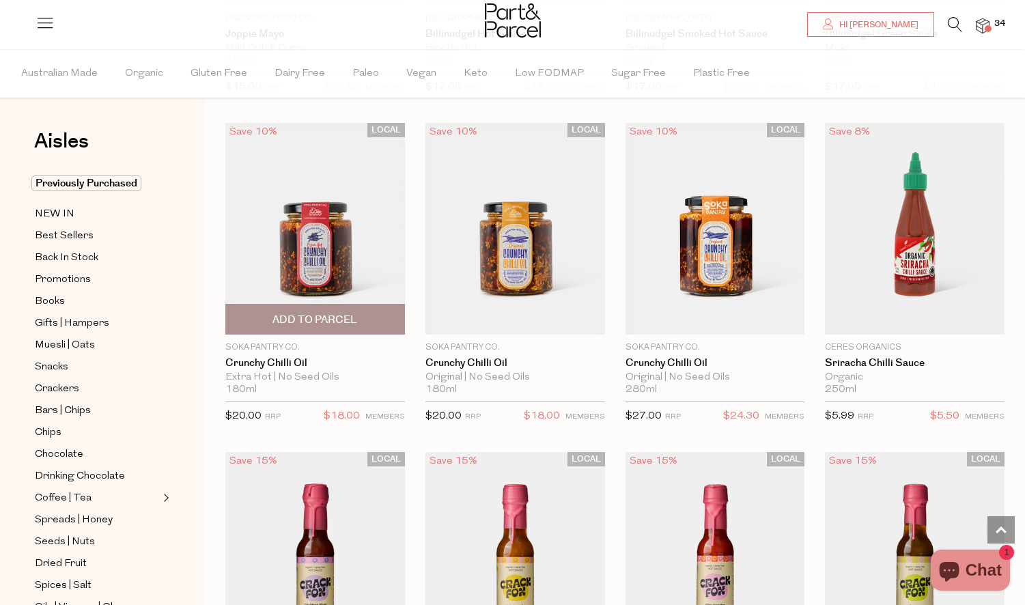
click at [341, 320] on span "Add To Parcel" at bounding box center [314, 320] width 85 height 14
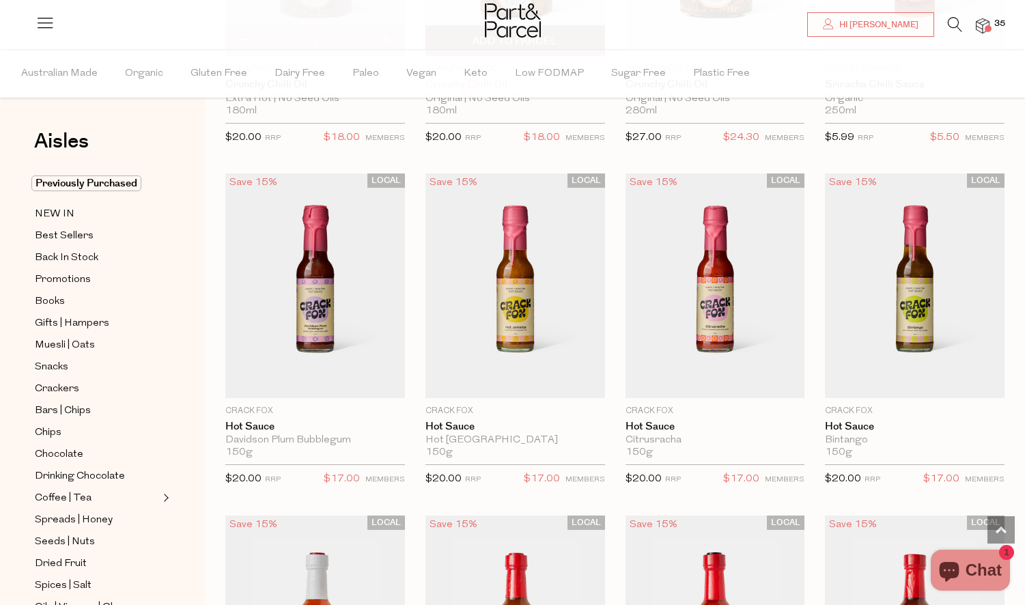
scroll to position [2310, 0]
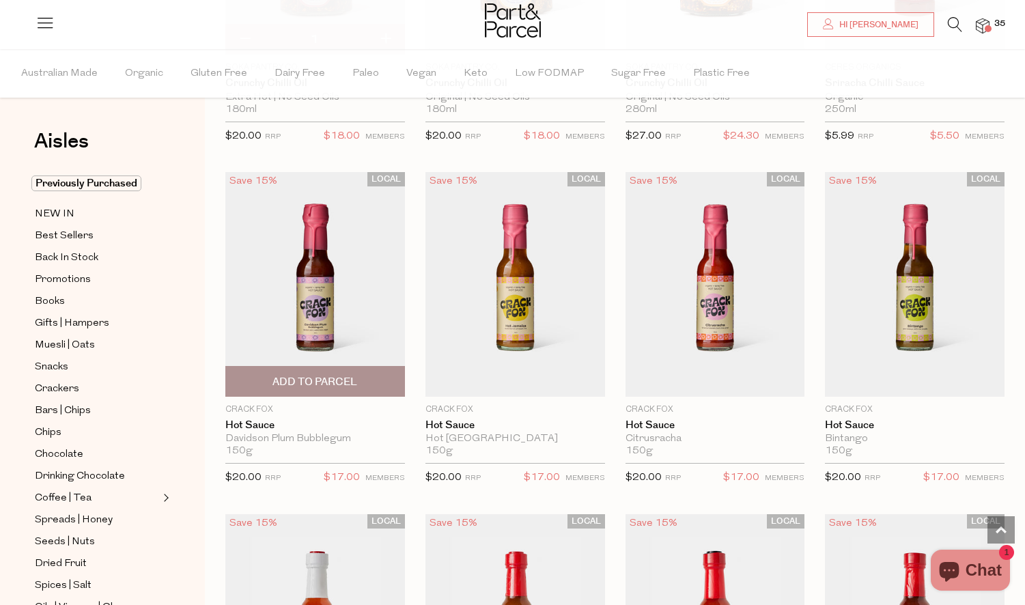
click at [344, 375] on span "Add To Parcel" at bounding box center [314, 382] width 85 height 14
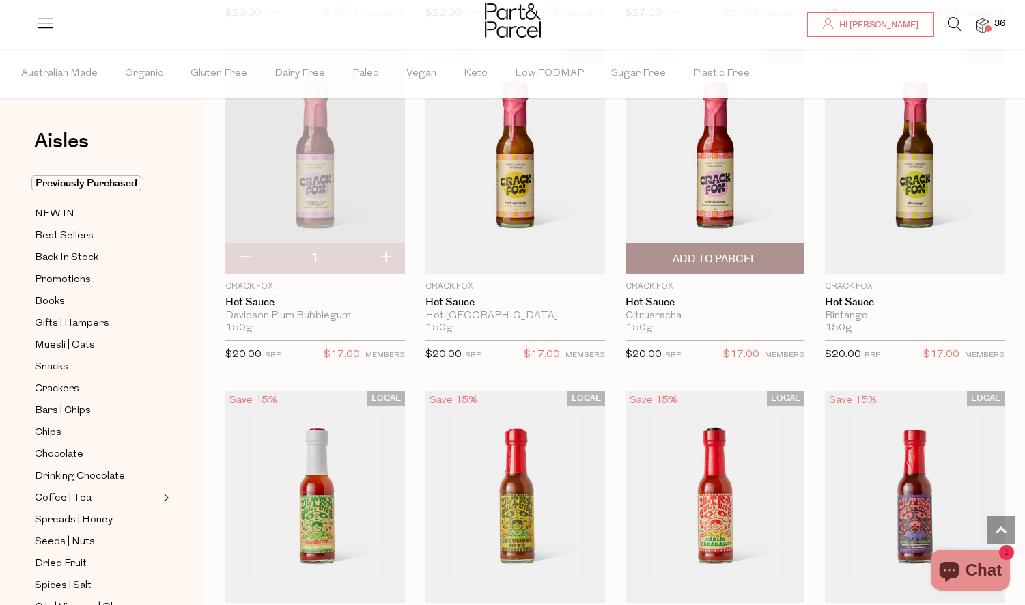
scroll to position [2433, 1]
click at [724, 243] on span "Add To Parcel" at bounding box center [715, 257] width 171 height 29
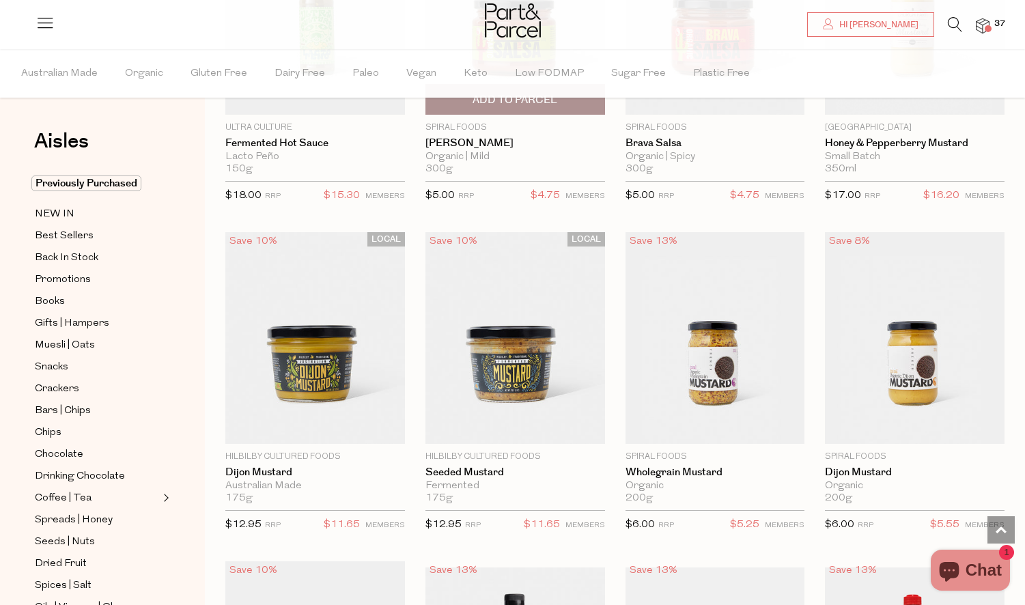
scroll to position [3263, 0]
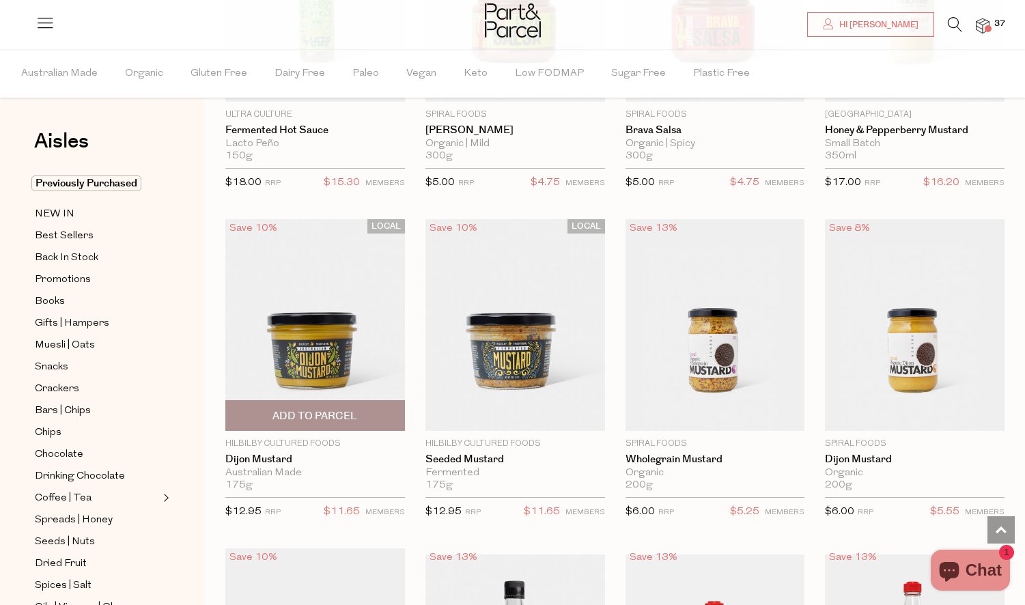
click at [329, 409] on span "Add To Parcel" at bounding box center [314, 416] width 85 height 14
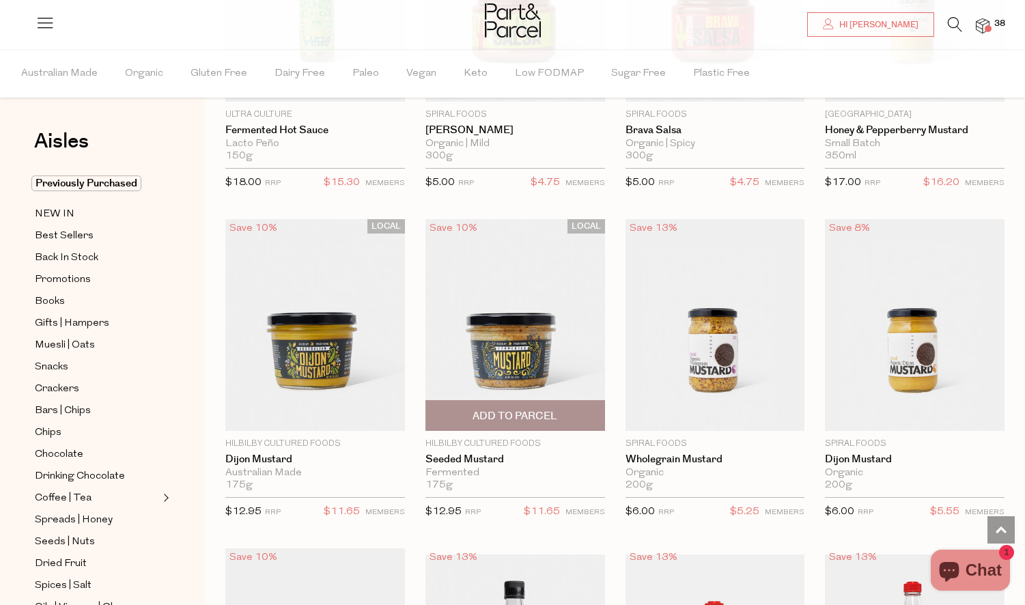
click at [512, 409] on span "Add To Parcel" at bounding box center [514, 416] width 85 height 14
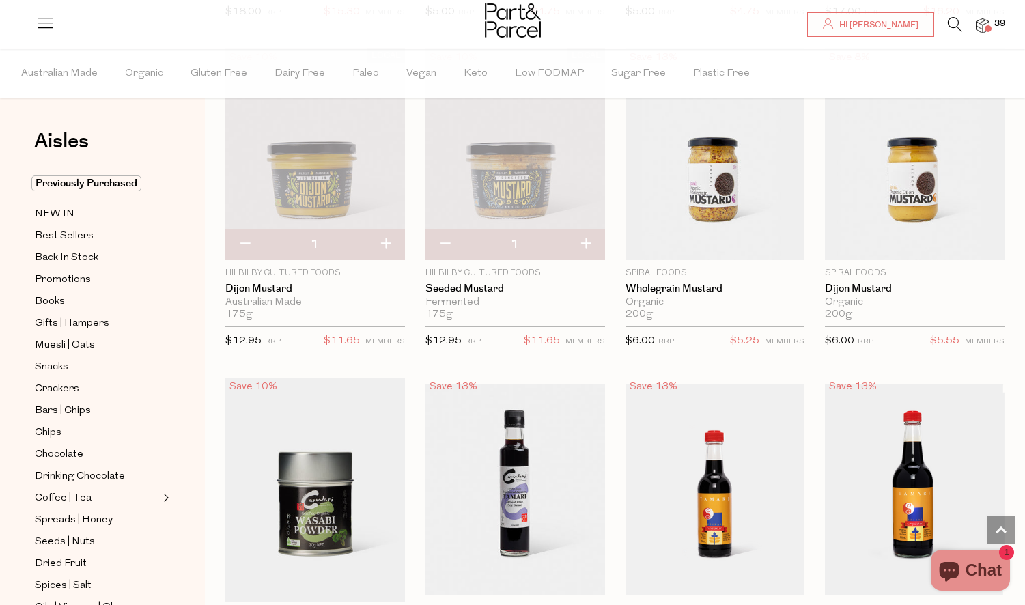
scroll to position [3477, 0]
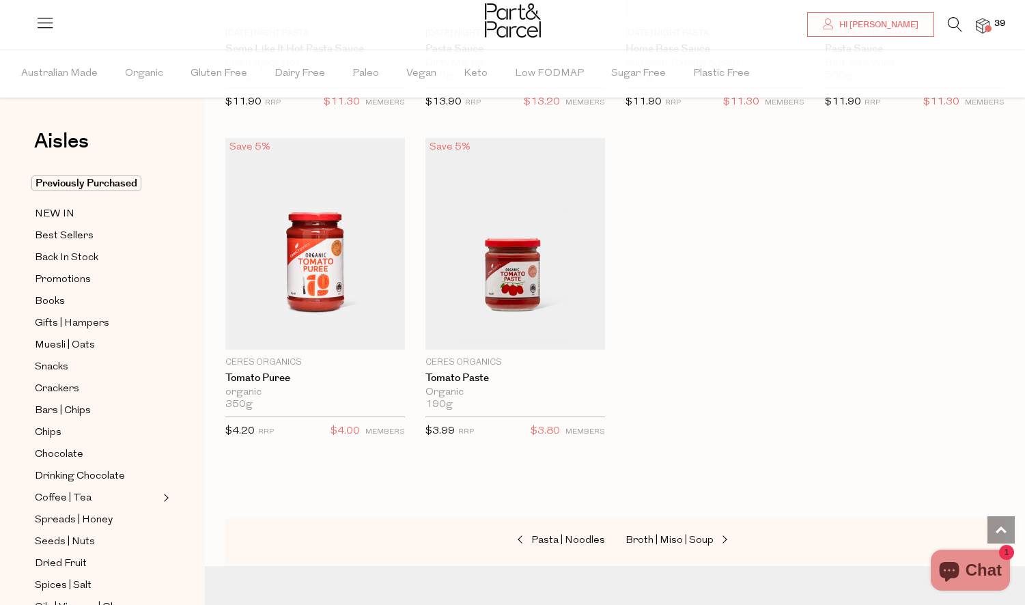
scroll to position [5343, 0]
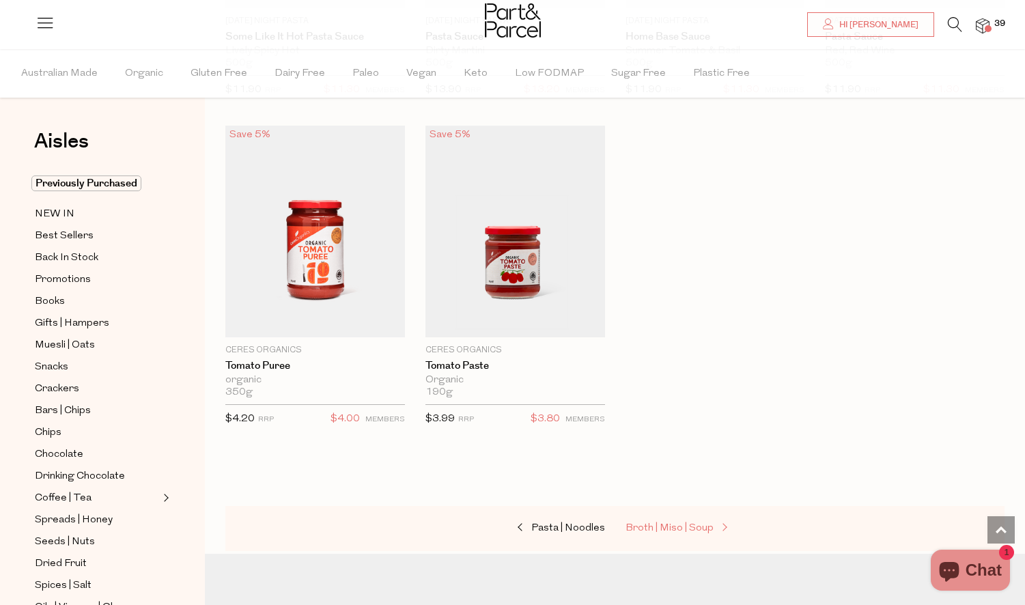
click at [685, 523] on span "Broth | Miso | Soup" at bounding box center [669, 528] width 88 height 10
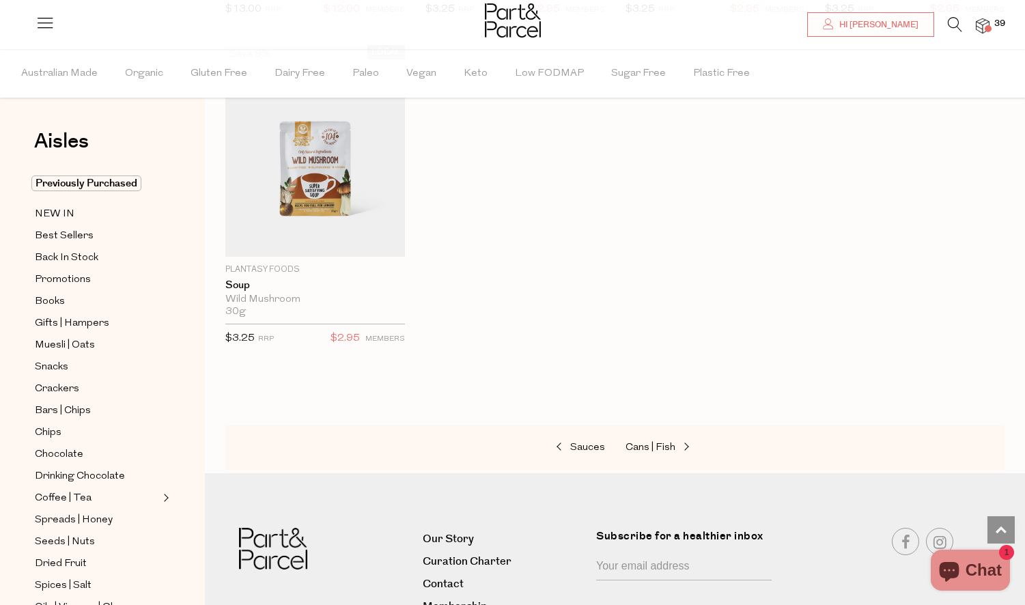
scroll to position [2770, 0]
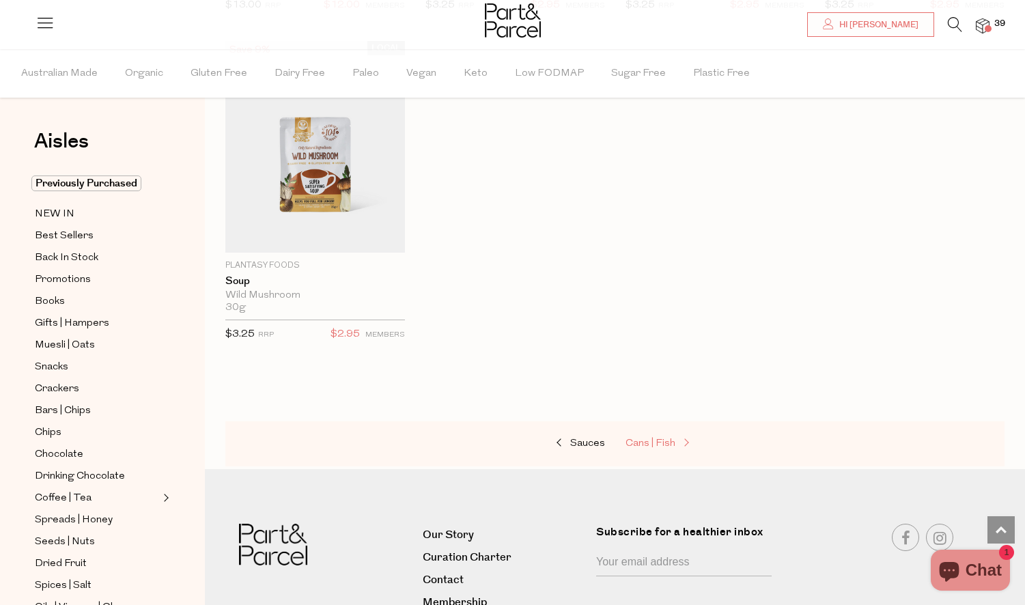
click at [672, 438] on span "Cans | Fish" at bounding box center [650, 443] width 50 height 10
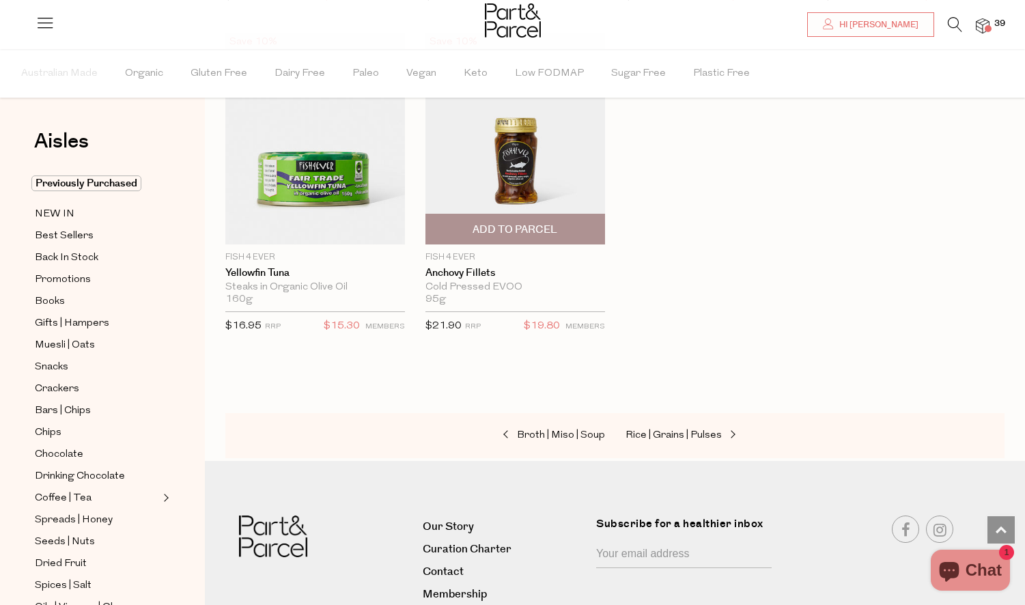
scroll to position [2127, 0]
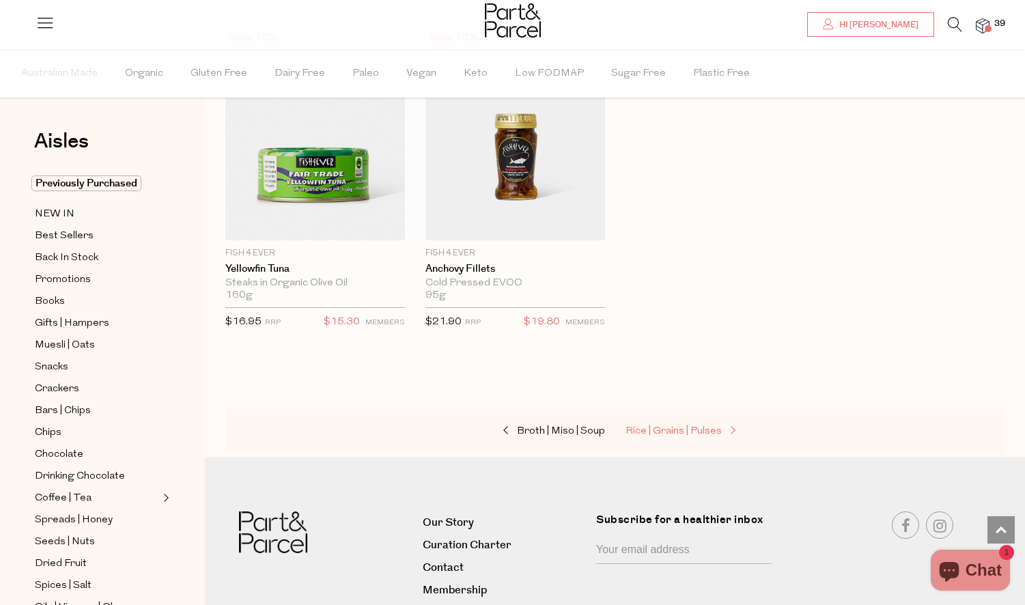
click at [666, 427] on span "Rice | Grains | Pulses" at bounding box center [673, 431] width 96 height 10
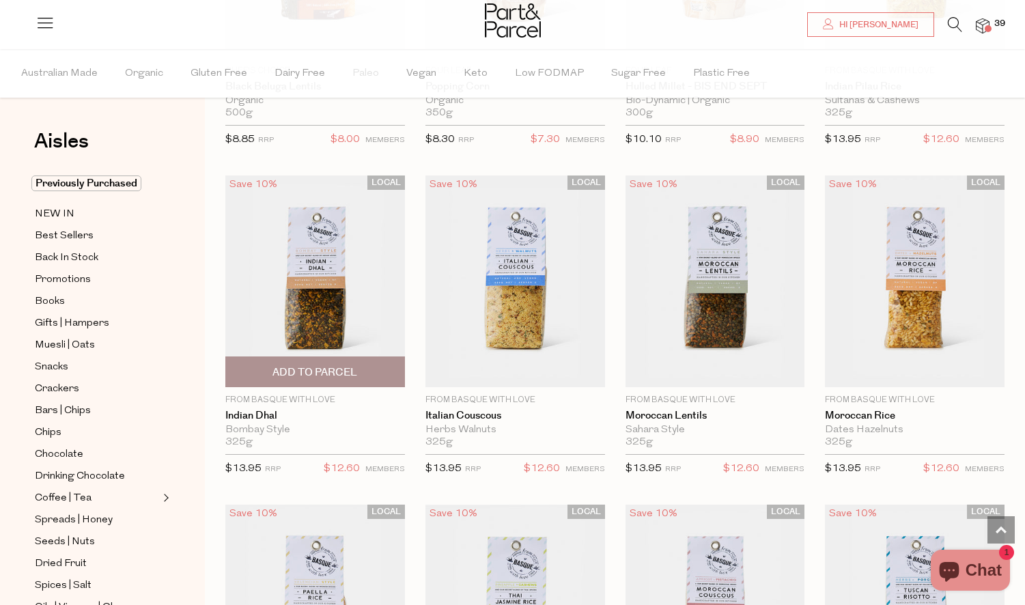
scroll to position [2003, 0]
click at [336, 365] on span "Add To Parcel" at bounding box center [314, 372] width 85 height 14
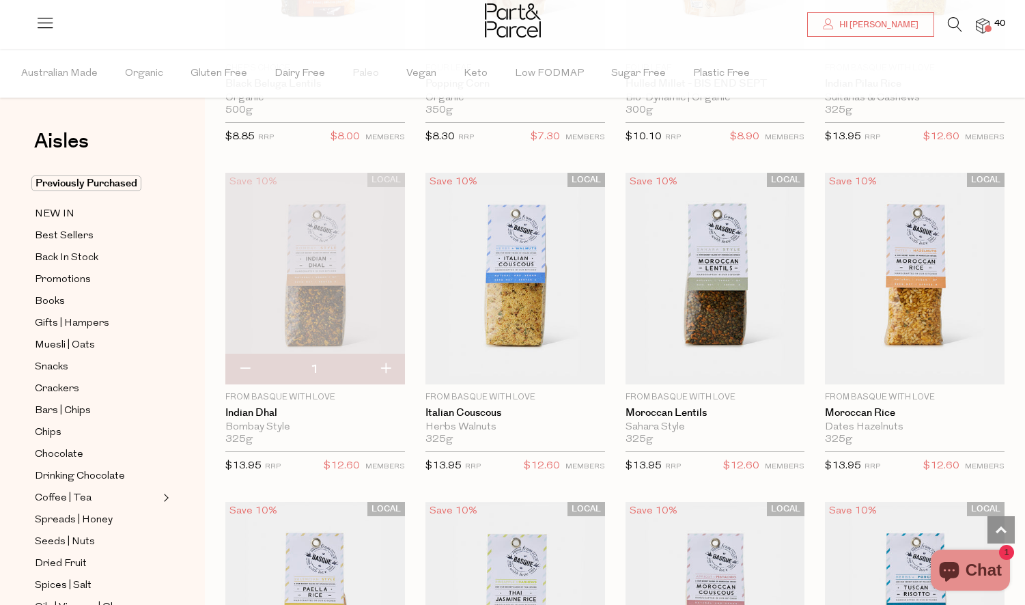
scroll to position [2007, 0]
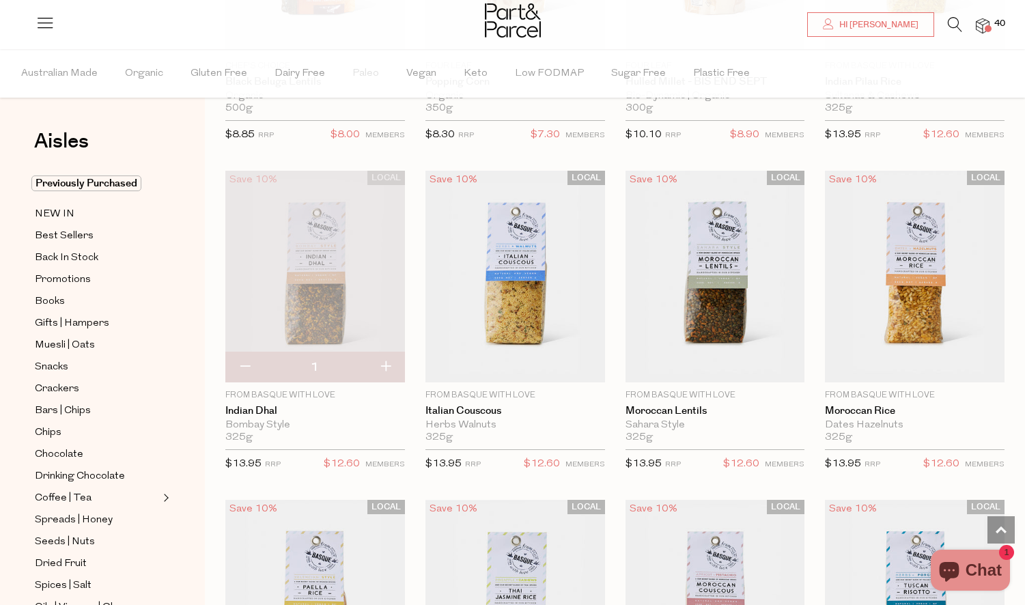
click at [381, 361] on button "button" at bounding box center [385, 367] width 39 height 30
type input "2"
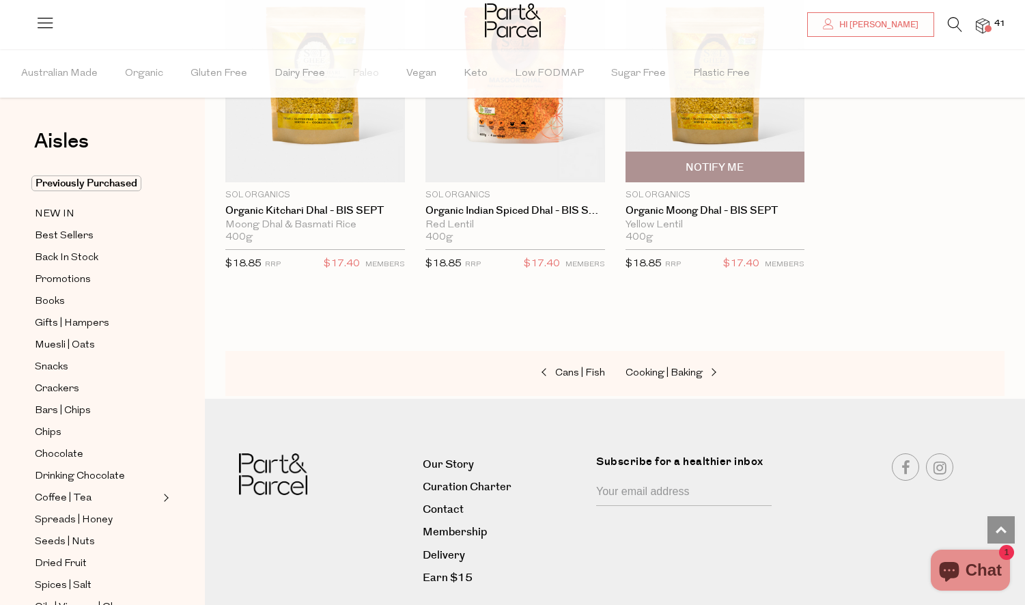
scroll to position [3197, 0]
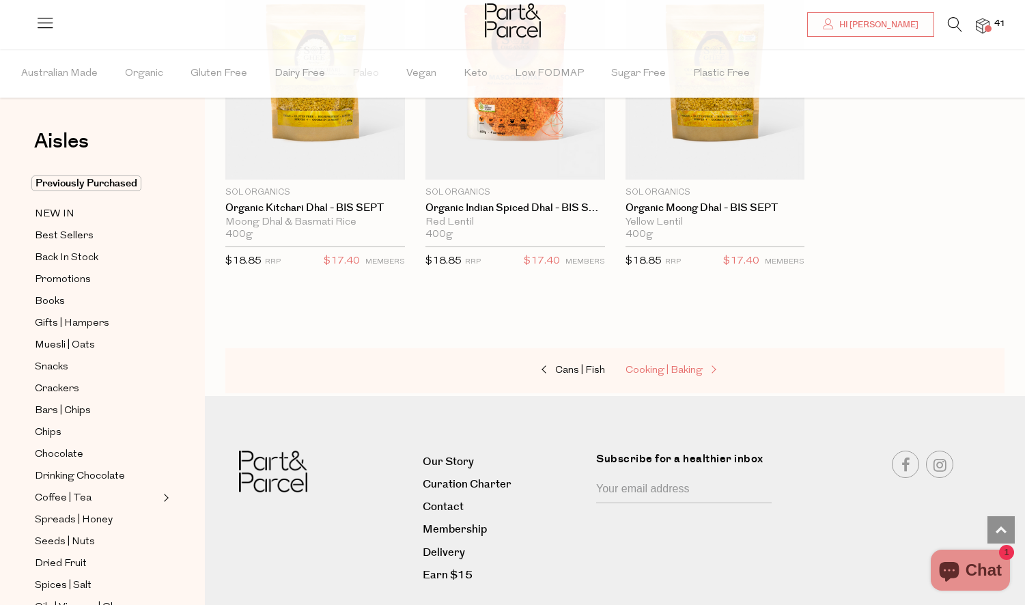
click at [696, 365] on span "Cooking | Baking" at bounding box center [663, 370] width 77 height 10
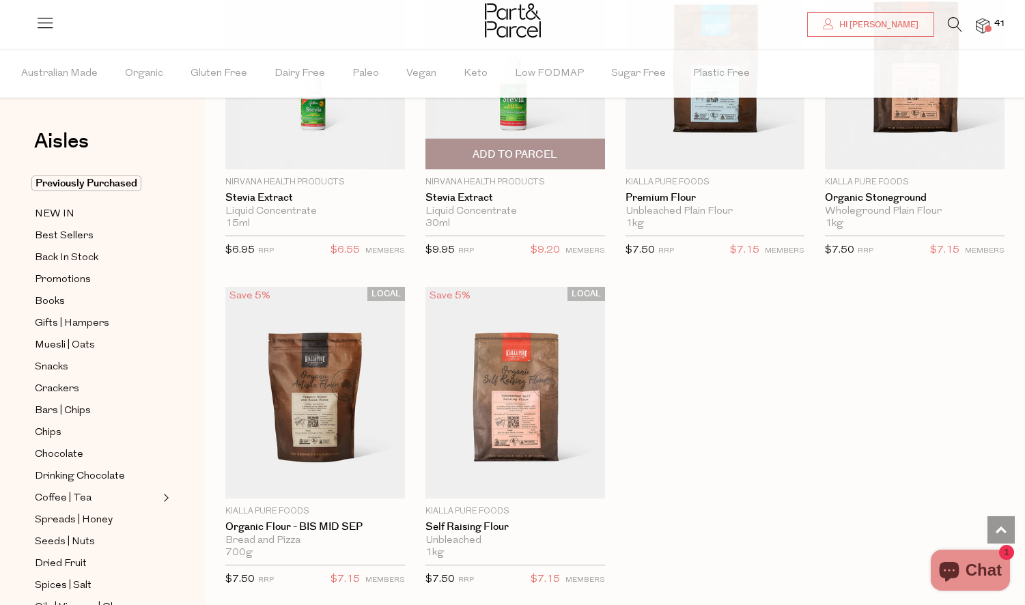
scroll to position [3871, 0]
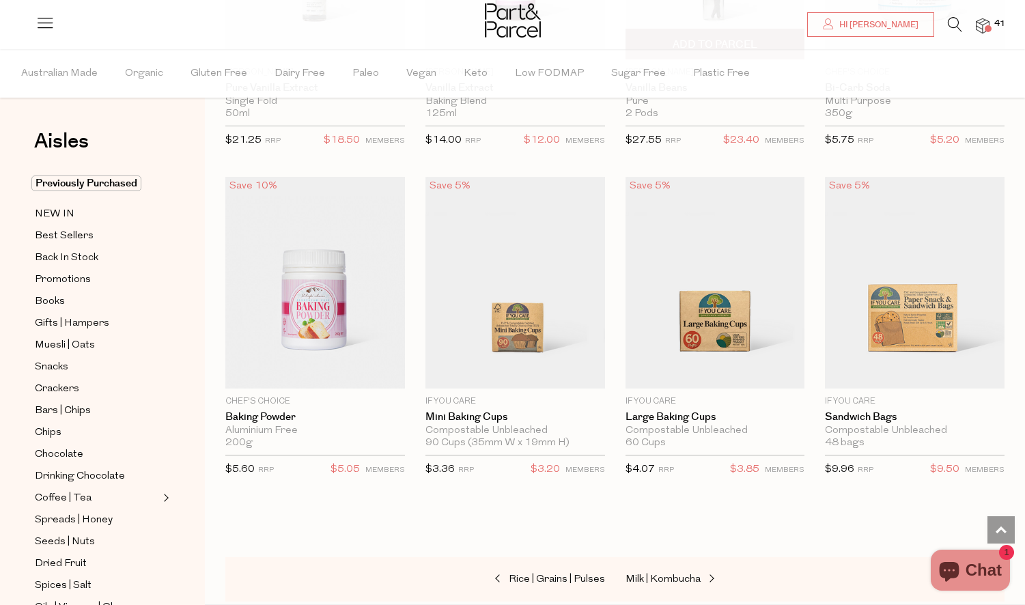
scroll to position [6597, 0]
click at [658, 574] on span "Milk | Kombucha" at bounding box center [662, 579] width 75 height 10
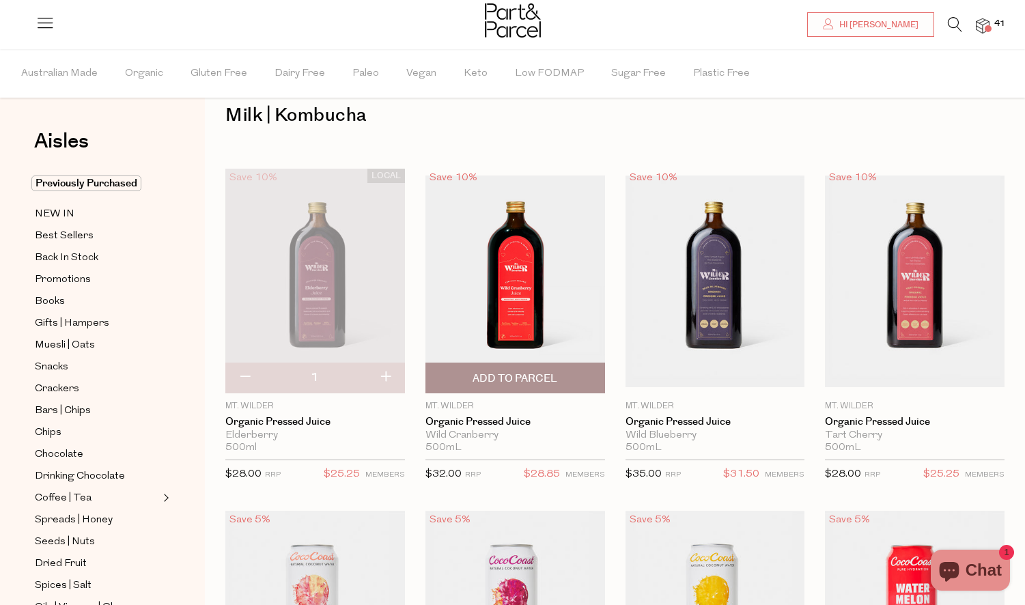
scroll to position [26, 0]
click at [544, 382] on span "Add To Parcel" at bounding box center [514, 379] width 85 height 14
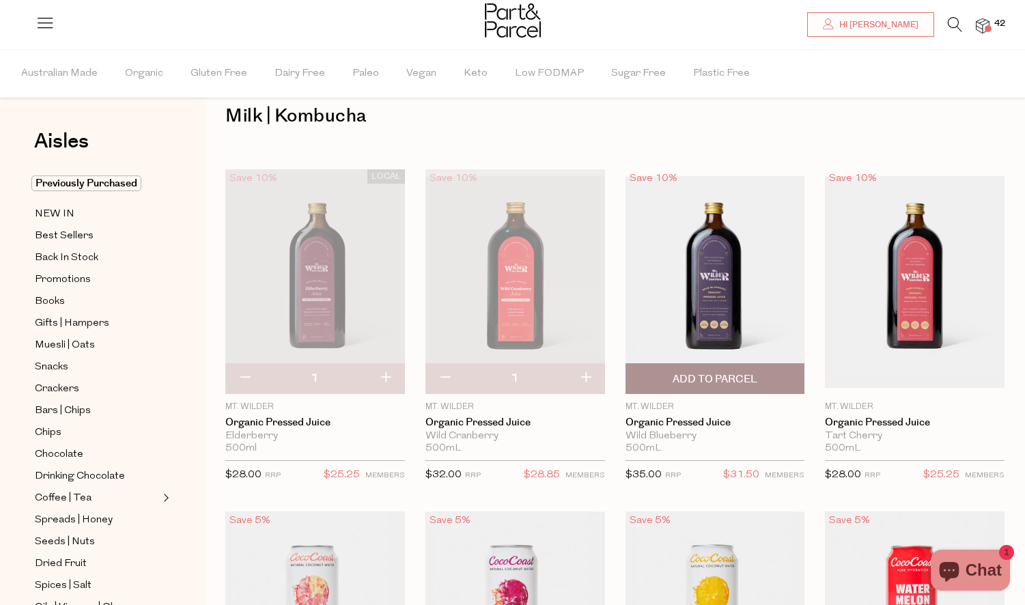
click at [731, 366] on span "Add To Parcel" at bounding box center [715, 378] width 171 height 29
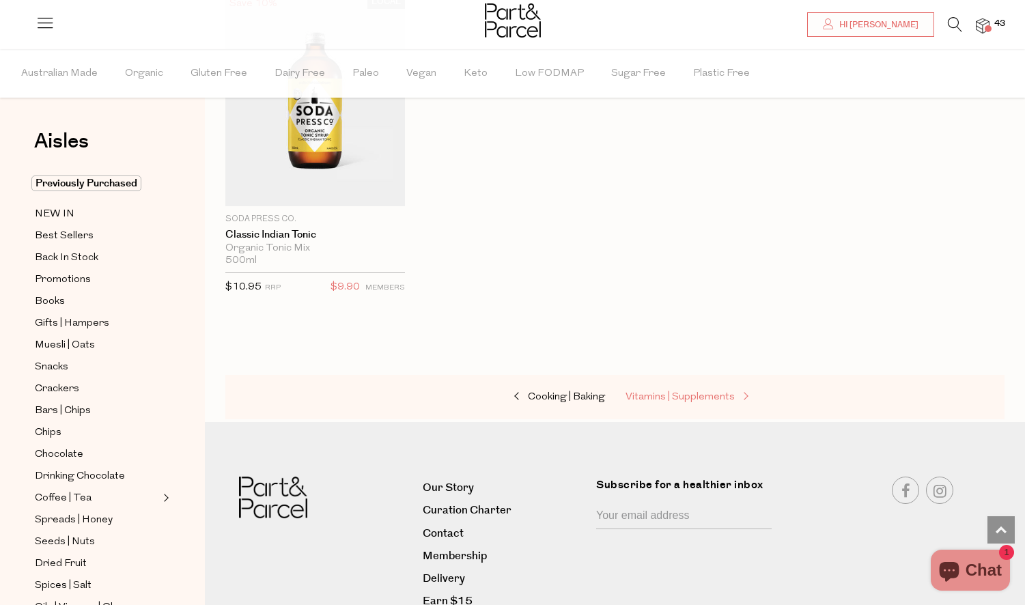
scroll to position [2859, 1]
click at [701, 392] on span "Vitamins | Supplements" at bounding box center [679, 397] width 109 height 10
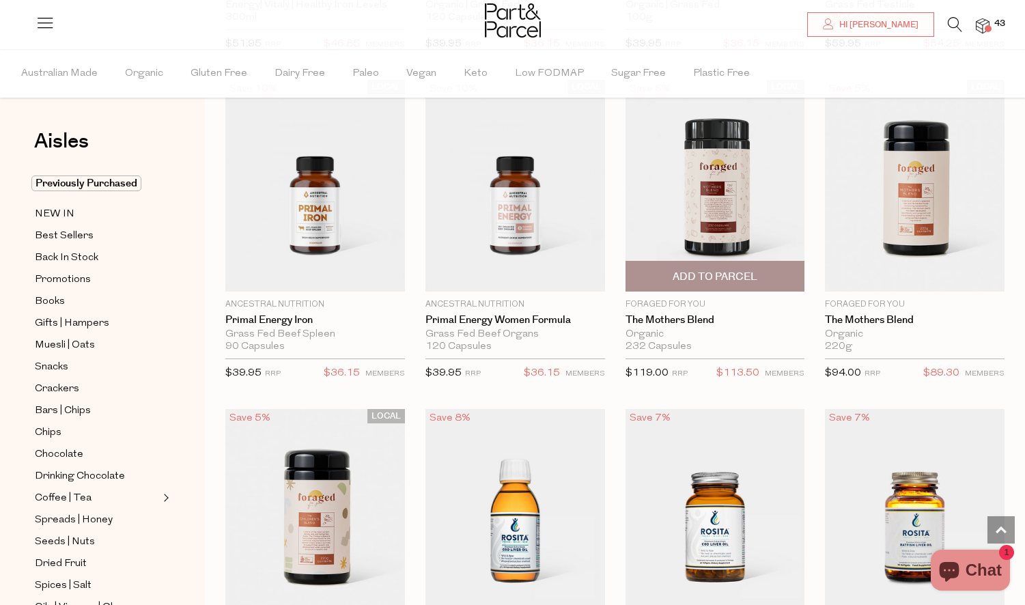
scroll to position [3086, 0]
click at [727, 269] on span "Add To Parcel" at bounding box center [715, 276] width 85 height 14
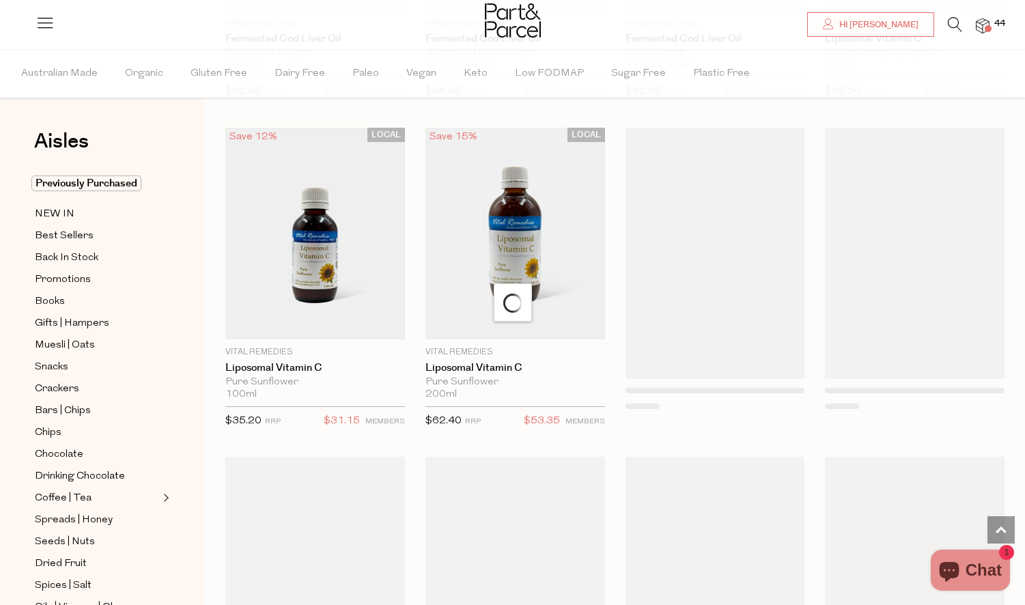
scroll to position [4028, 0]
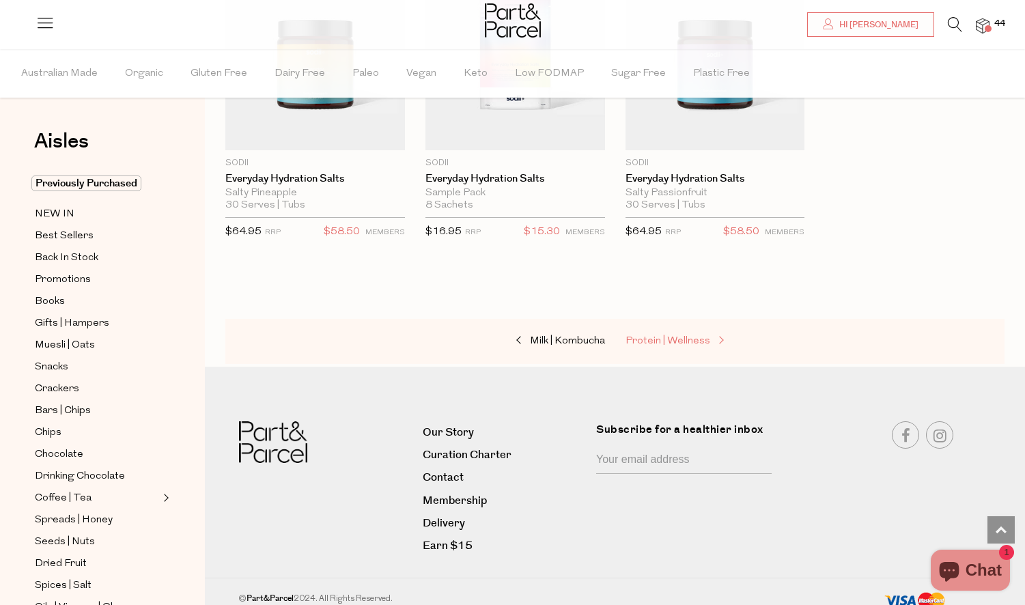
click at [668, 336] on span "Protein | Wellness" at bounding box center [667, 341] width 85 height 10
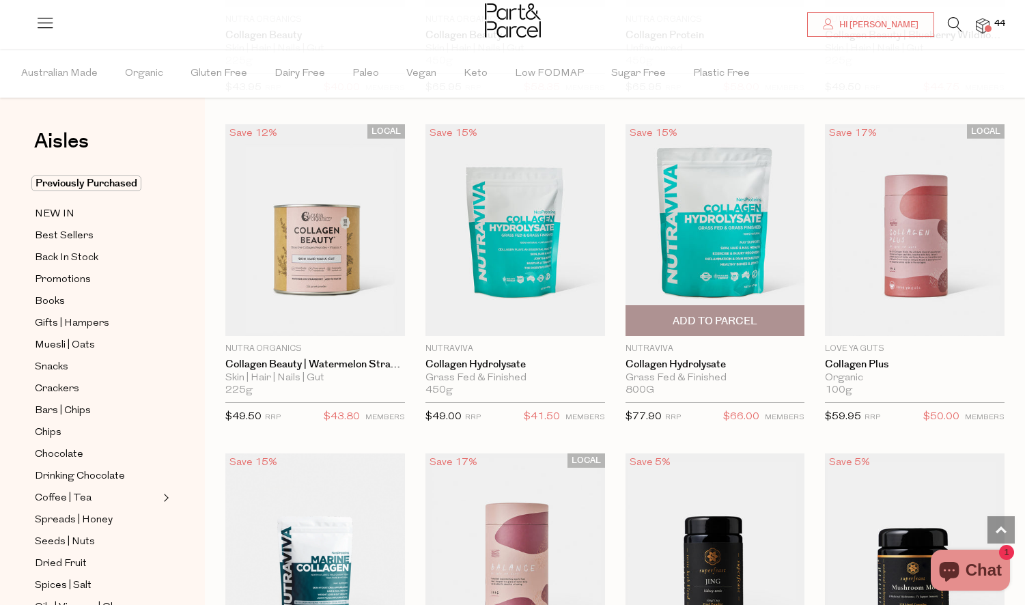
scroll to position [1701, 0]
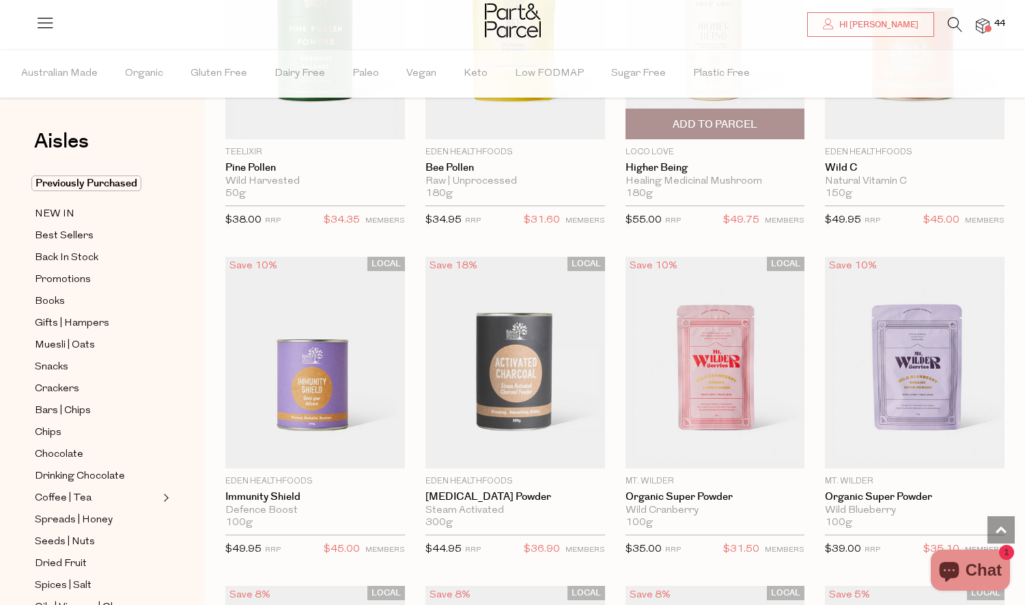
scroll to position [4543, 0]
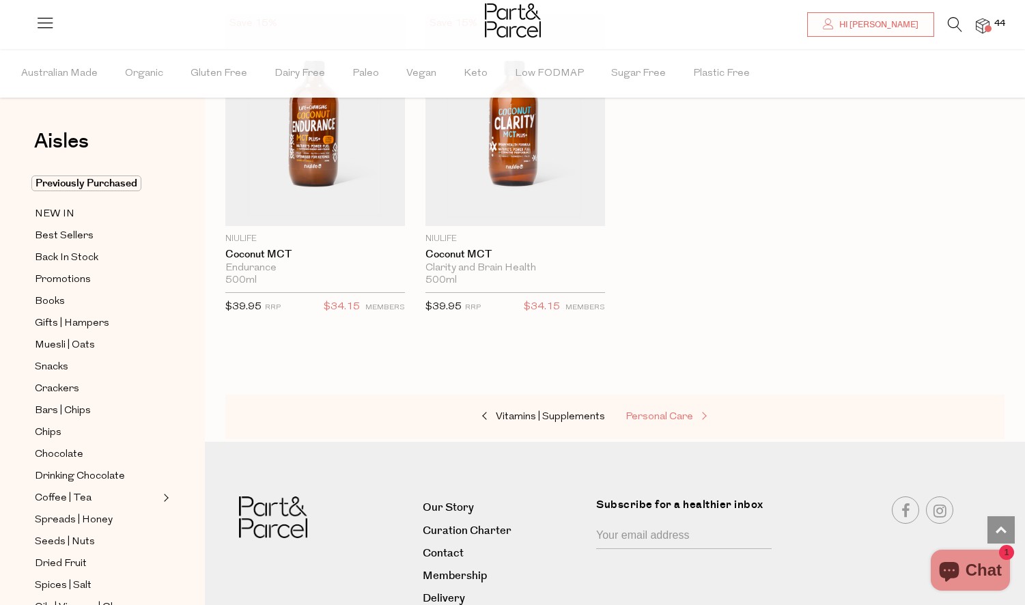
click at [663, 408] on link "Personal Care" at bounding box center [693, 417] width 137 height 18
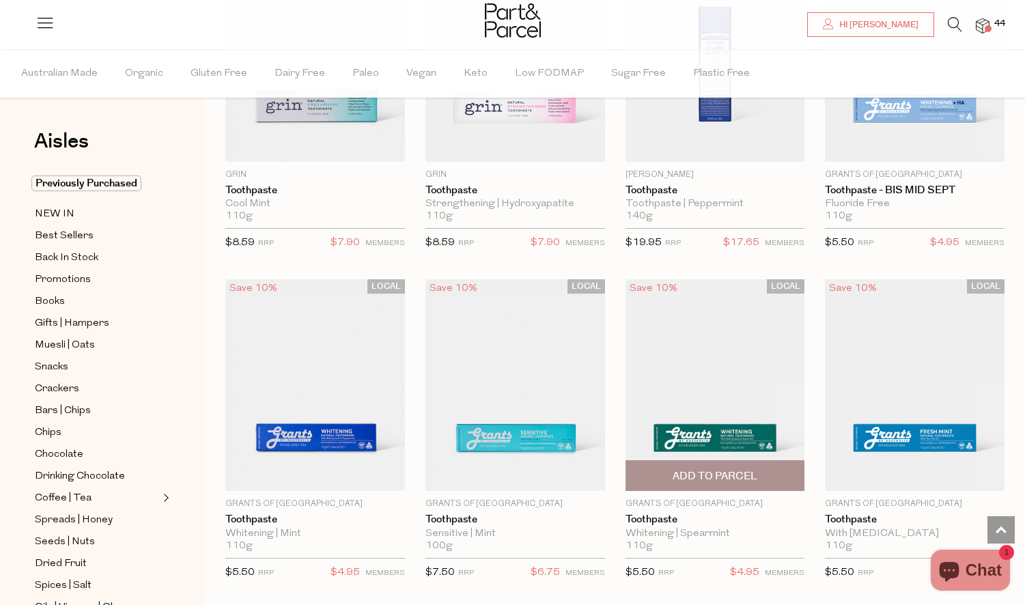
scroll to position [1553, 0]
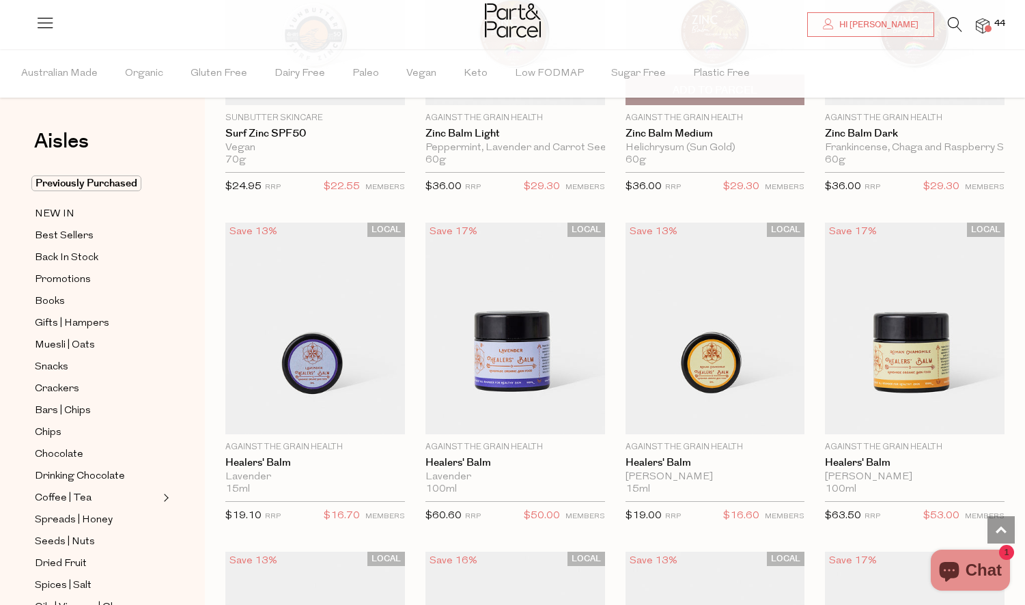
scroll to position [4935, 0]
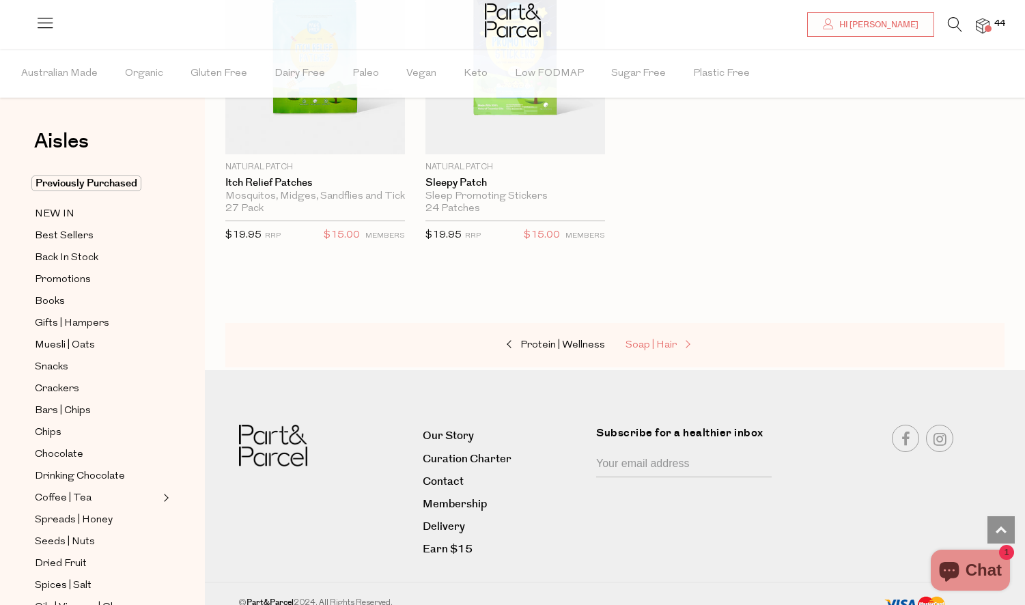
click at [668, 340] on span "Soap | Hair" at bounding box center [650, 345] width 51 height 10
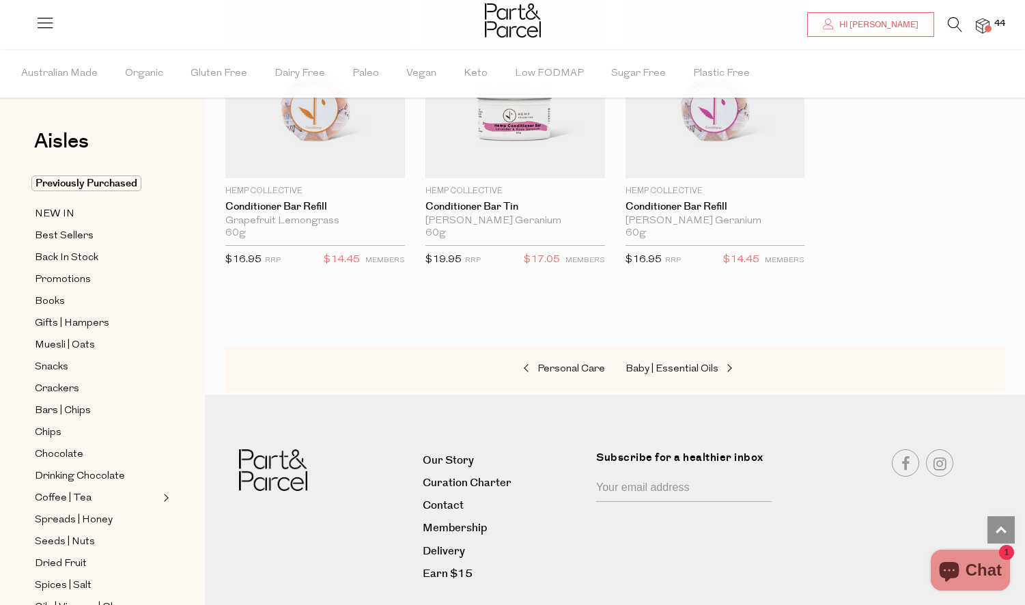
scroll to position [3832, 0]
click at [637, 363] on span "Baby | Essential Oils" at bounding box center [671, 368] width 93 height 10
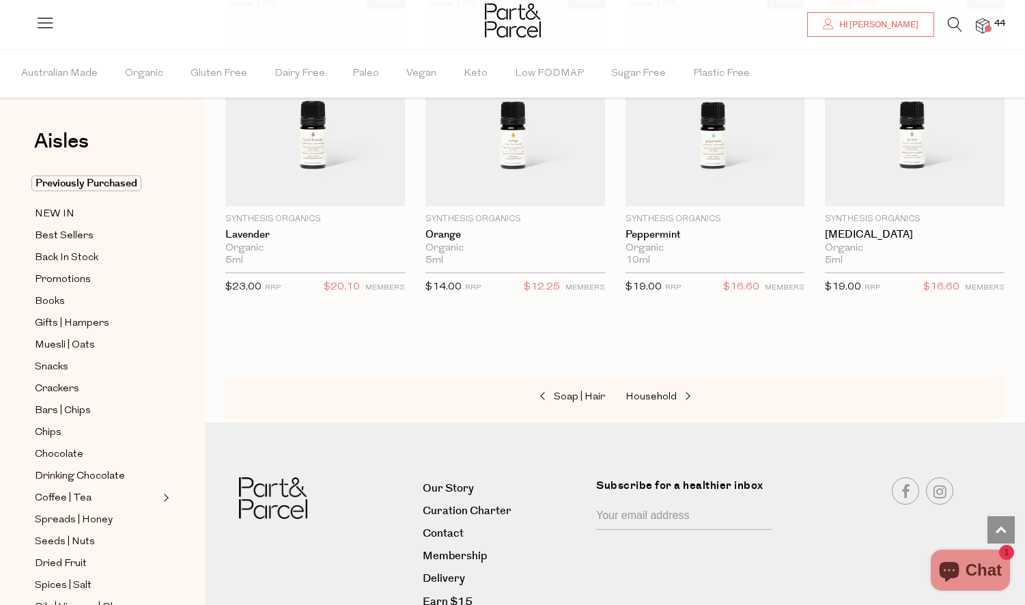
scroll to position [1173, 0]
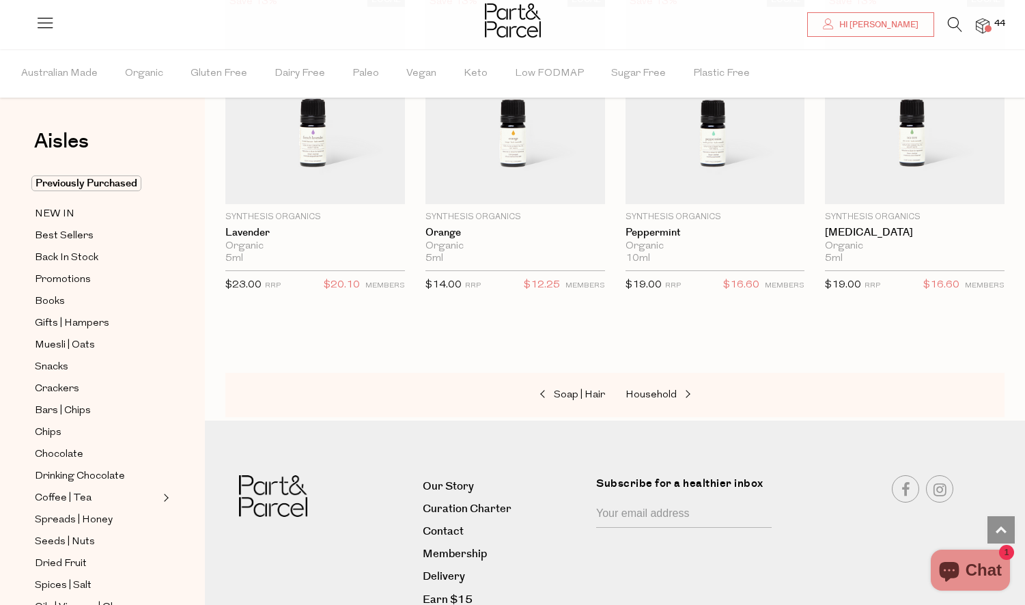
click at [643, 382] on div "Soap | Hair Household" at bounding box center [614, 395] width 779 height 45
click at [645, 390] on span "Household" at bounding box center [650, 395] width 51 height 10
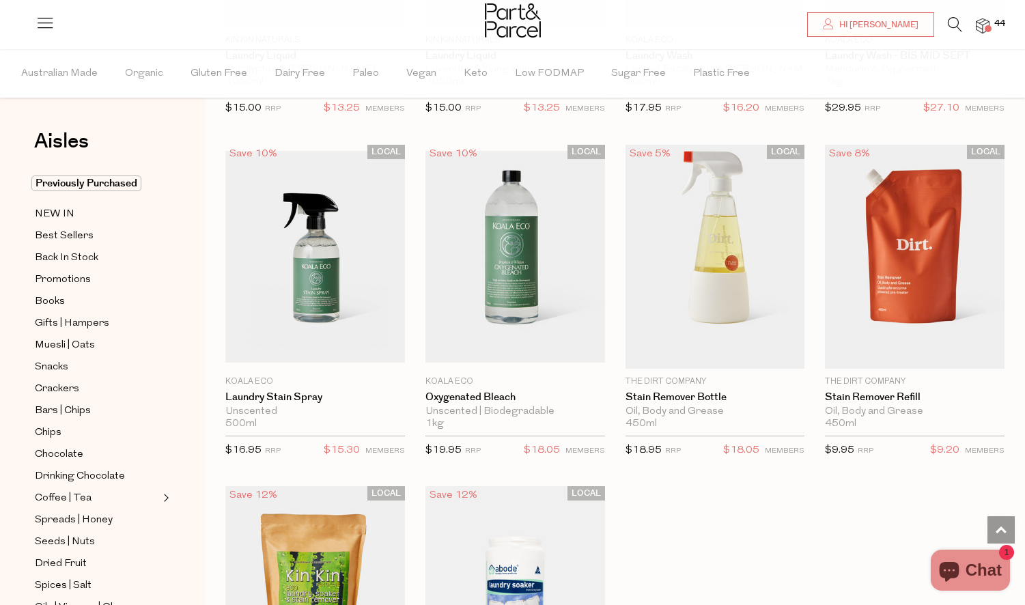
scroll to position [3664, 0]
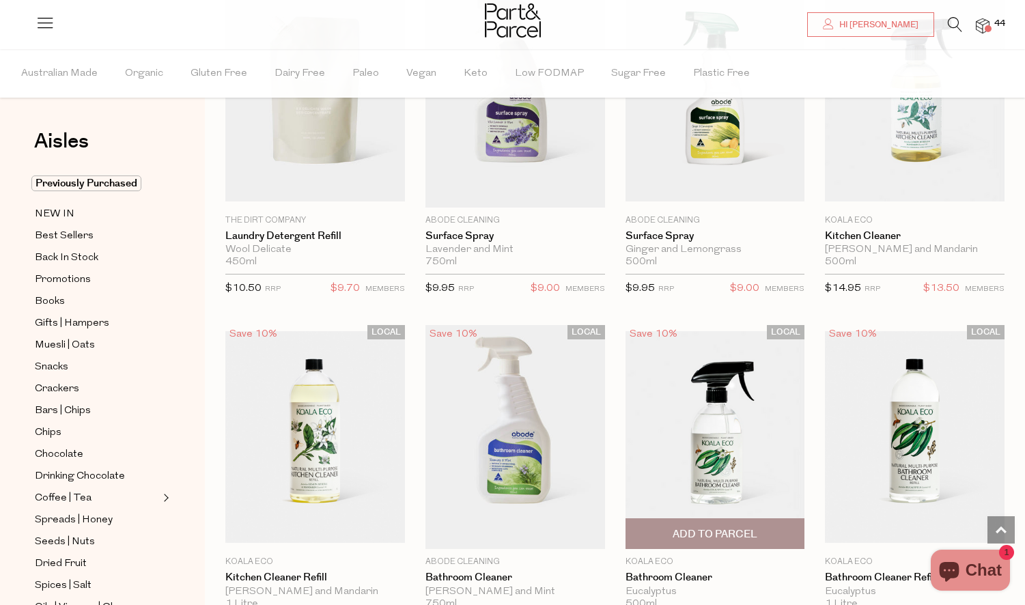
scroll to position [5220, 0]
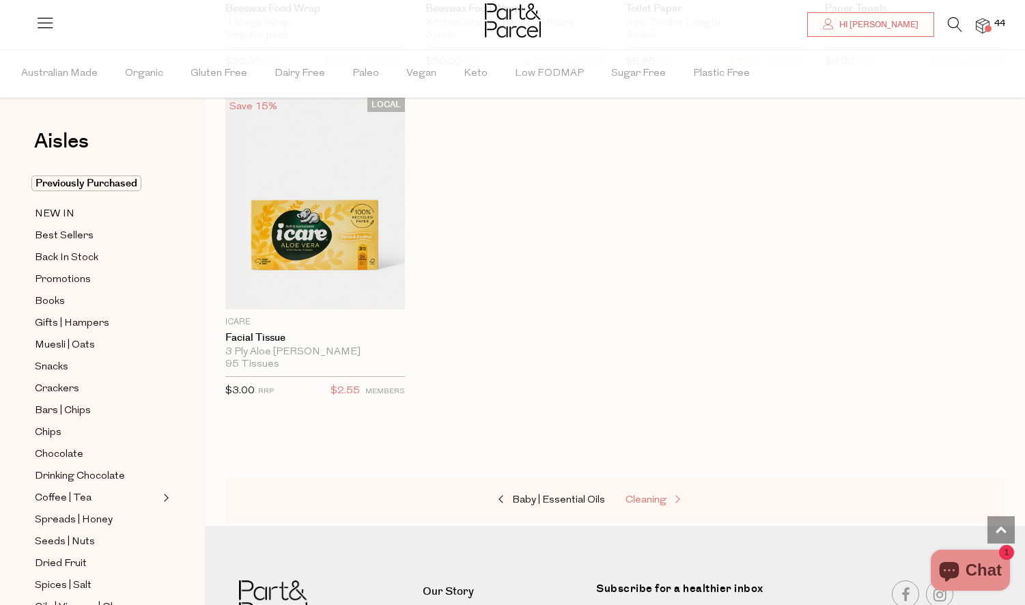
click at [651, 492] on link "Cleaning" at bounding box center [693, 501] width 137 height 18
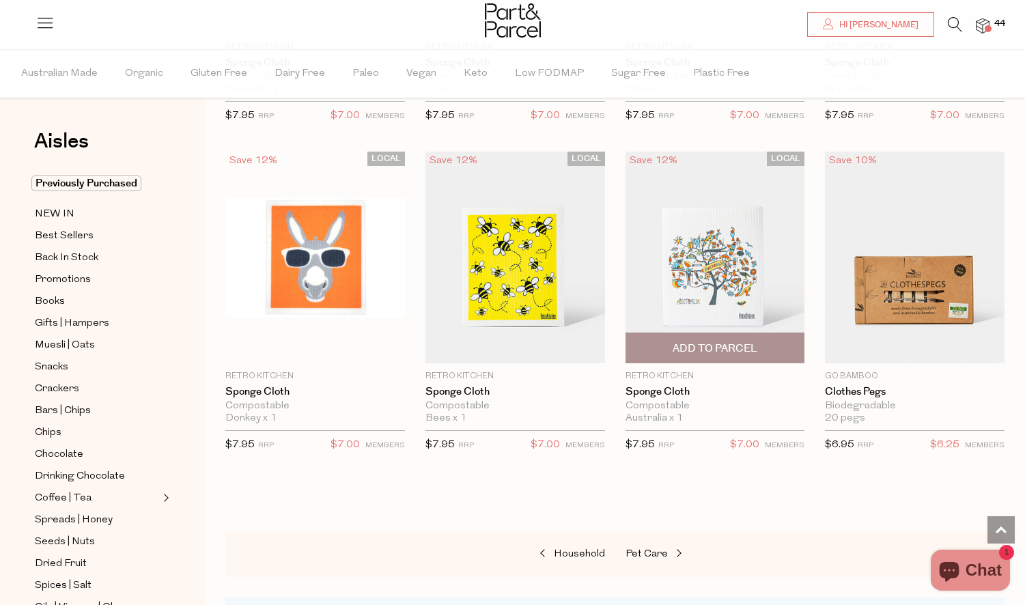
scroll to position [948, 0]
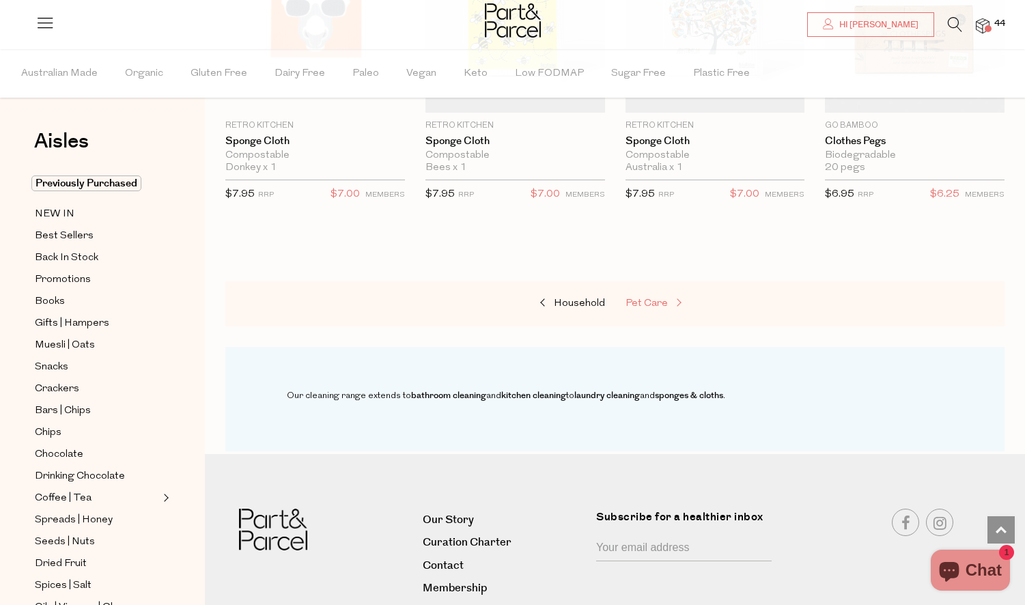
click at [653, 300] on span "Pet Care" at bounding box center [646, 303] width 42 height 10
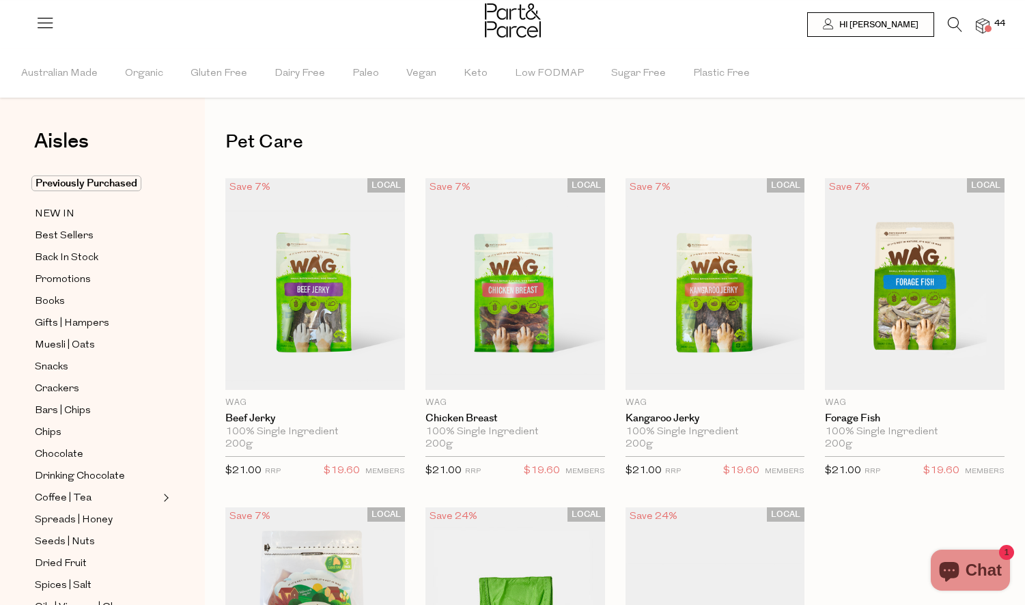
click at [990, 25] on div at bounding box center [512, 22] width 1025 height 44
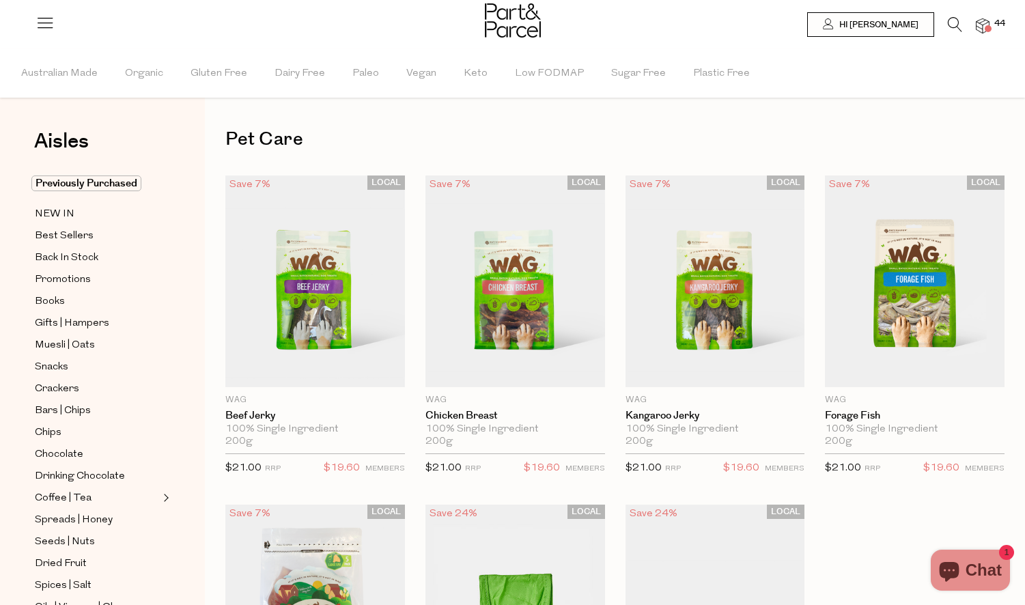
scroll to position [1, 1]
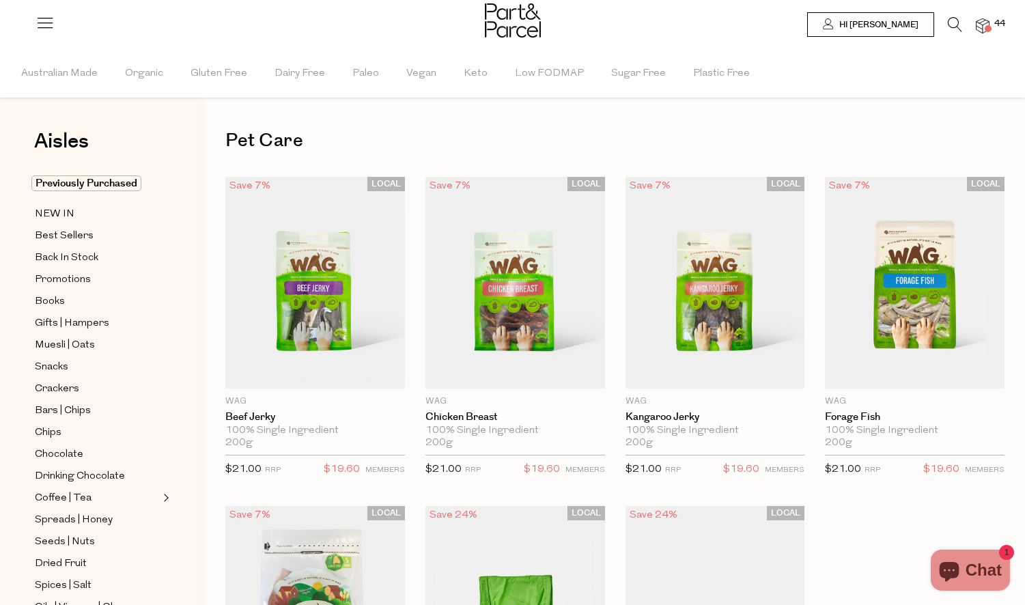
click at [988, 25] on img at bounding box center [983, 26] width 14 height 16
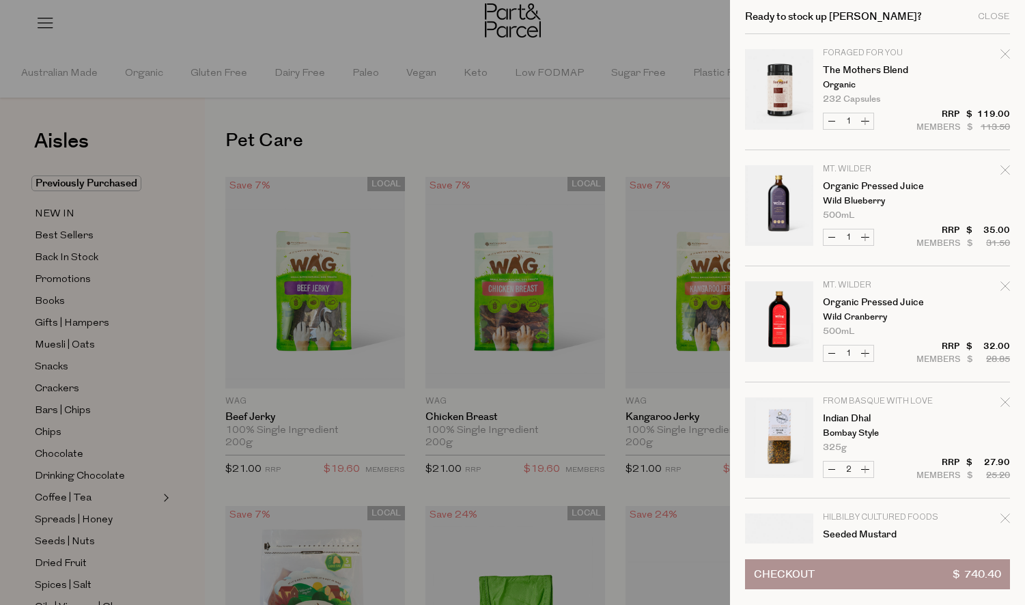
scroll to position [0, 0]
click at [984, 16] on div "Close" at bounding box center [994, 16] width 32 height 9
